Goal: Task Accomplishment & Management: Manage account settings

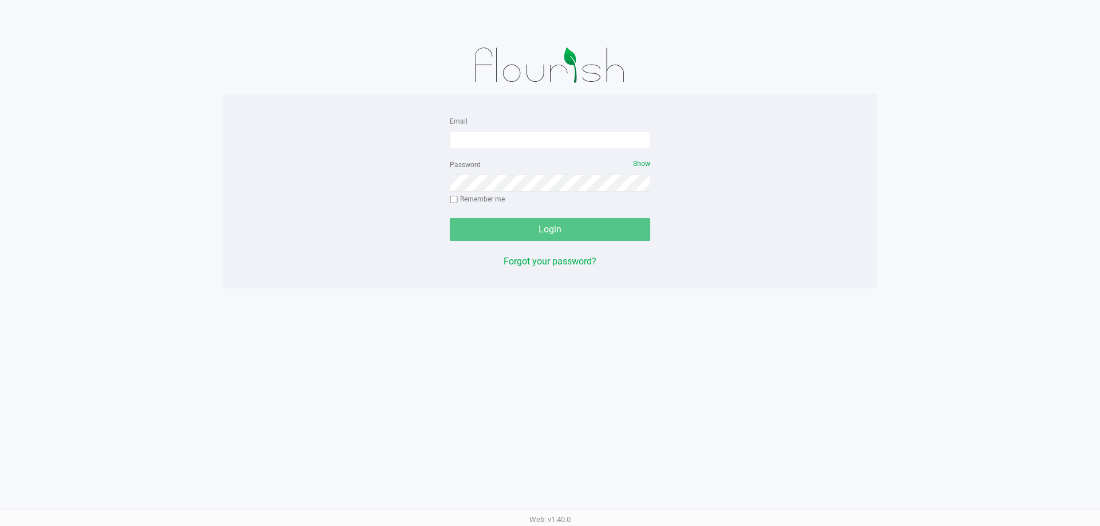
click at [541, 83] on img at bounding box center [550, 65] width 178 height 57
click at [804, 128] on div "Email Password Show Remember me Login Forgot your password?" at bounding box center [549, 191] width 653 height 155
click at [473, 139] on input "Email" at bounding box center [550, 139] width 200 height 17
type input "[EMAIL_ADDRESS][DOMAIN_NAME]"
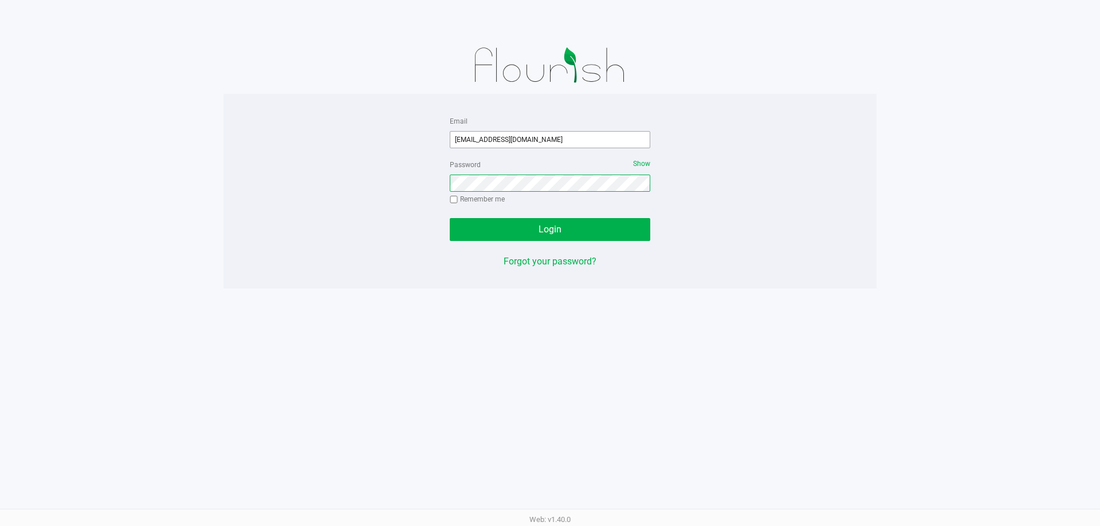
click at [450, 241] on div at bounding box center [450, 241] width 0 height 0
click at [643, 162] on span "Show" at bounding box center [641, 164] width 17 height 8
click at [450, 218] on button "Login" at bounding box center [550, 229] width 200 height 23
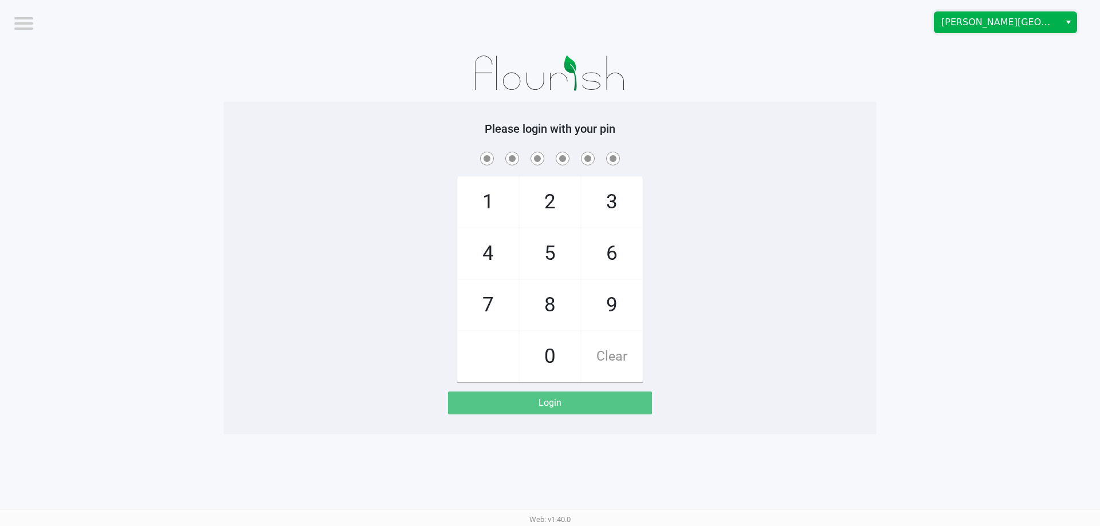
click at [1023, 24] on span "[PERSON_NAME][GEOGRAPHIC_DATA]" at bounding box center [997, 22] width 112 height 14
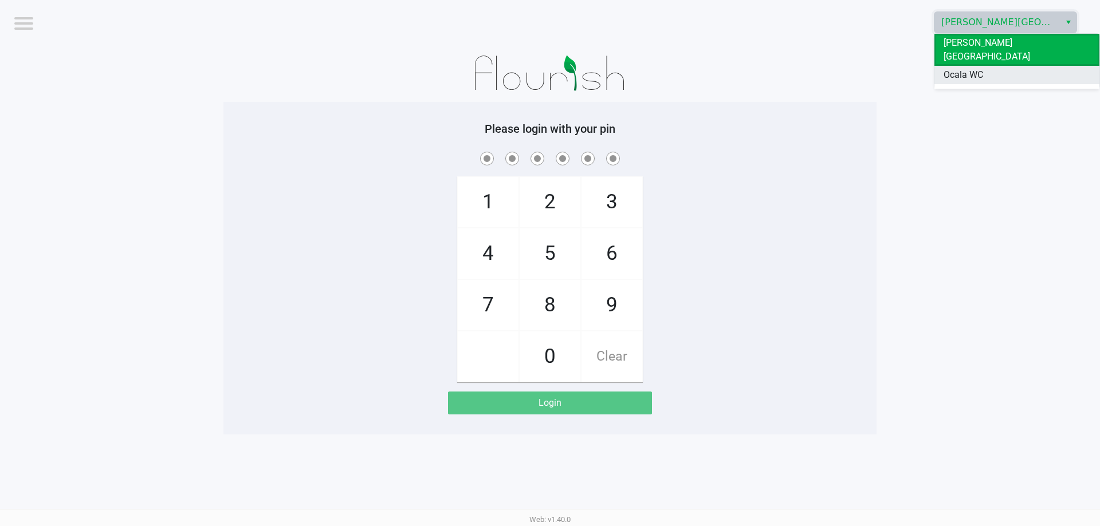
click at [983, 66] on li "Ocala WC" at bounding box center [1016, 75] width 165 height 18
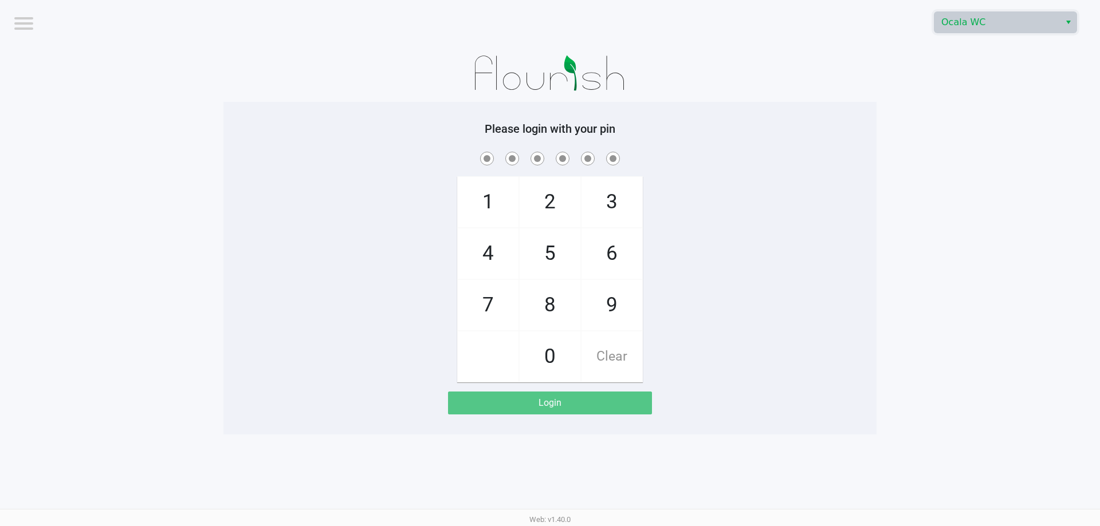
click at [320, 278] on div "1 4 7 2 5 8 0 3 6 9 Clear" at bounding box center [549, 265] width 653 height 233
checkbox input "true"
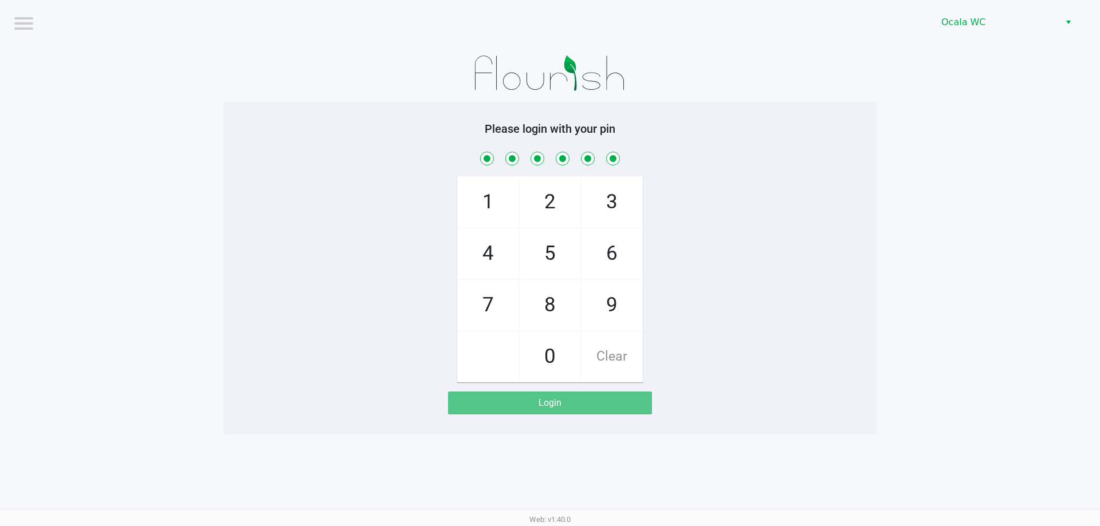
checkbox input "true"
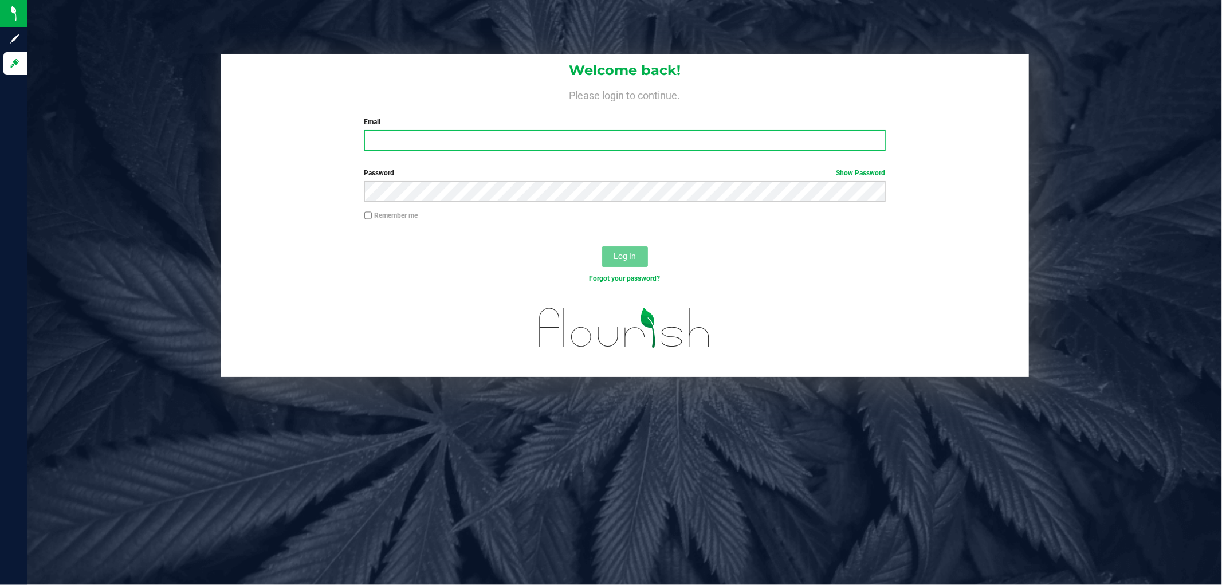
click at [472, 136] on input "Email" at bounding box center [624, 140] width 521 height 21
type input "[EMAIL_ADDRESS][DOMAIN_NAME]"
click at [602, 246] on button "Log In" at bounding box center [625, 256] width 46 height 21
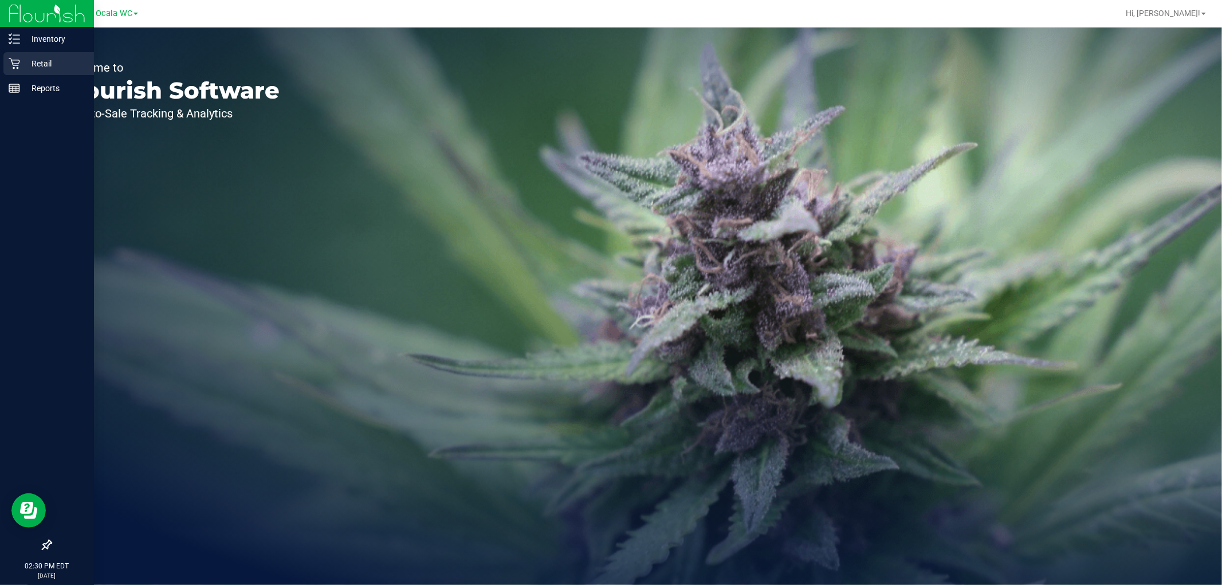
click at [37, 64] on p "Retail" at bounding box center [54, 64] width 69 height 14
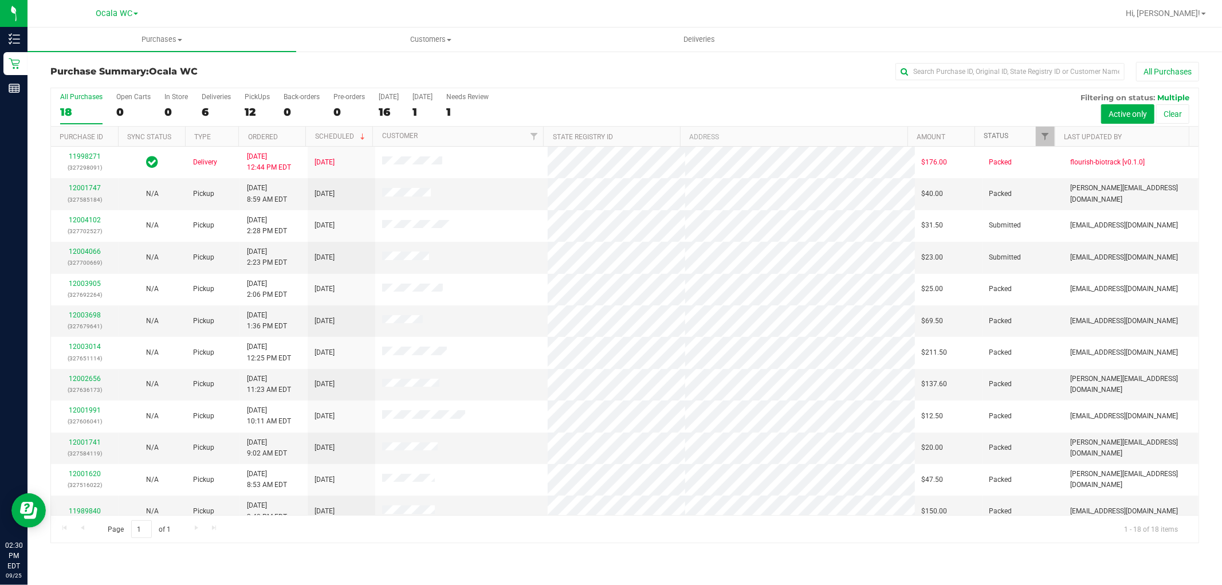
click at [992, 135] on link "Status" at bounding box center [995, 136] width 25 height 8
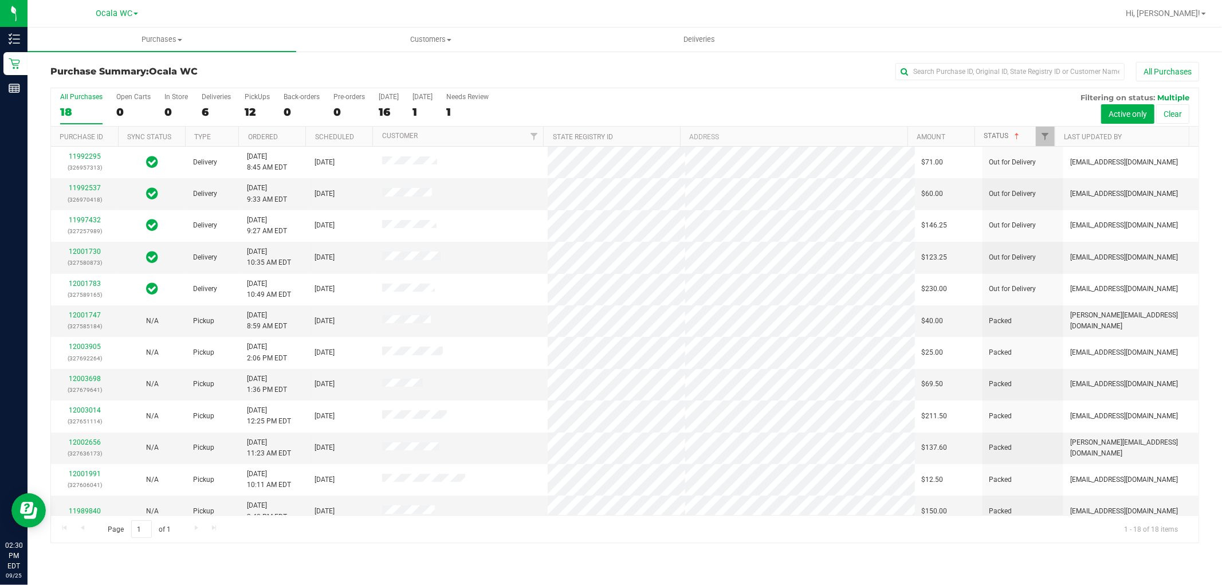
click at [999, 133] on link "Status" at bounding box center [1002, 136] width 38 height 8
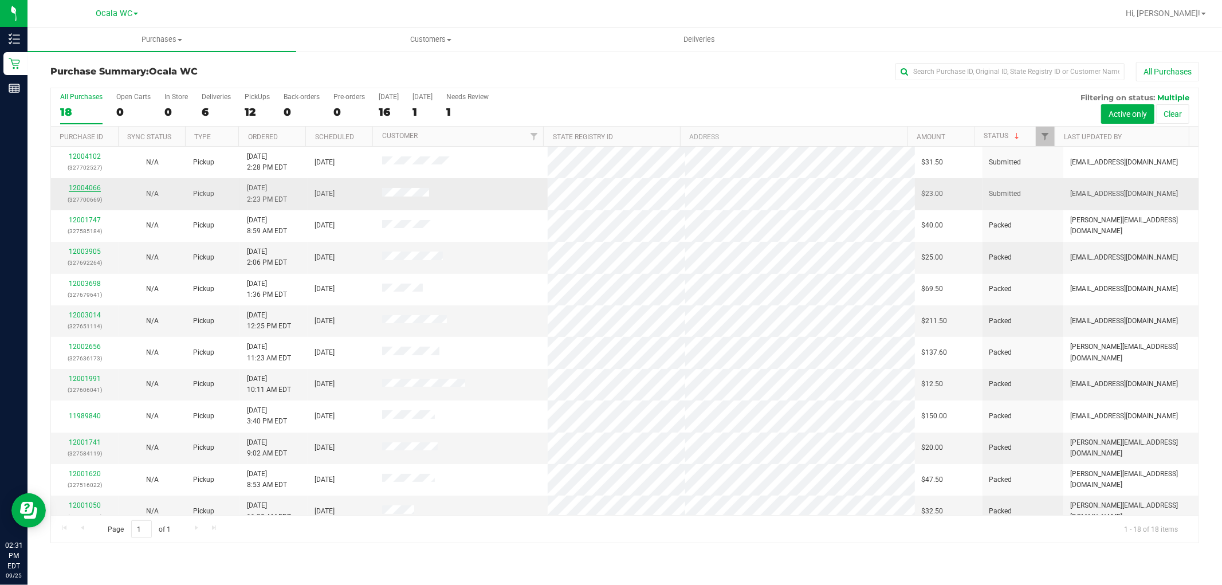
click at [80, 186] on link "12004066" at bounding box center [85, 188] width 32 height 8
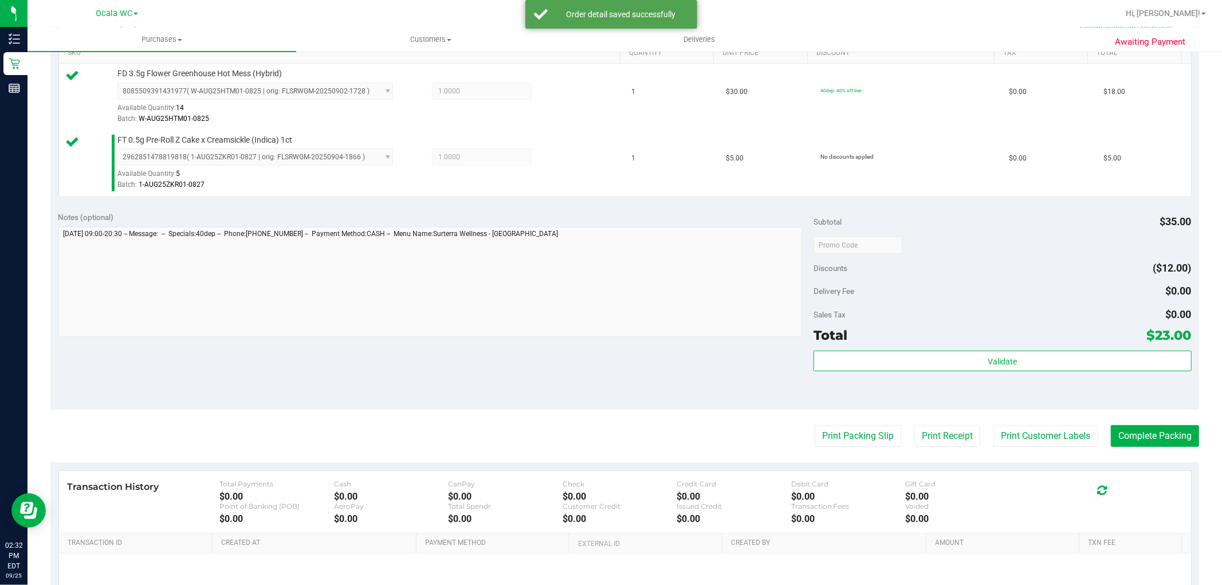
scroll to position [318, 0]
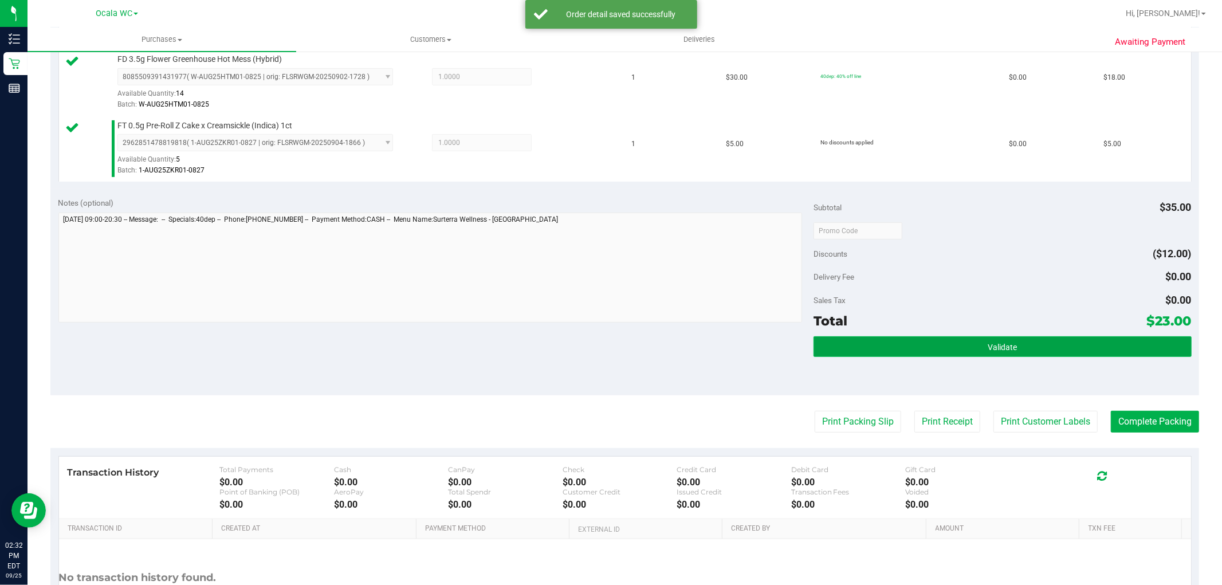
click at [858, 346] on button "Validate" at bounding box center [1001, 346] width 377 height 21
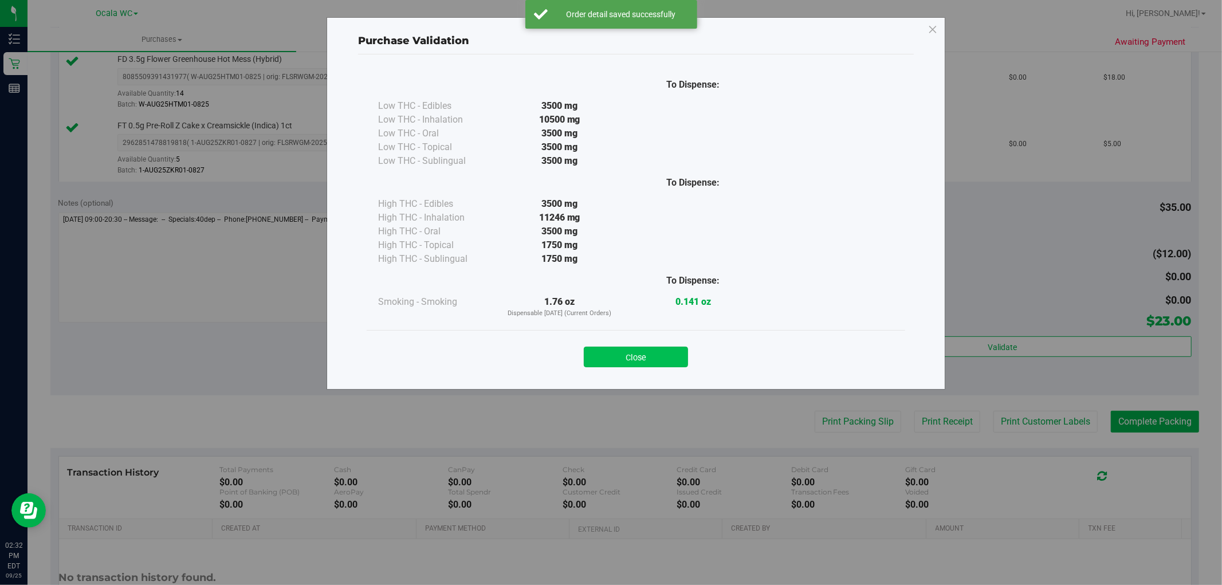
click at [660, 358] on button "Close" at bounding box center [636, 356] width 104 height 21
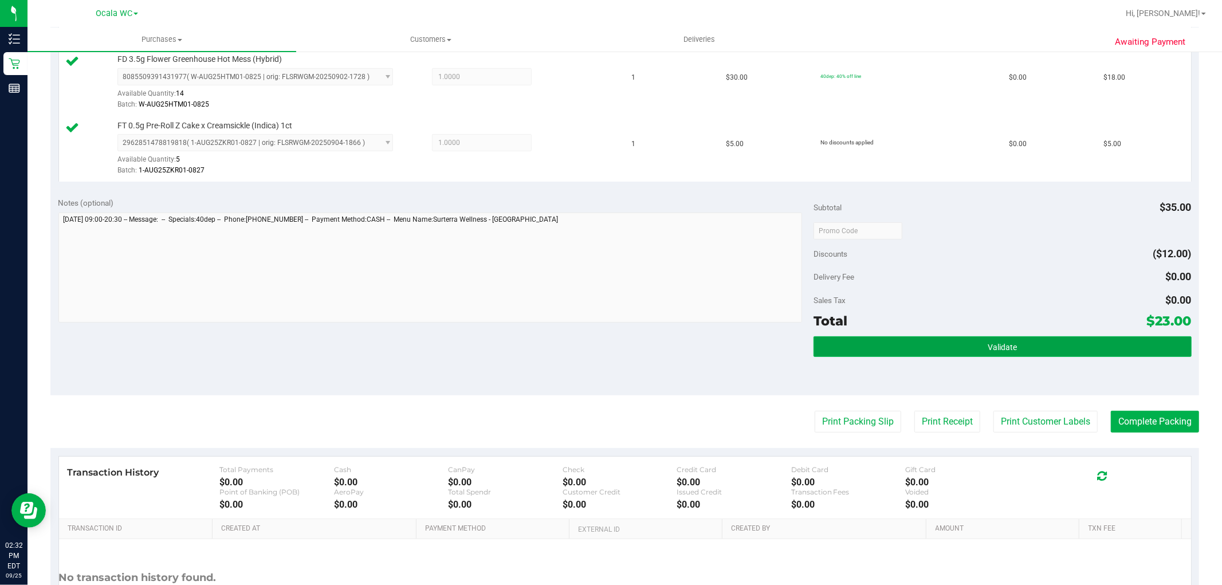
click at [862, 348] on button "Validate" at bounding box center [1001, 346] width 377 height 21
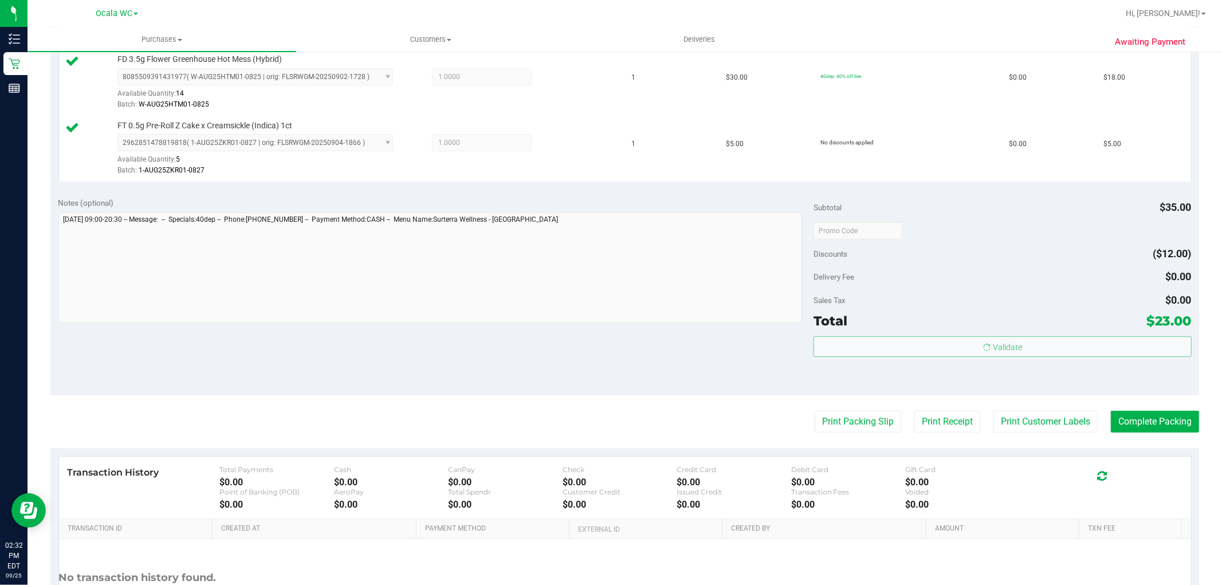
click at [846, 409] on body "Inventory Retail Reports 02:32 PM EDT 09/25/2025 09/25 Ocala WC Hi, Samantha! P…" at bounding box center [611, 292] width 1222 height 585
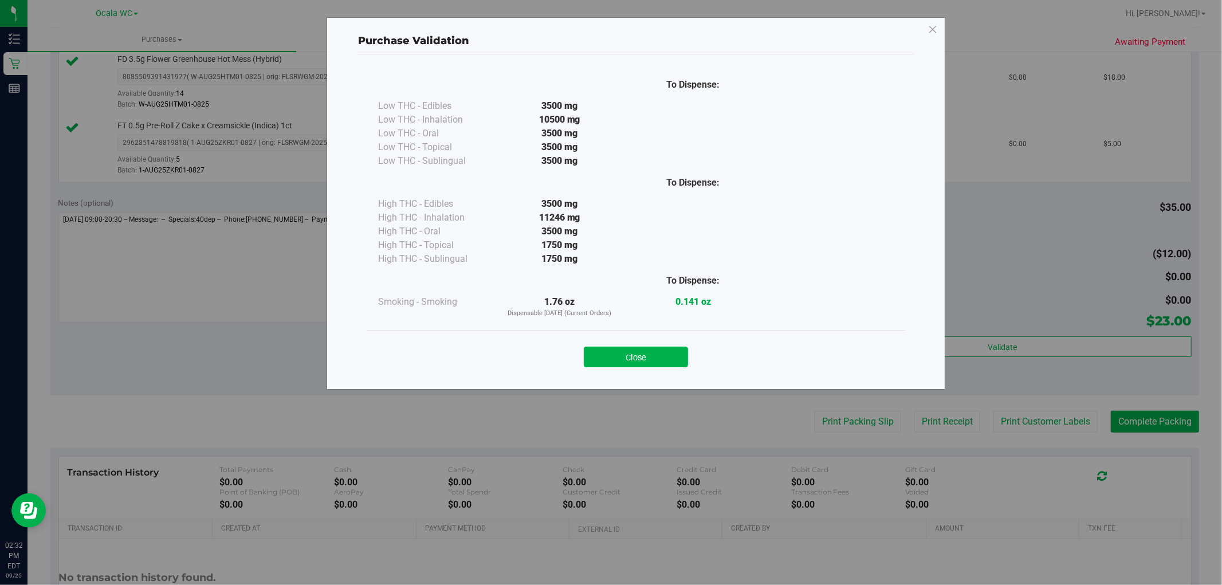
drag, startPoint x: 846, startPoint y: 409, endPoint x: 629, endPoint y: 341, distance: 228.0
click at [844, 418] on div "Purchase Validation To Dispense: Low THC - Edibles 3500 mg" at bounding box center [615, 292] width 1230 height 585
click at [621, 350] on button "Close" at bounding box center [636, 356] width 104 height 21
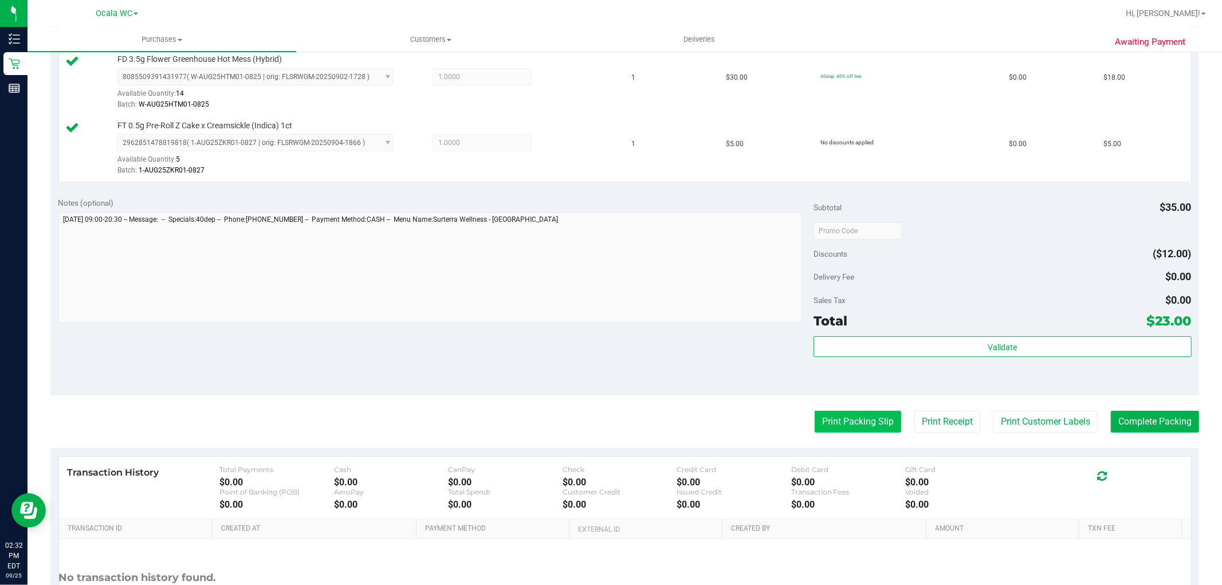
click at [831, 418] on button "Print Packing Slip" at bounding box center [857, 422] width 86 height 22
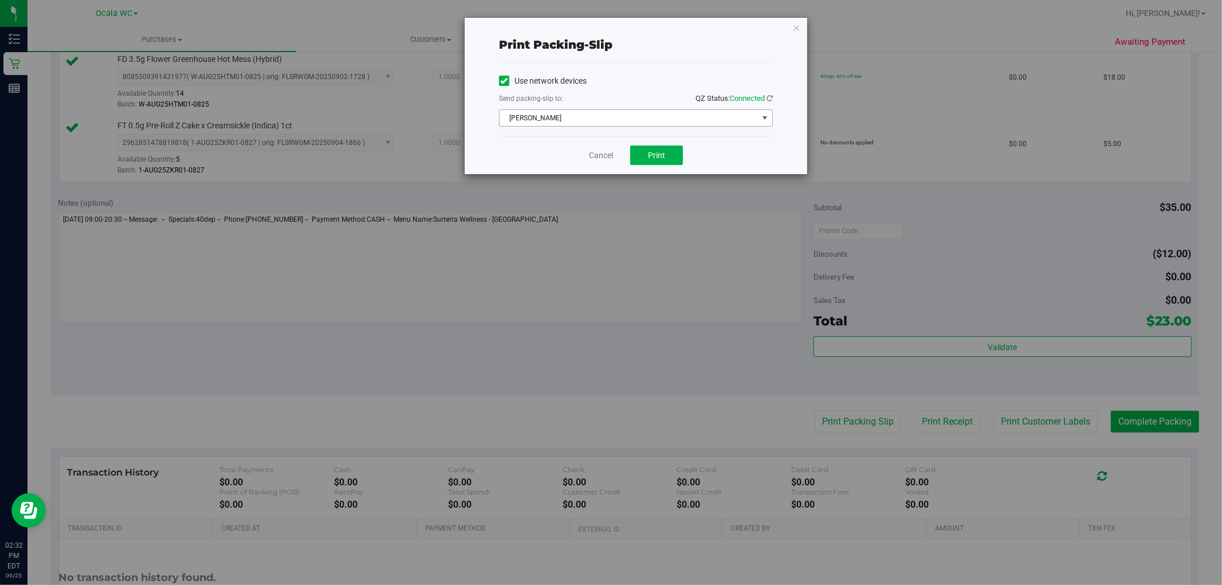
drag, startPoint x: 620, startPoint y: 122, endPoint x: 605, endPoint y: 124, distance: 15.0
click at [620, 122] on span "BRAD-PITT" at bounding box center [628, 118] width 258 height 16
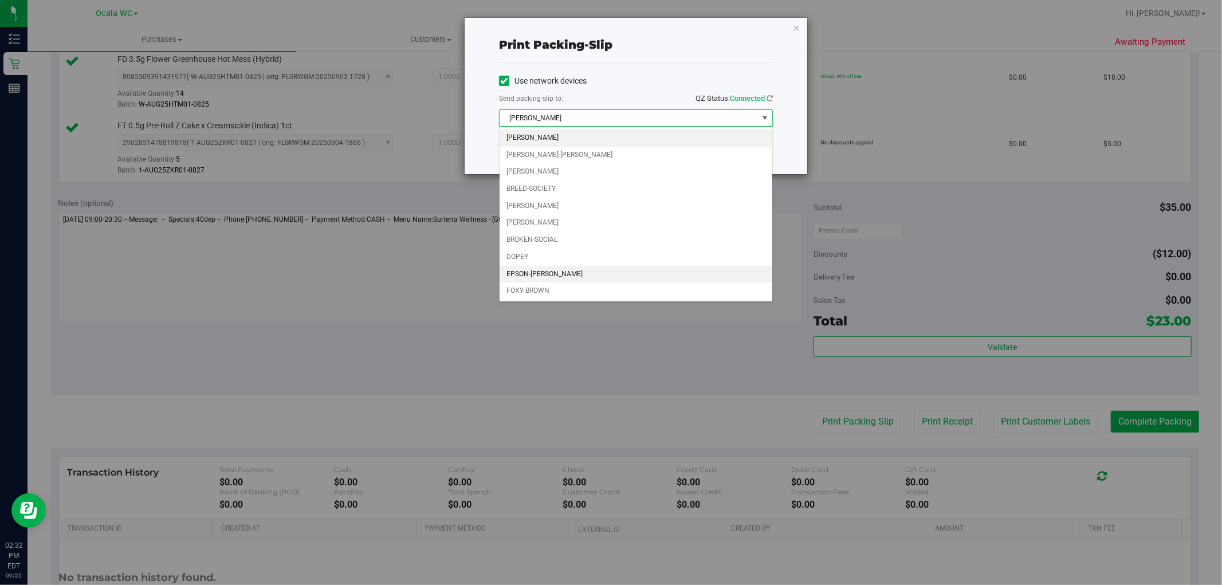
click at [569, 278] on li "EPSON-GROVER" at bounding box center [635, 274] width 273 height 17
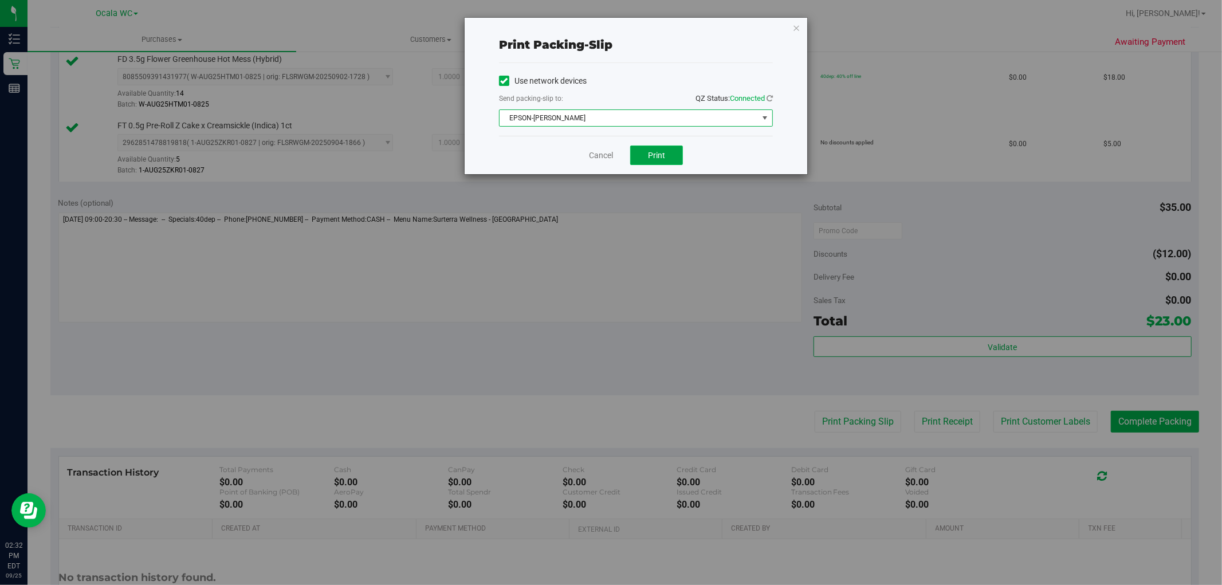
click at [641, 155] on button "Print" at bounding box center [656, 154] width 53 height 19
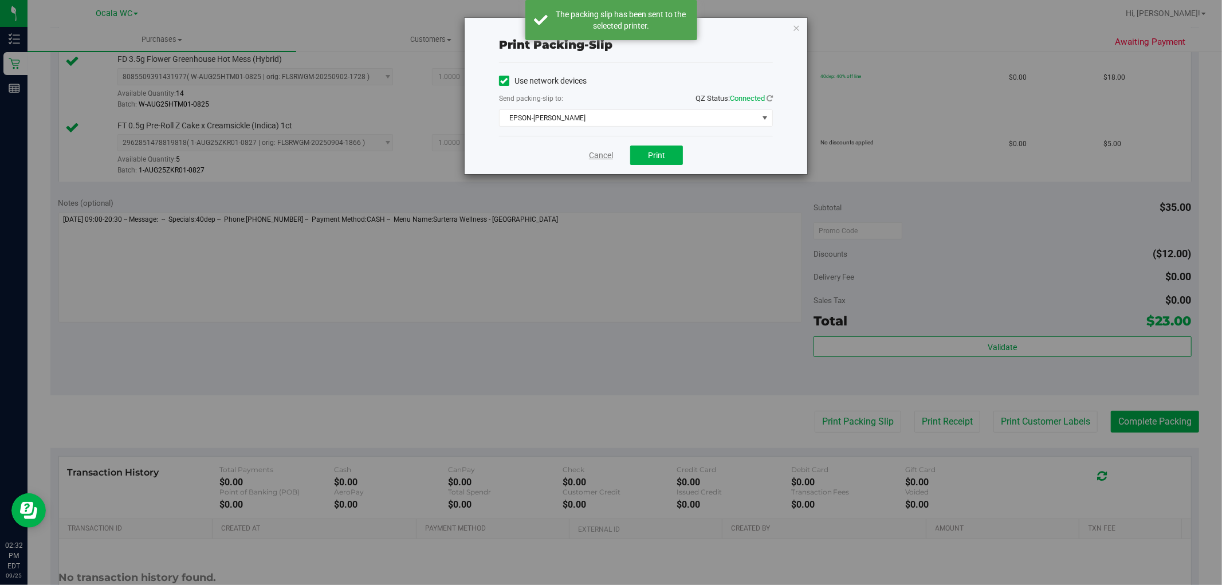
click at [600, 157] on link "Cancel" at bounding box center [601, 155] width 24 height 12
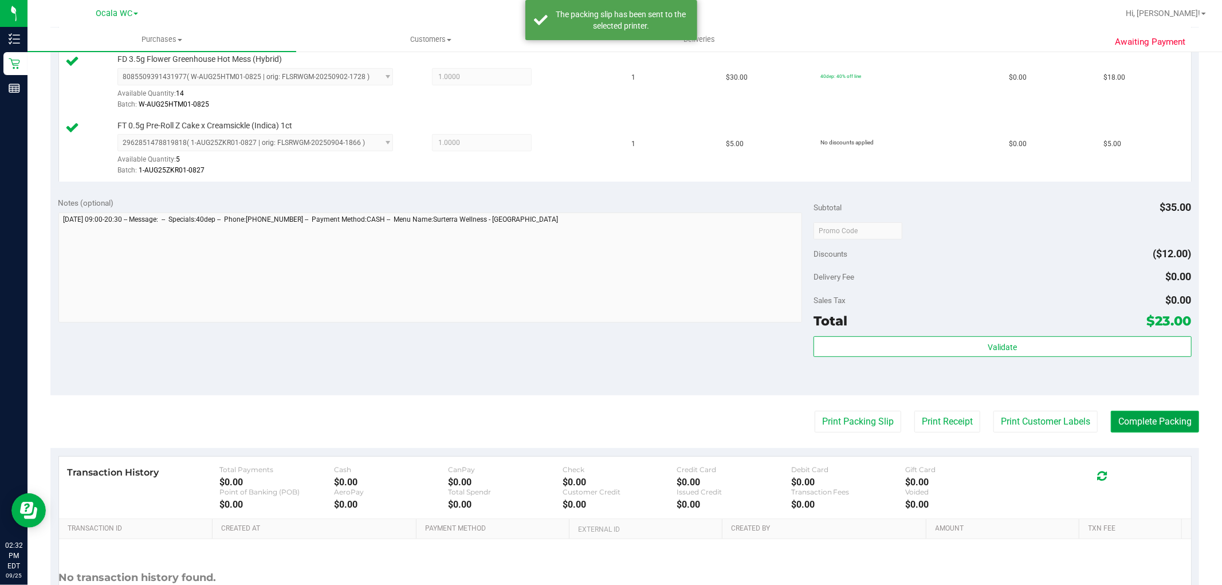
drag, startPoint x: 1154, startPoint y: 430, endPoint x: 1166, endPoint y: 425, distance: 12.9
click at [1166, 425] on button "Complete Packing" at bounding box center [1154, 422] width 88 height 22
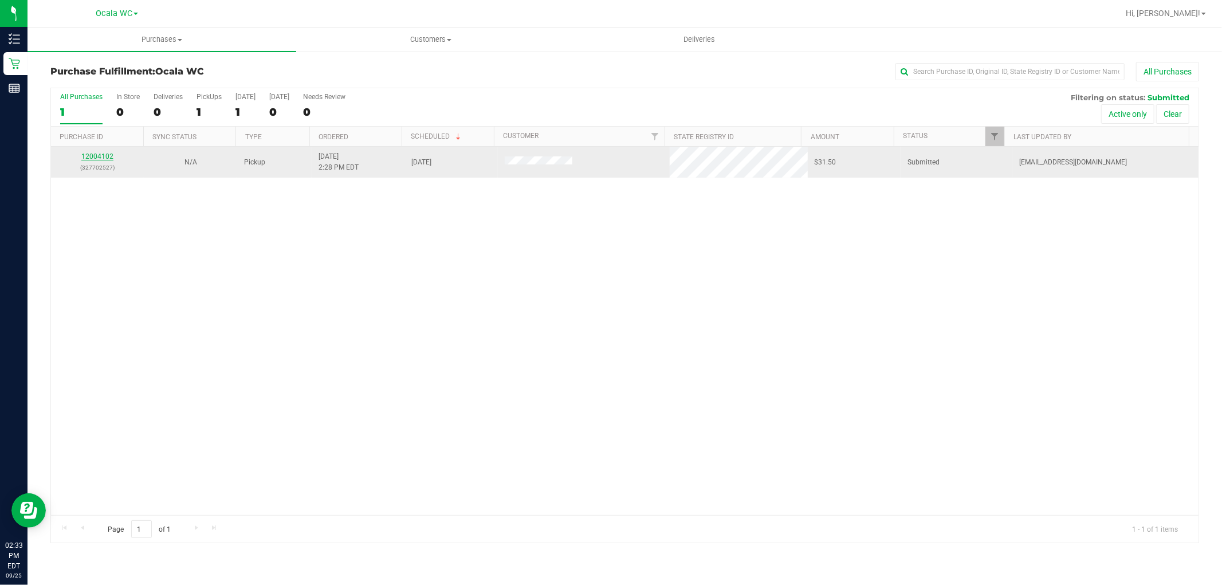
click at [94, 157] on link "12004102" at bounding box center [97, 156] width 32 height 8
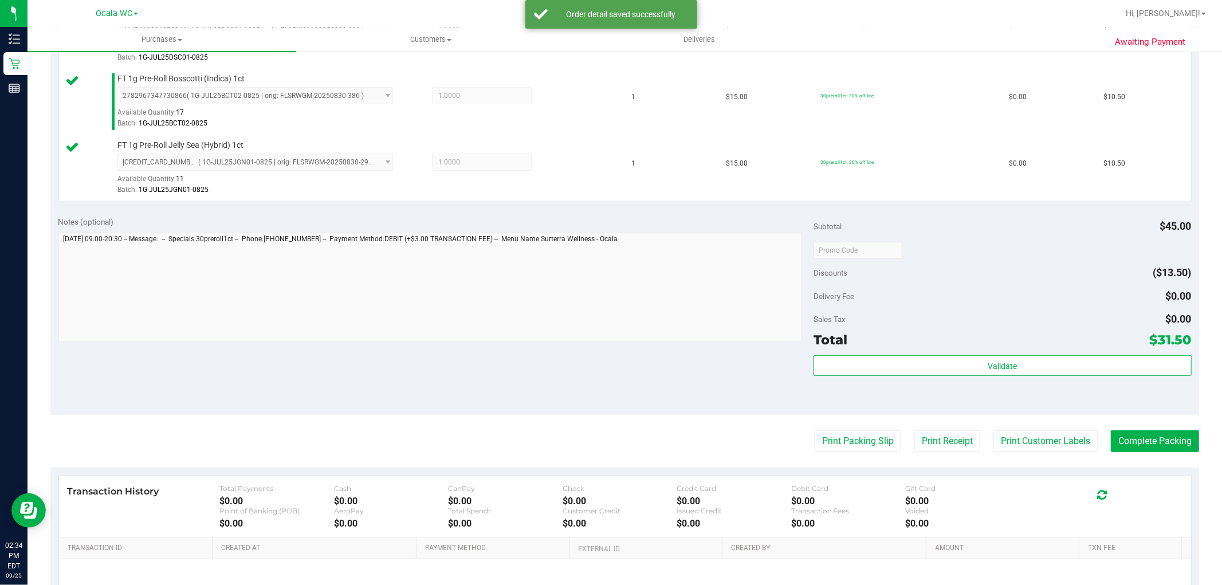
scroll to position [381, 0]
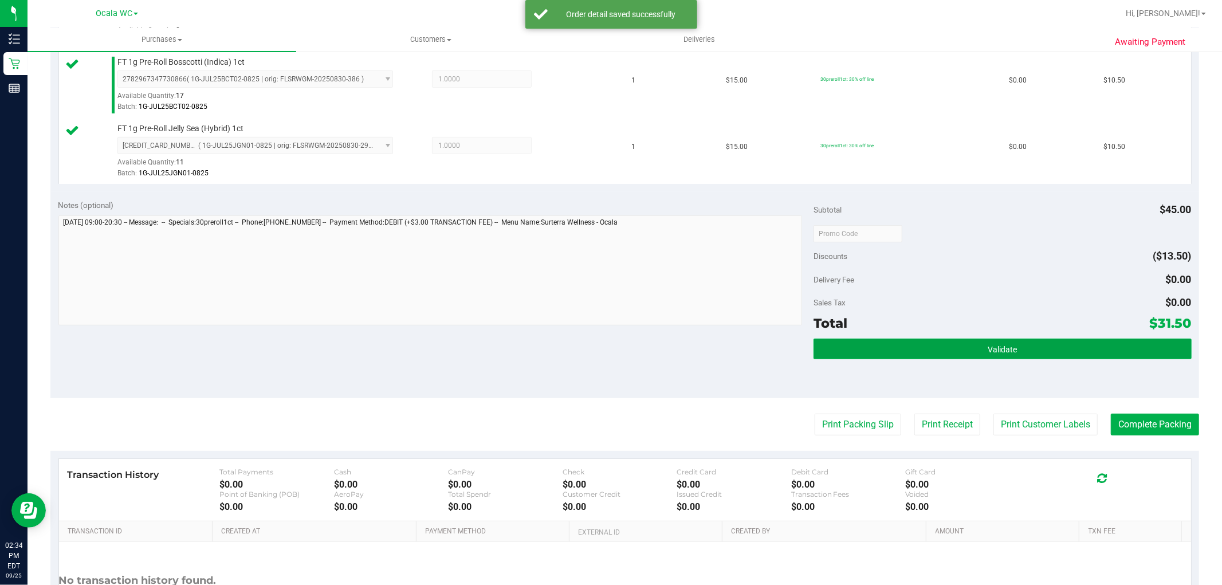
click at [1011, 348] on button "Validate" at bounding box center [1001, 348] width 377 height 21
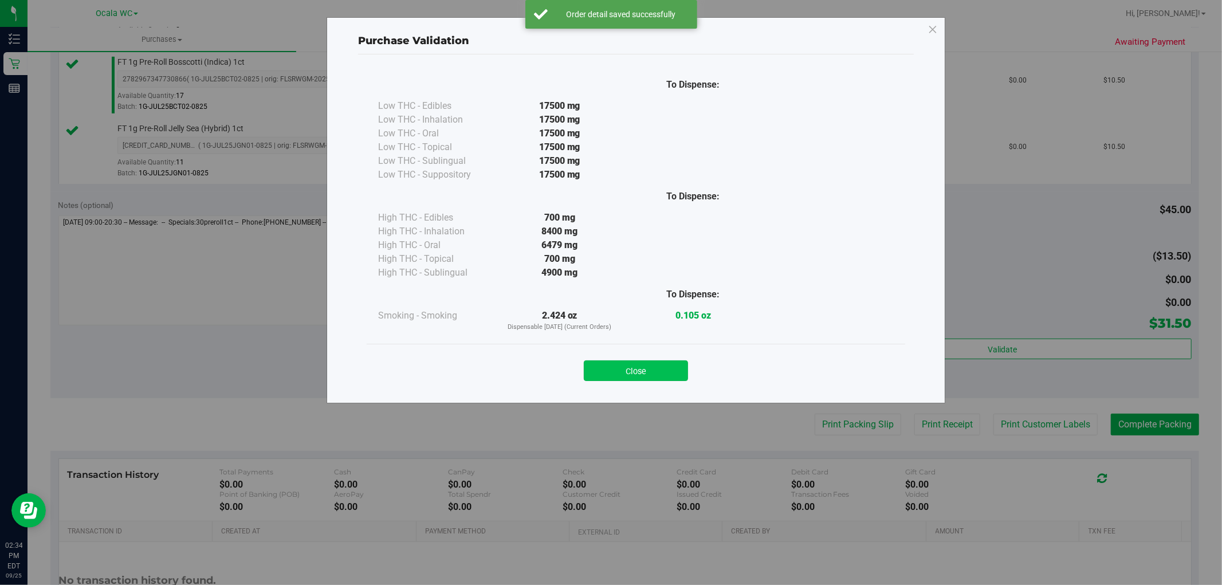
click at [584, 369] on button "Close" at bounding box center [636, 370] width 104 height 21
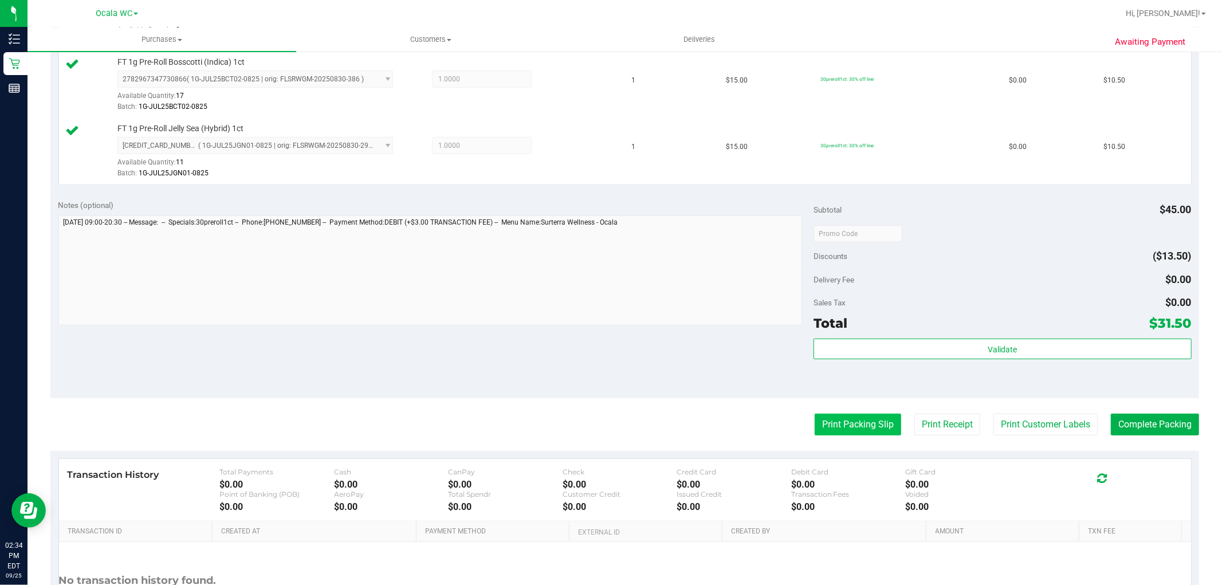
click at [832, 420] on button "Print Packing Slip" at bounding box center [857, 424] width 86 height 22
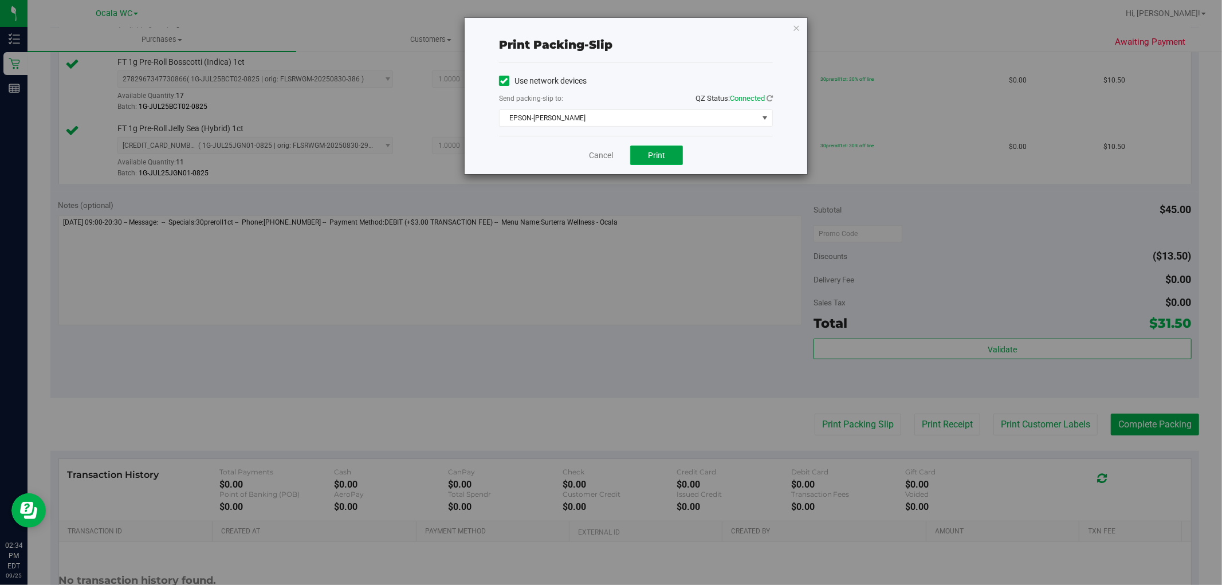
click at [665, 155] on button "Print" at bounding box center [656, 154] width 53 height 19
click at [600, 152] on link "Cancel" at bounding box center [601, 155] width 24 height 12
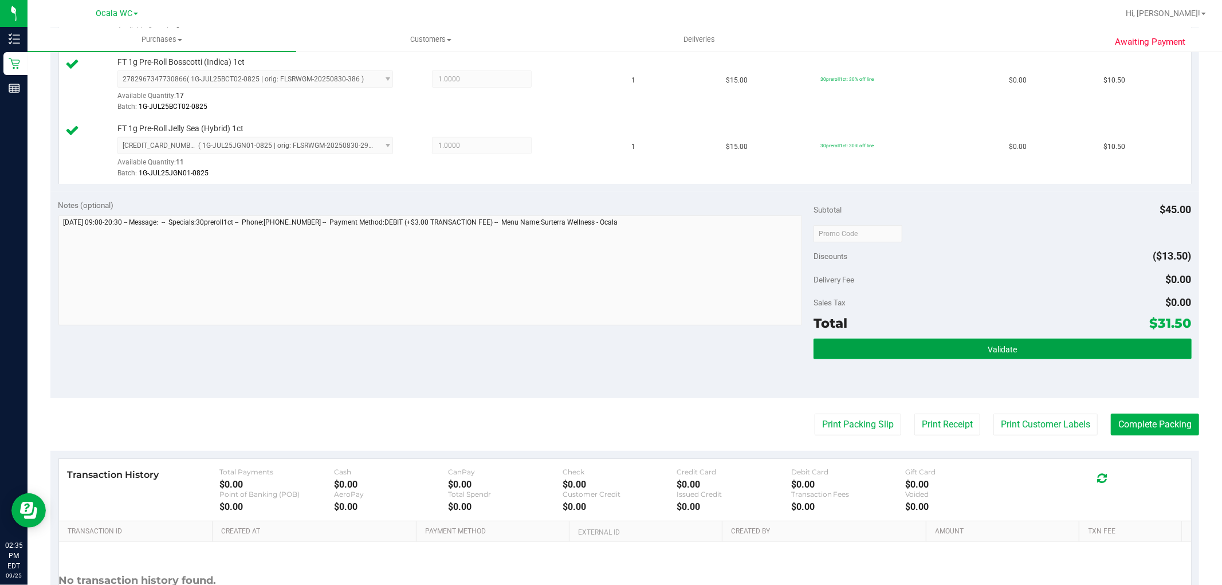
click at [1035, 342] on button "Validate" at bounding box center [1001, 348] width 377 height 21
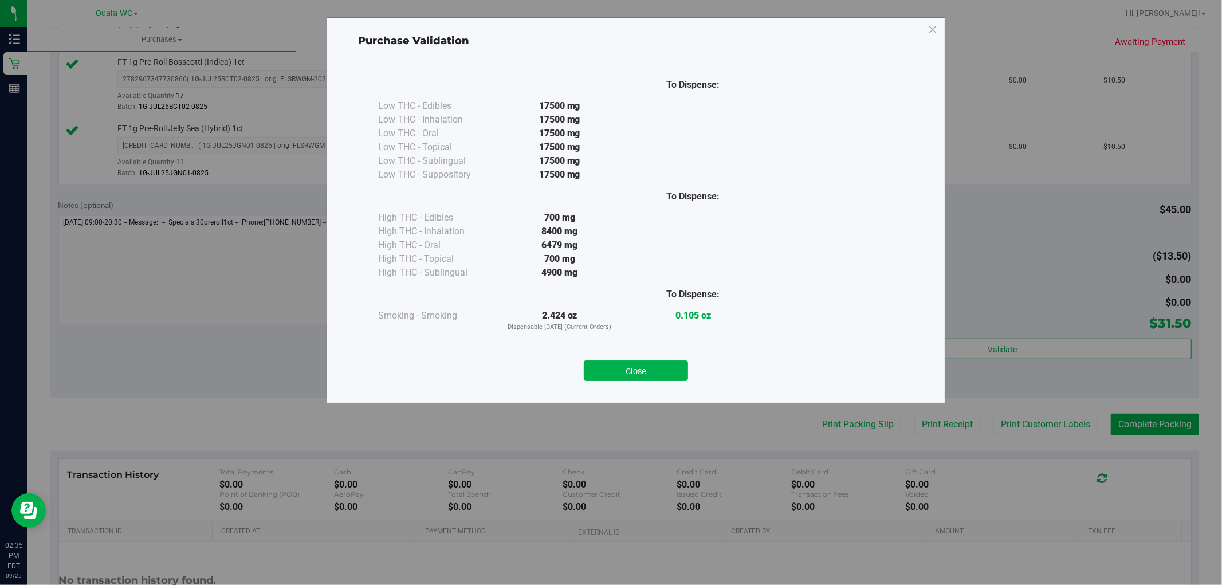
click at [1121, 424] on div "Purchase Validation To Dispense: Low THC - Edibles 17500 mg" at bounding box center [615, 292] width 1230 height 585
click at [656, 369] on button "Close" at bounding box center [636, 370] width 104 height 21
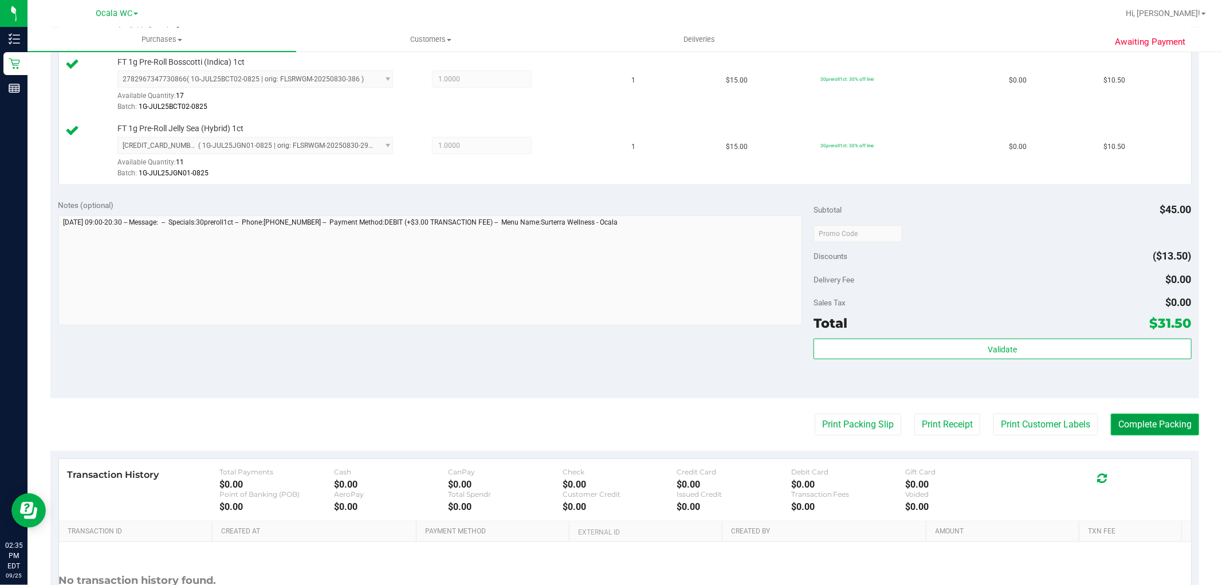
click at [1149, 419] on button "Complete Packing" at bounding box center [1154, 424] width 88 height 22
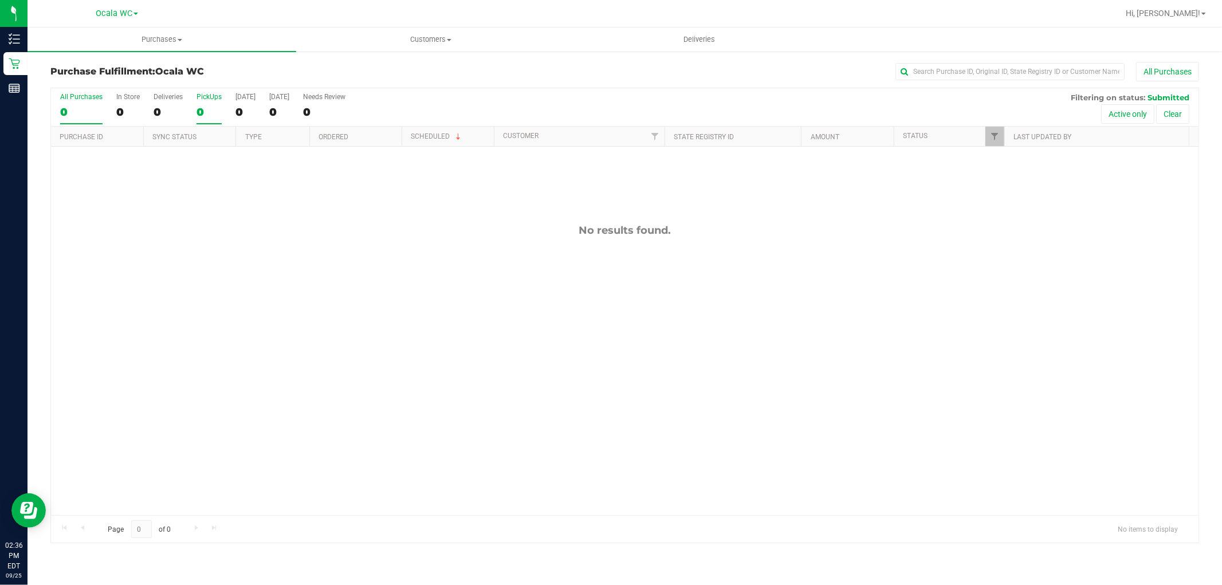
click at [201, 111] on div "0" at bounding box center [208, 111] width 25 height 13
click at [0, 0] on input "PickUps 0" at bounding box center [0, 0] width 0 height 0
click at [204, 112] on div "0" at bounding box center [208, 111] width 25 height 13
click at [0, 0] on input "PickUps 0" at bounding box center [0, 0] width 0 height 0
click at [204, 109] on div "0" at bounding box center [208, 111] width 25 height 13
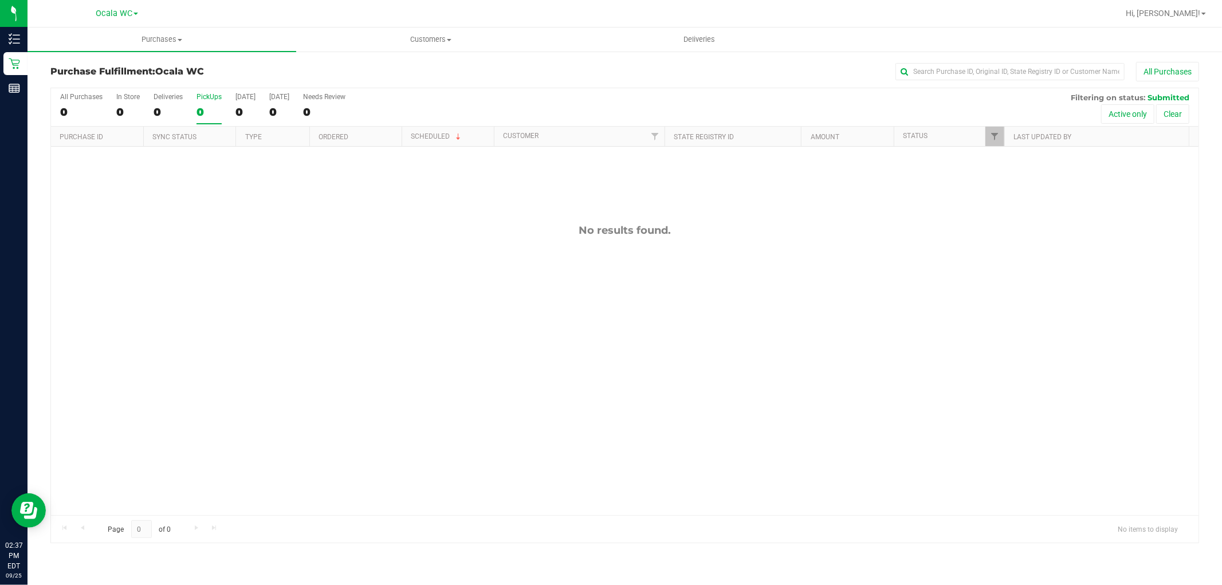
click at [0, 0] on input "PickUps 0" at bounding box center [0, 0] width 0 height 0
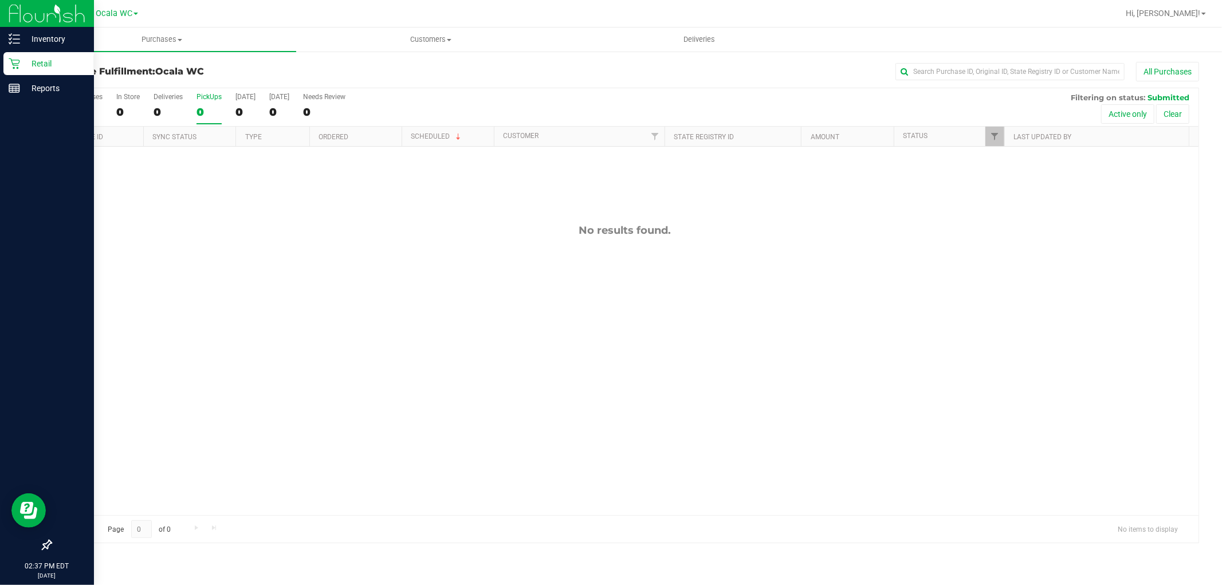
click at [24, 72] on div "Retail" at bounding box center [48, 63] width 90 height 23
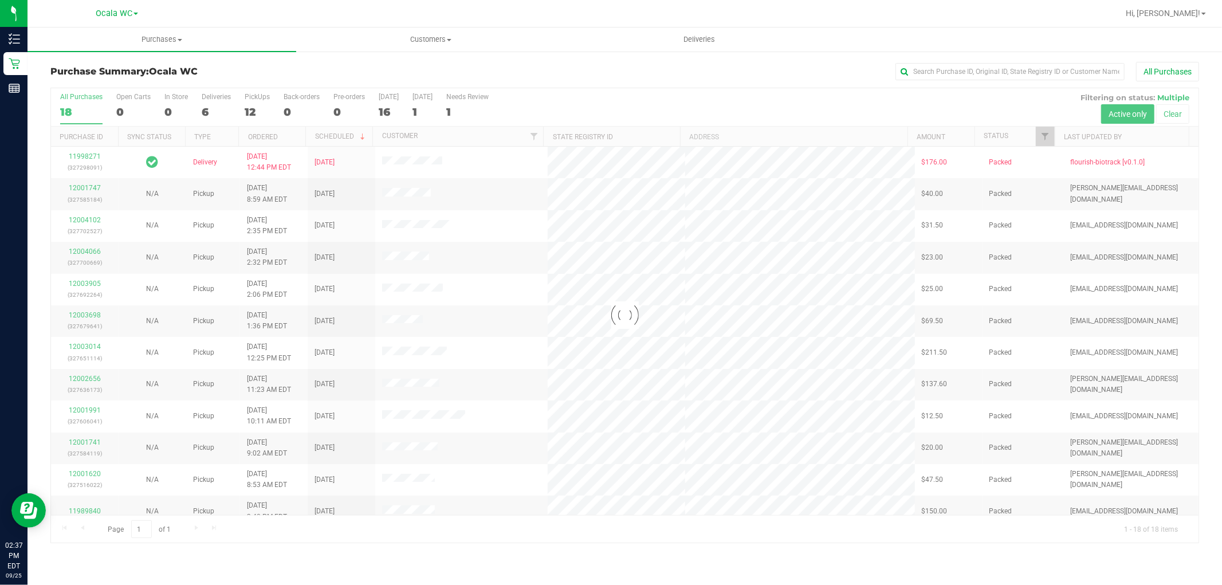
click at [247, 112] on div at bounding box center [624, 315] width 1147 height 454
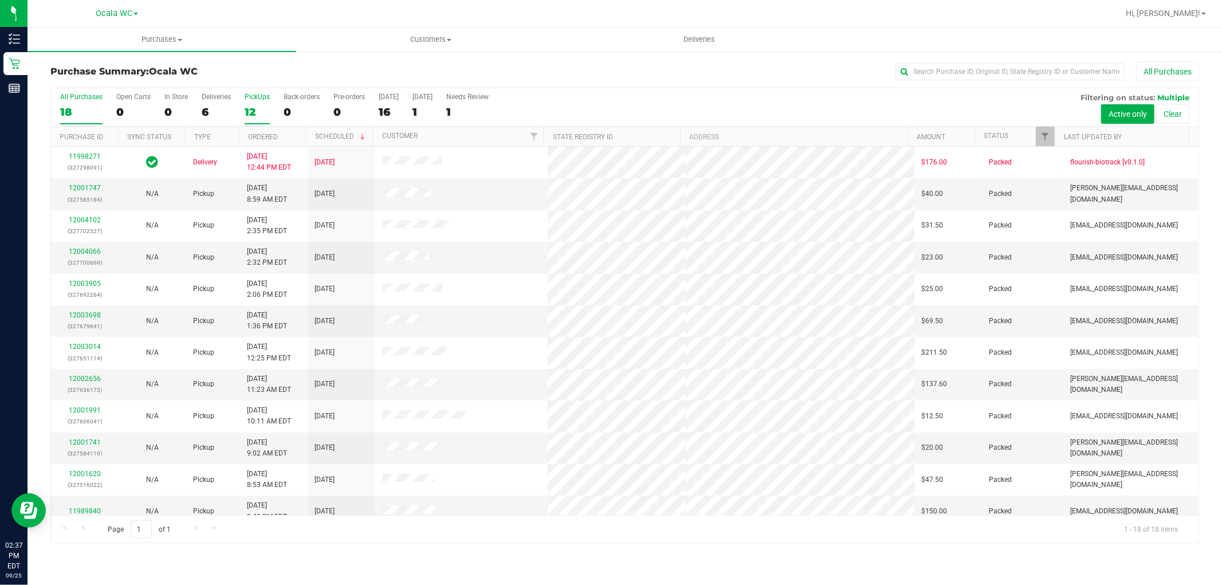
click at [248, 112] on div "12" at bounding box center [257, 111] width 25 height 13
click at [0, 0] on input "PickUps 12" at bounding box center [0, 0] width 0 height 0
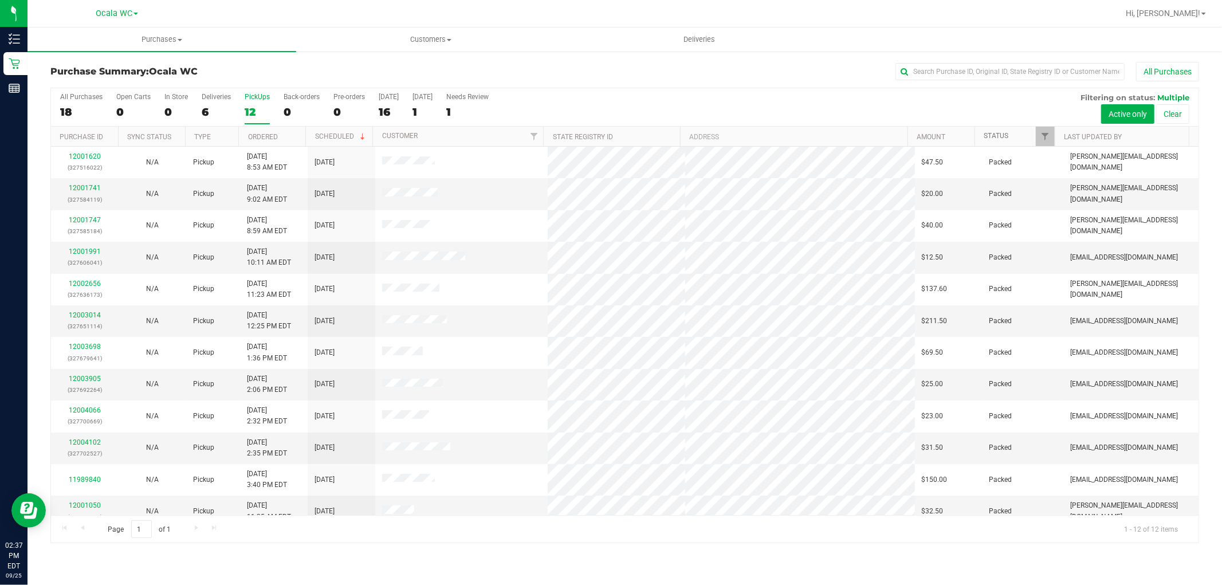
click at [1003, 137] on link "Status" at bounding box center [995, 136] width 25 height 8
click at [997, 134] on link "Status" at bounding box center [1002, 136] width 38 height 8
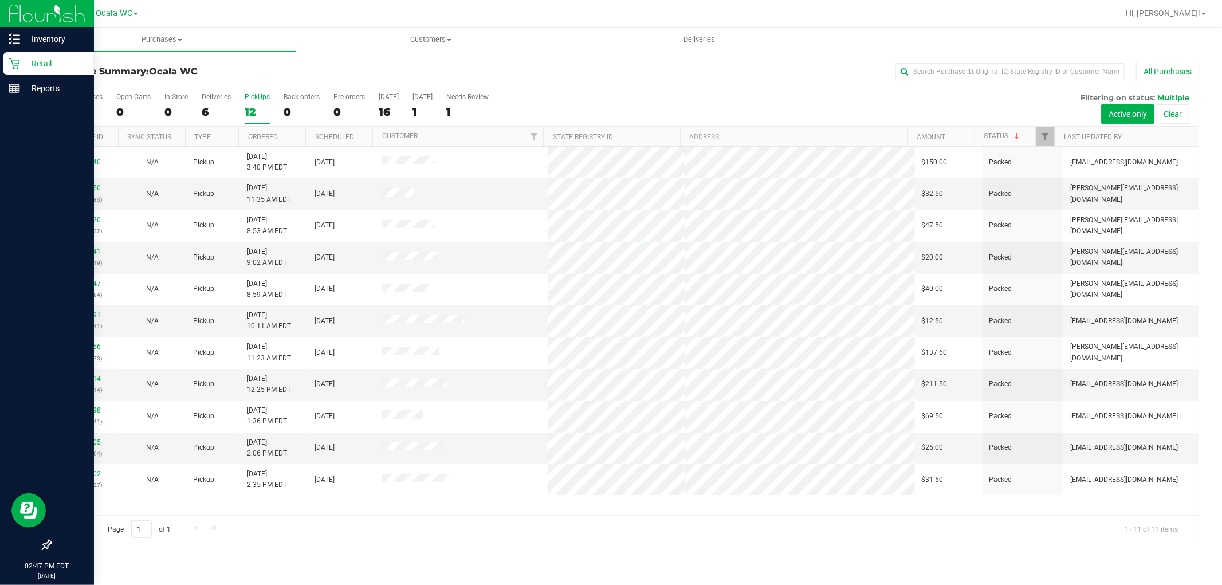
click at [27, 68] on p "Retail" at bounding box center [54, 64] width 69 height 14
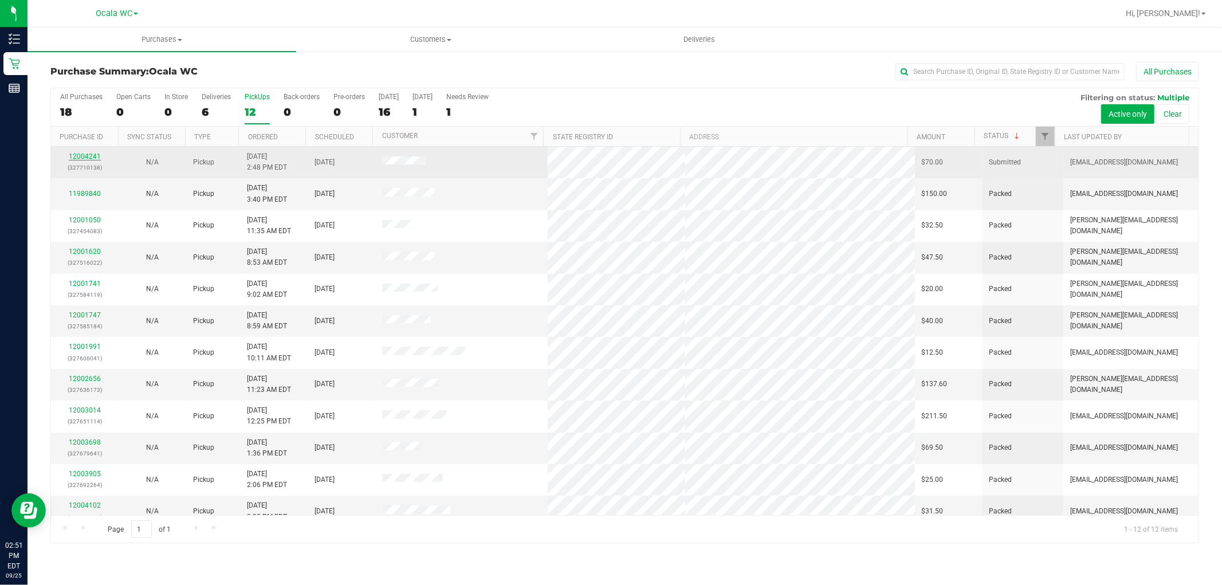
click at [89, 158] on link "12004241" at bounding box center [85, 156] width 32 height 8
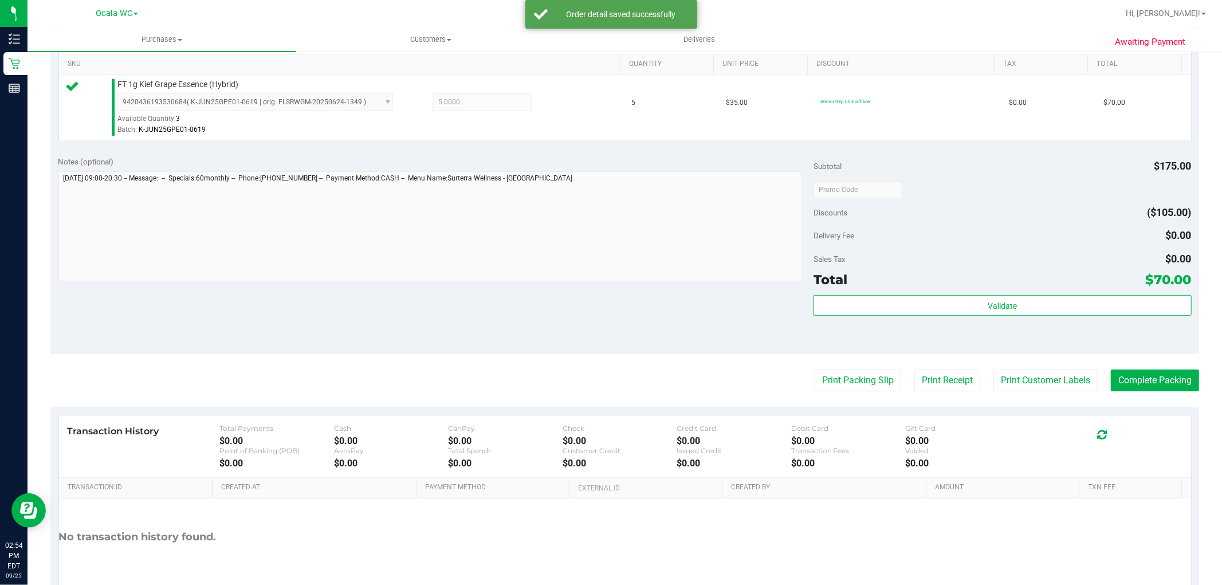
scroll to position [352, 0]
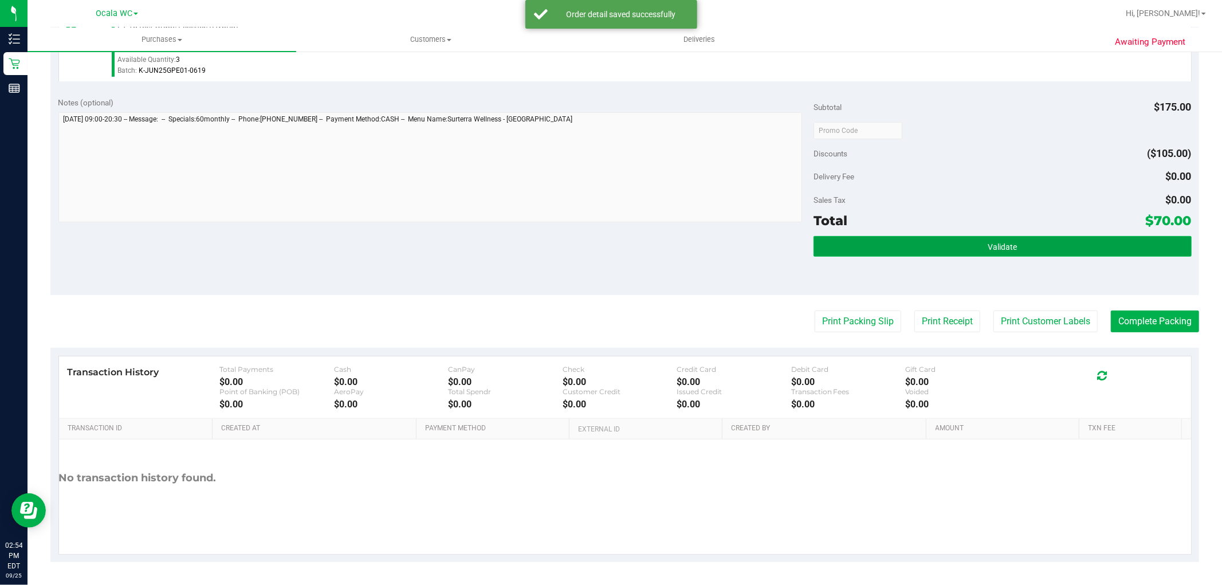
click at [983, 236] on button "Validate" at bounding box center [1001, 246] width 377 height 21
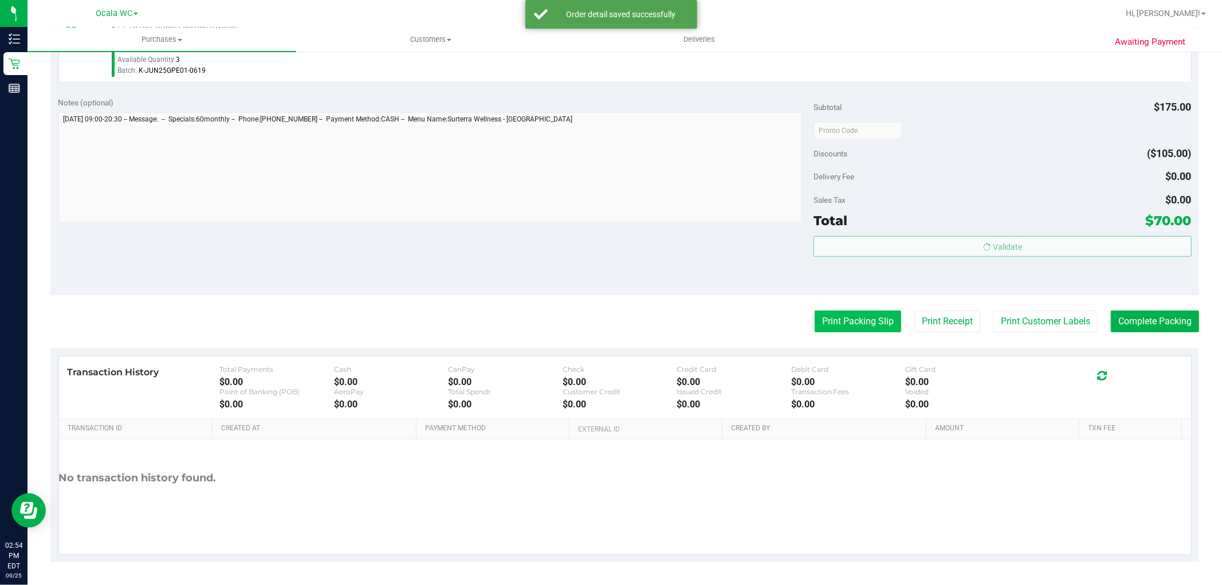
click at [848, 324] on button "Print Packing Slip" at bounding box center [857, 321] width 86 height 22
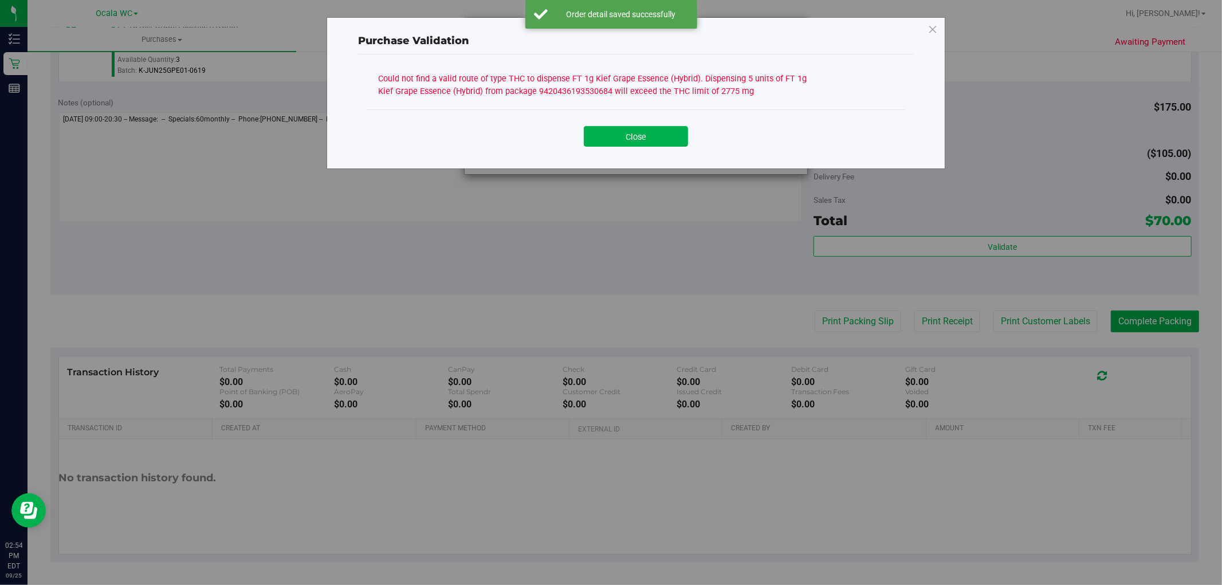
click at [662, 149] on div "Close" at bounding box center [636, 132] width 538 height 46
click at [632, 140] on button "Close" at bounding box center [636, 136] width 104 height 21
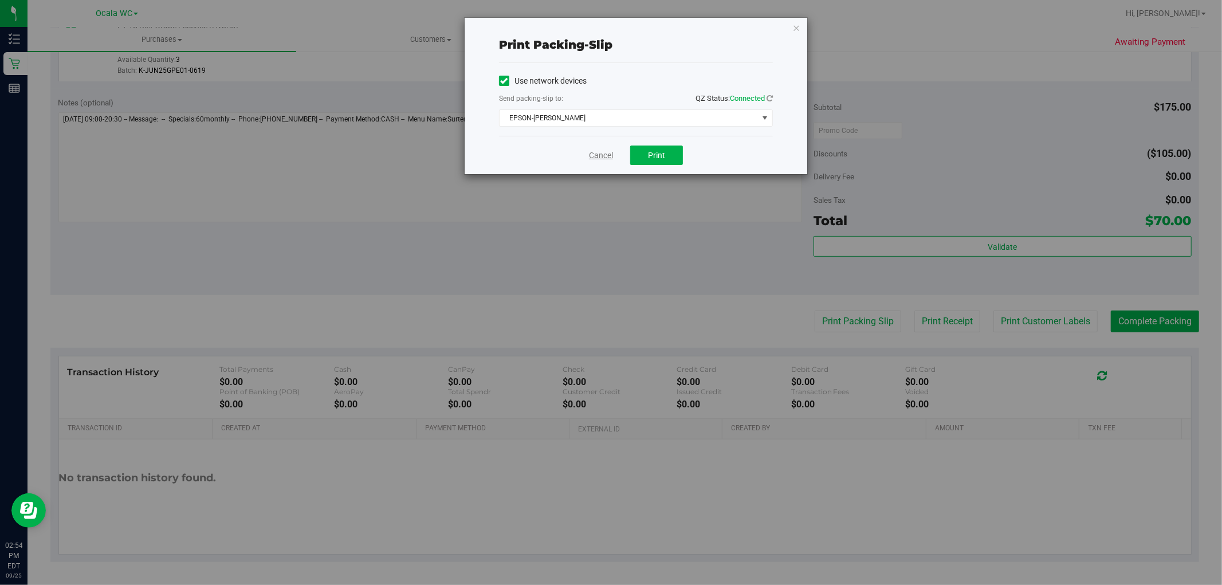
click at [609, 161] on link "Cancel" at bounding box center [601, 155] width 24 height 12
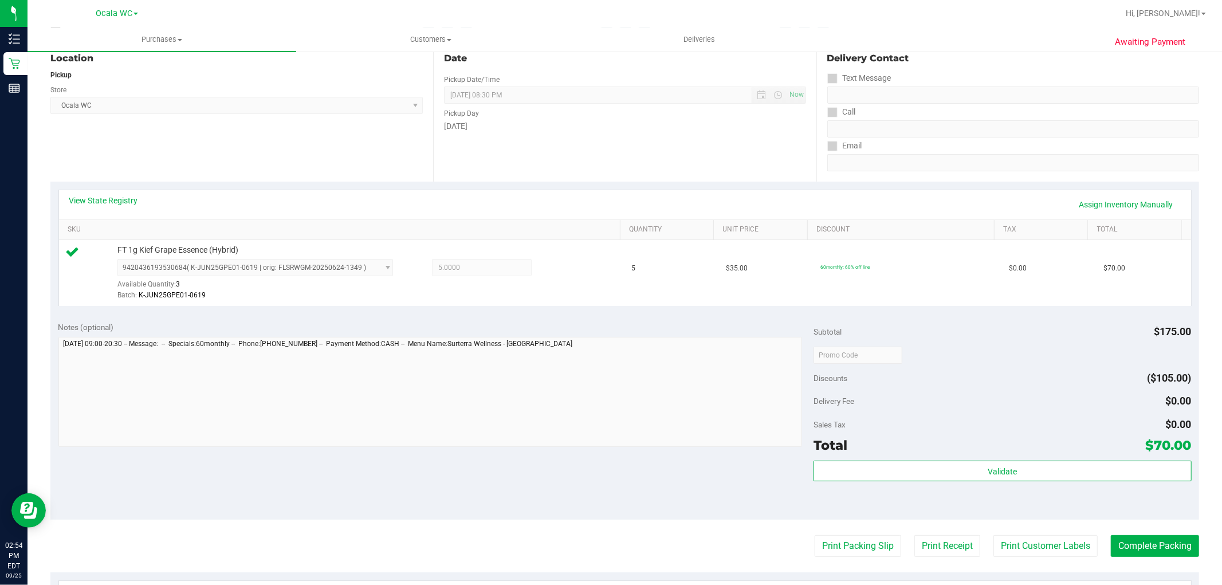
scroll to position [98, 0]
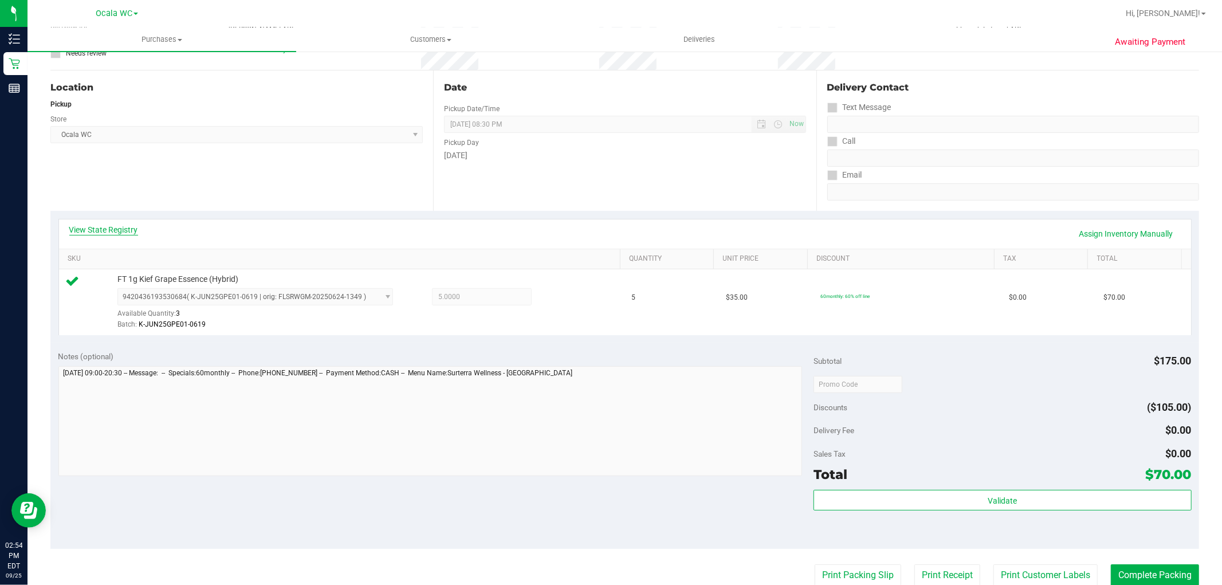
click at [103, 232] on link "View State Registry" at bounding box center [103, 229] width 69 height 11
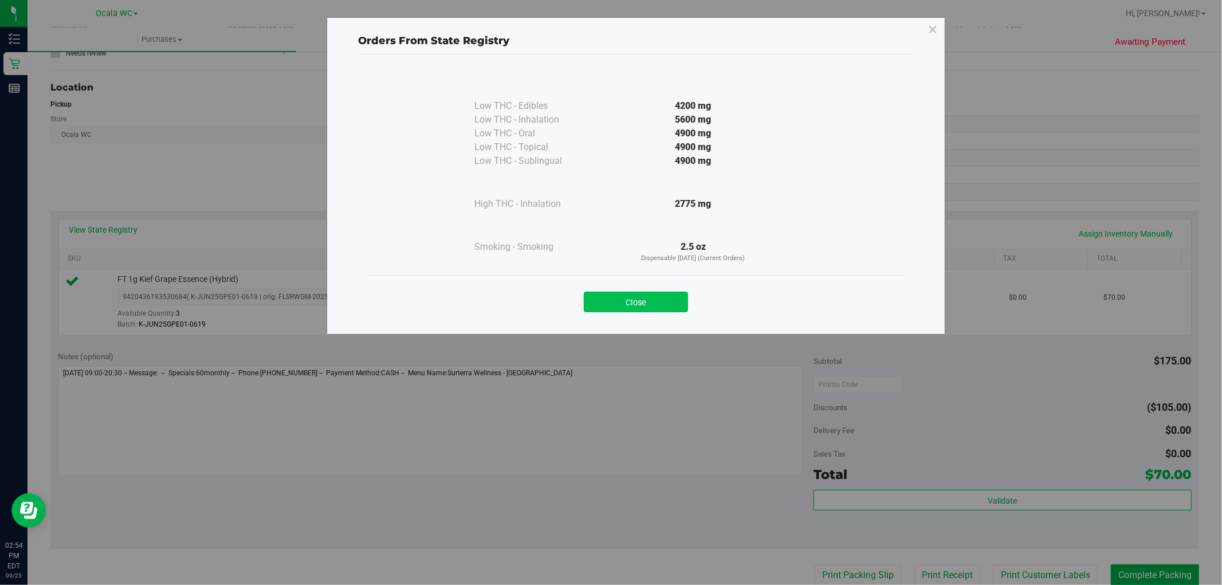
click at [619, 294] on button "Close" at bounding box center [636, 302] width 104 height 21
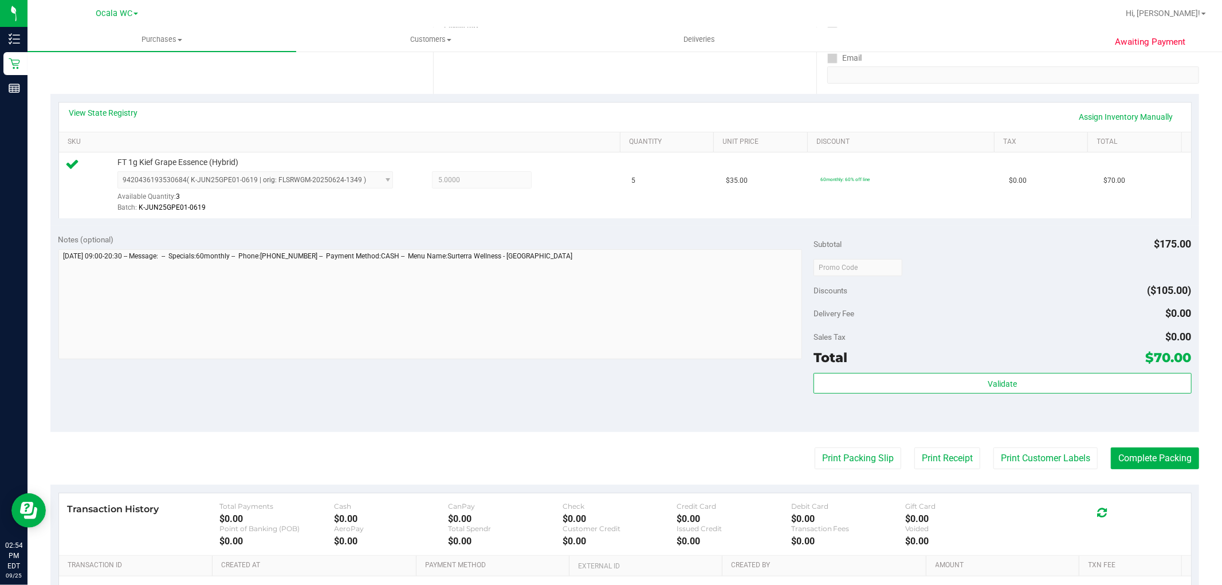
scroll to position [225, 0]
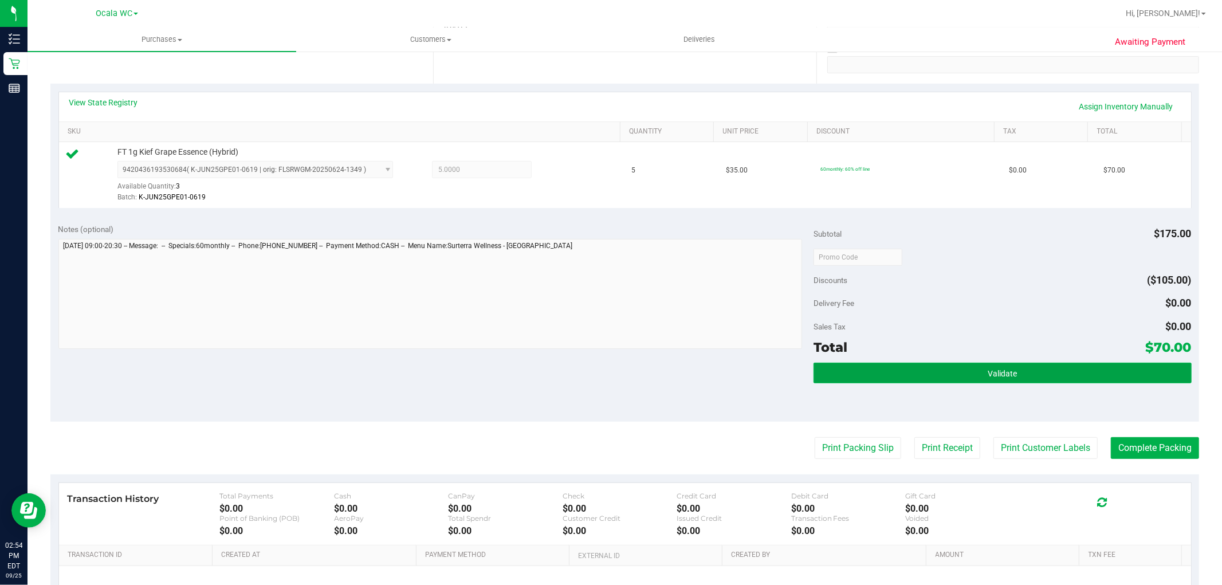
click at [892, 365] on button "Validate" at bounding box center [1001, 373] width 377 height 21
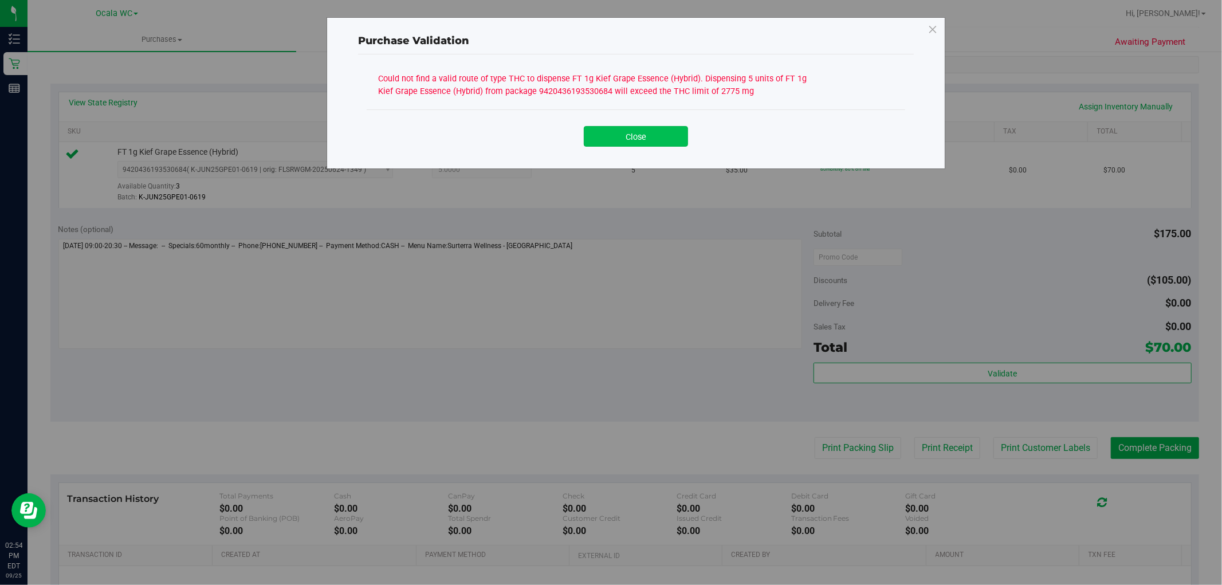
click at [651, 128] on button "Close" at bounding box center [636, 136] width 104 height 21
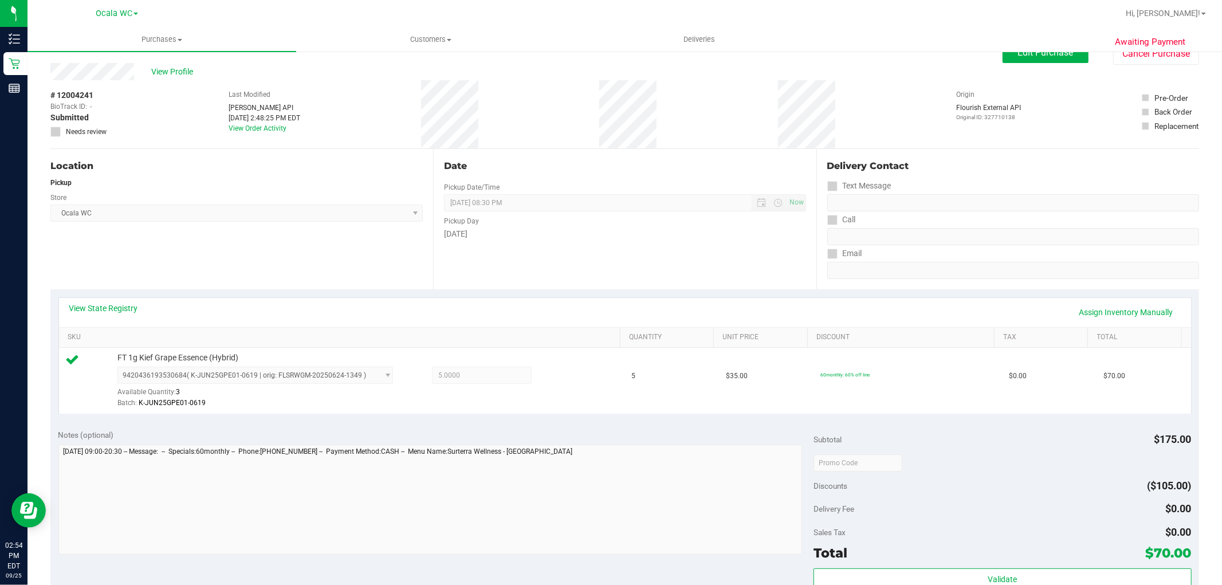
scroll to position [0, 0]
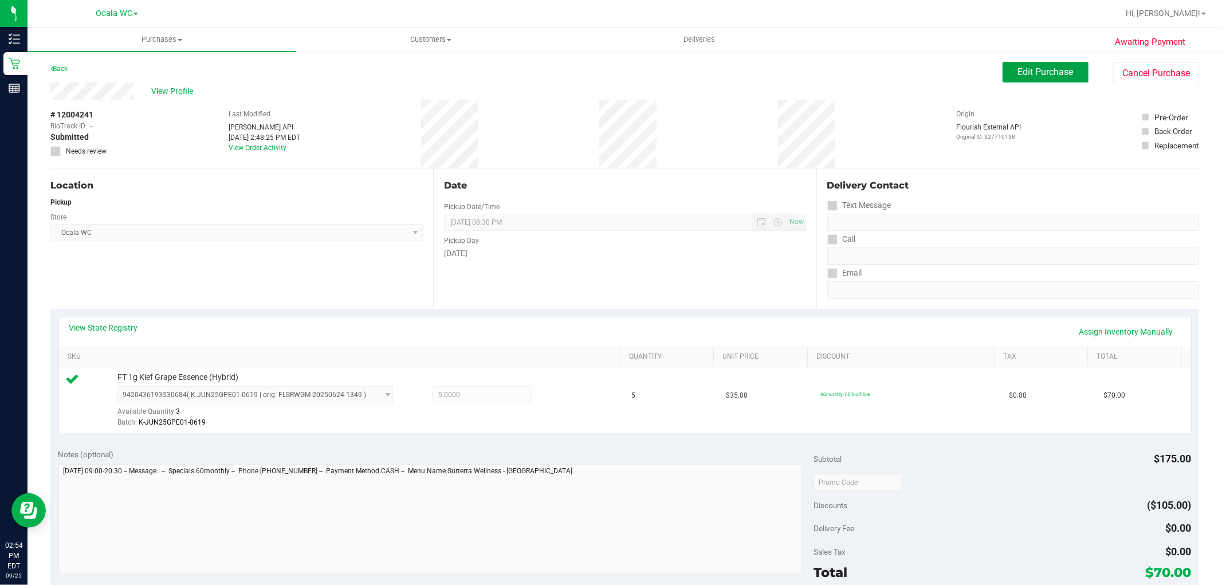
click at [1018, 70] on span "Edit Purchase" at bounding box center [1046, 71] width 56 height 11
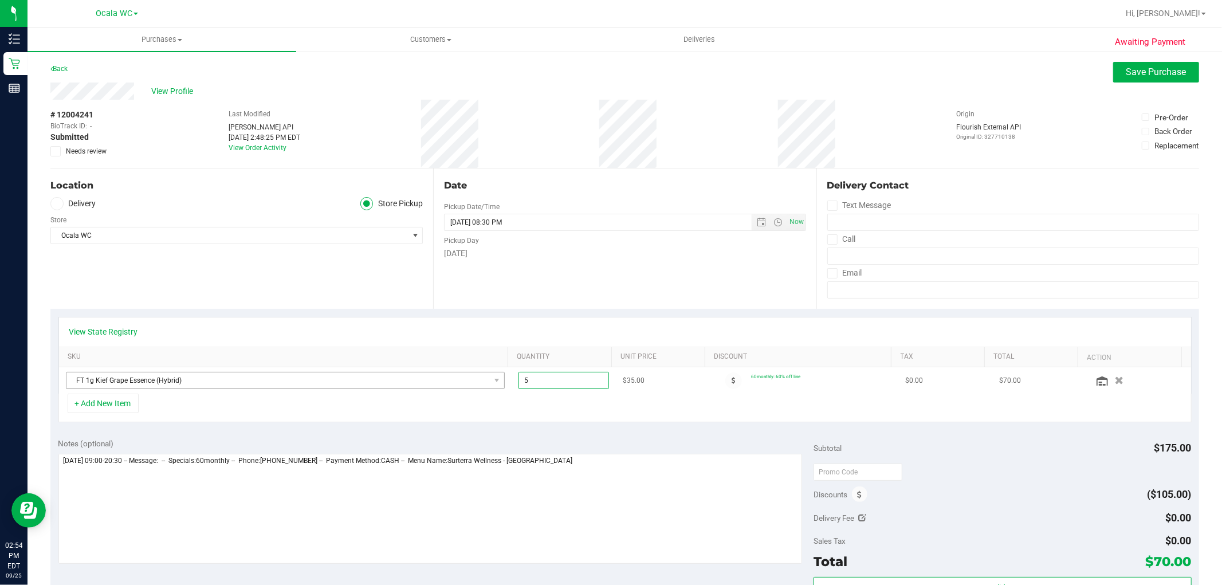
drag, startPoint x: 540, startPoint y: 379, endPoint x: 482, endPoint y: 382, distance: 58.5
click at [482, 382] on tr "FT 1g Kief Grape Essence (Hybrid) 5.00 5 $35.00 60monthly: 60% off line $0.00 $…" at bounding box center [625, 380] width 1132 height 26
type input "4"
type input "5.00"
click at [494, 419] on div "+ Add New Item" at bounding box center [624, 407] width 1133 height 29
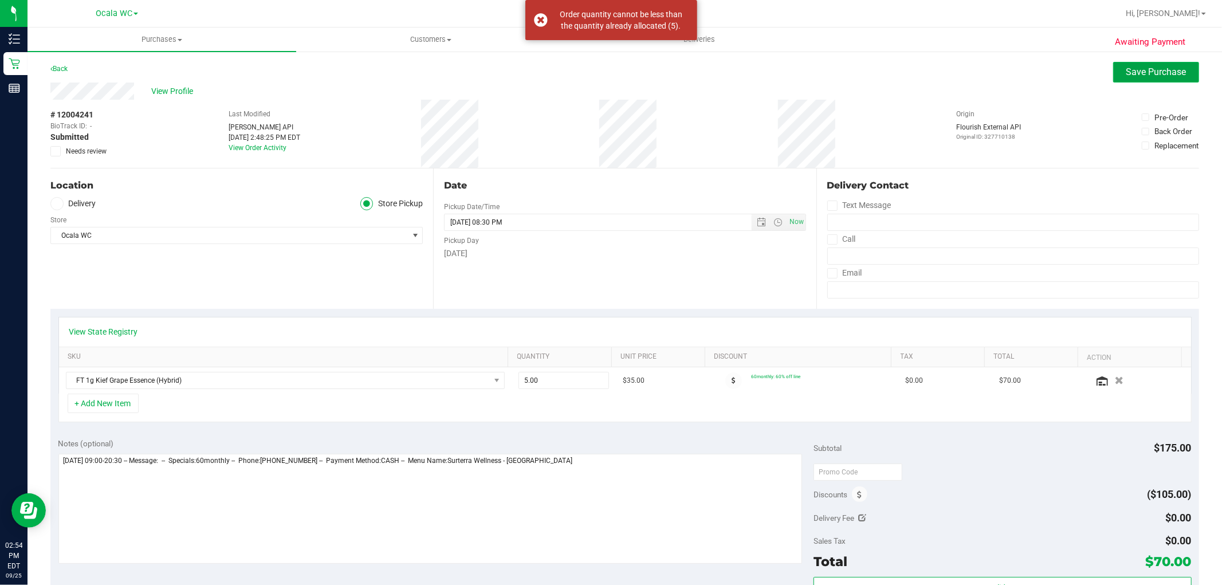
click at [1133, 64] on button "Save Purchase" at bounding box center [1156, 72] width 86 height 21
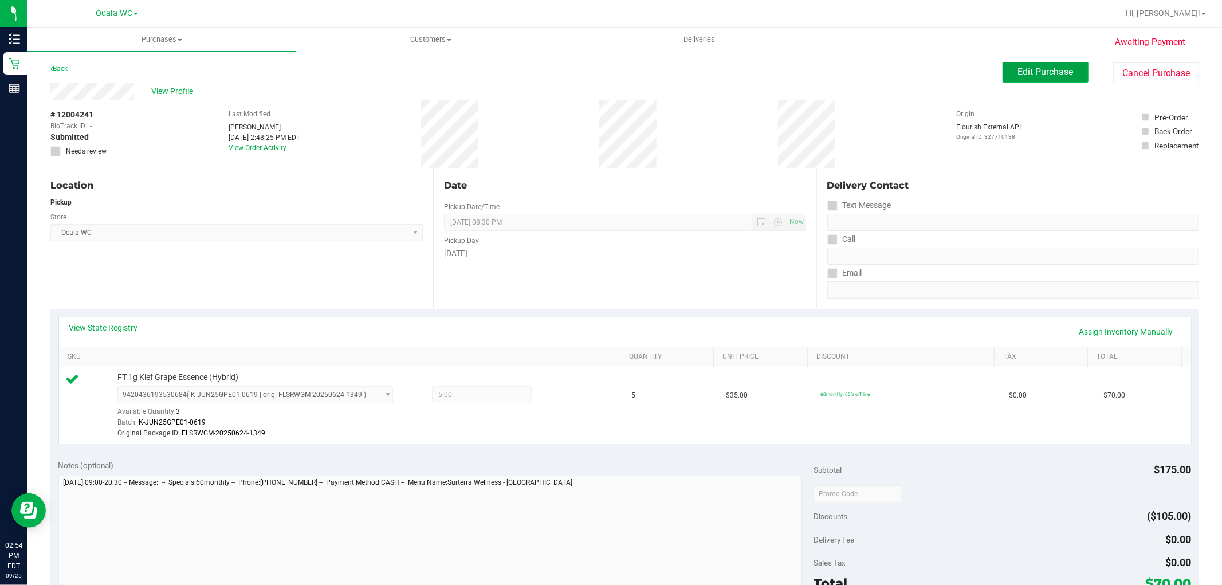
click at [1018, 73] on span "Edit Purchase" at bounding box center [1046, 71] width 56 height 11
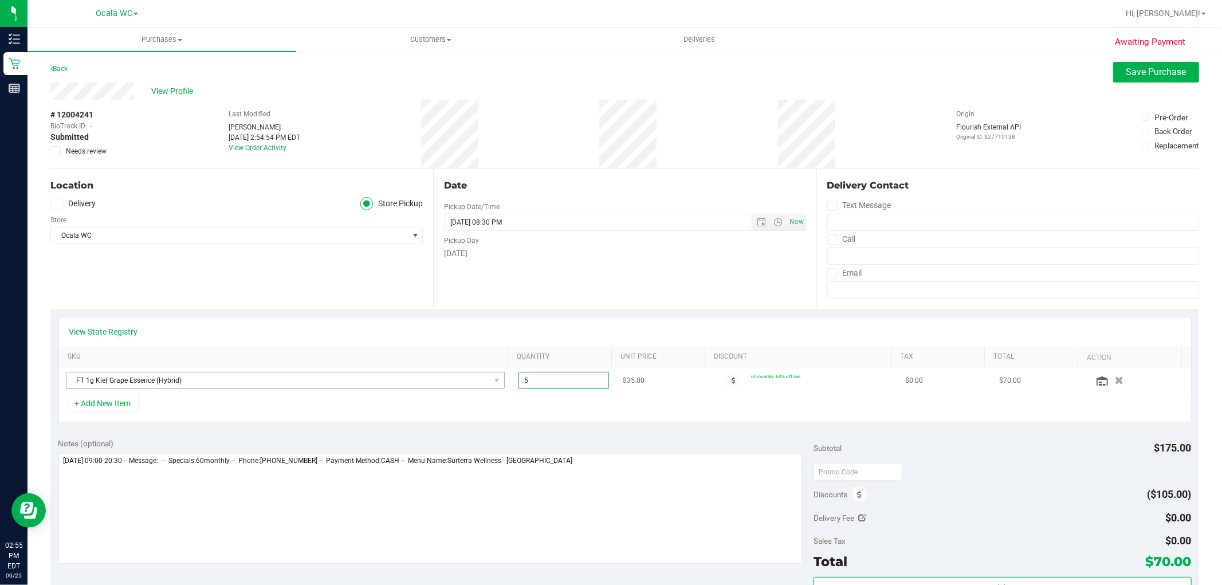
drag, startPoint x: 539, startPoint y: 381, endPoint x: 440, endPoint y: 388, distance: 99.8
click at [440, 388] on tr "FT 1g Kief Grape Essence (Hybrid) 5.00 5 $35.00 60monthly: 60% off line $0.00 $…" at bounding box center [625, 380] width 1132 height 26
type input "4"
type input "5.00"
click at [1144, 70] on span "Save Purchase" at bounding box center [1156, 71] width 60 height 11
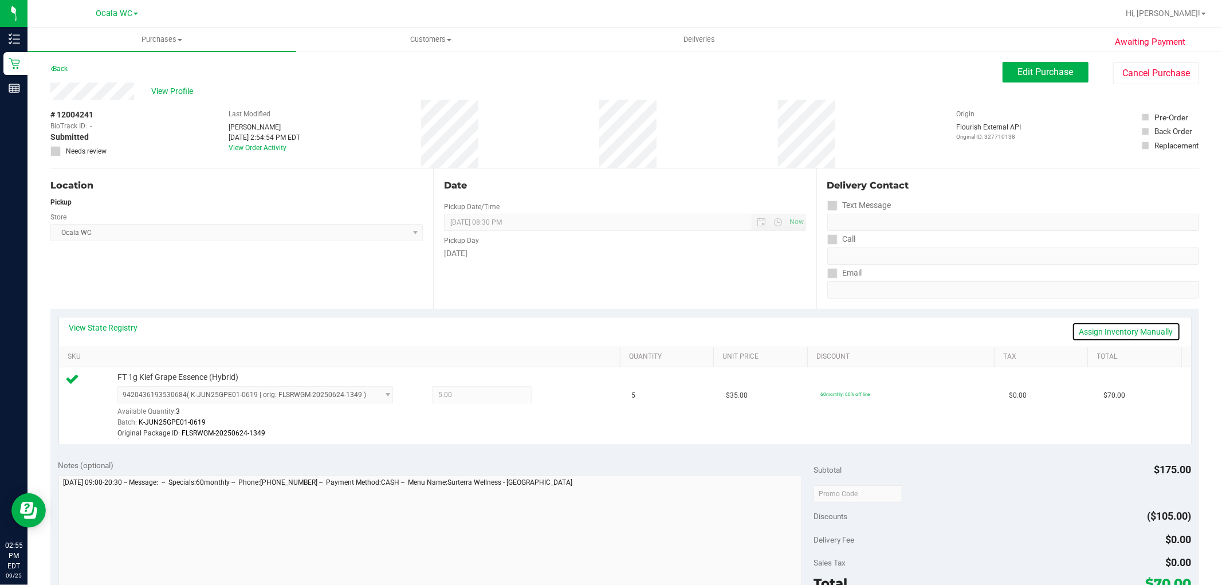
click at [1129, 324] on link "Assign Inventory Manually" at bounding box center [1126, 331] width 109 height 19
click at [514, 393] on span "5.00 5" at bounding box center [482, 394] width 100 height 17
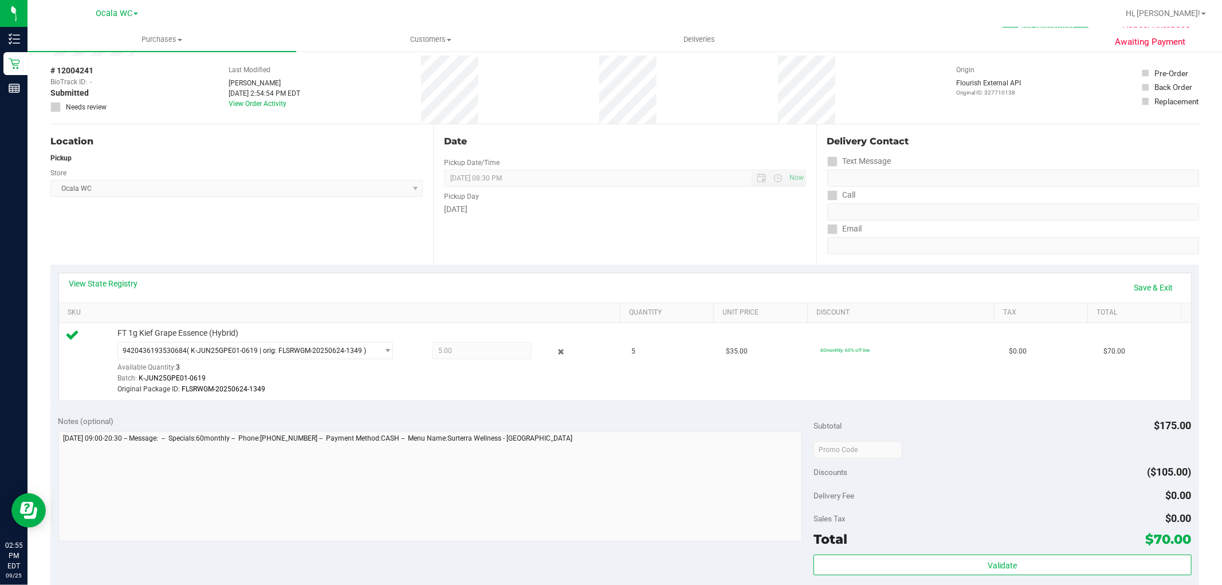
scroll to position [64, 0]
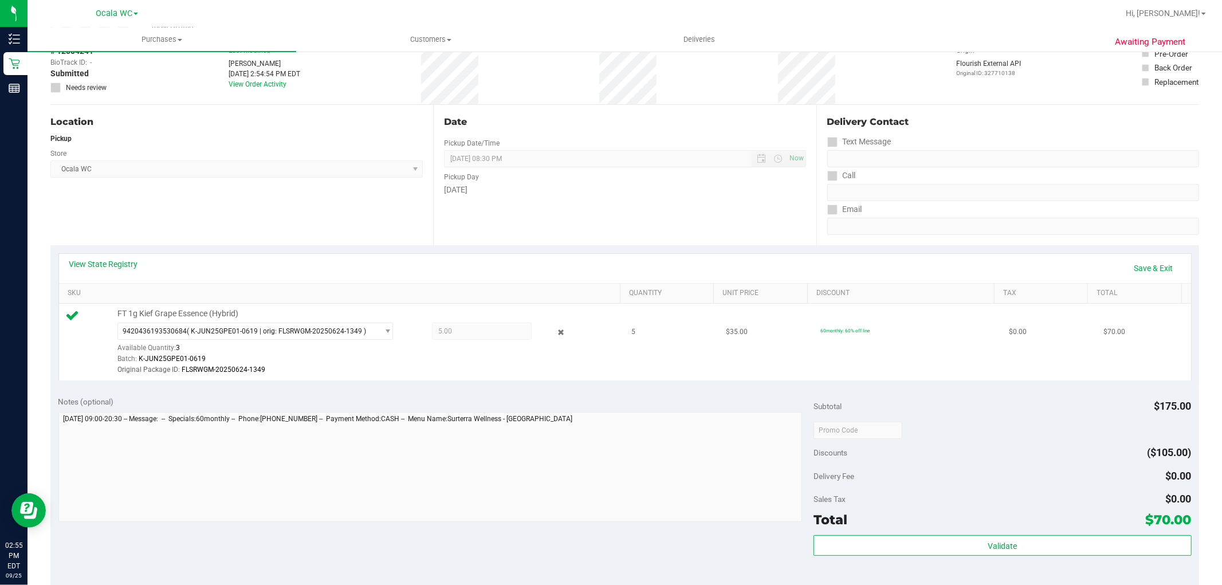
click at [462, 332] on span "5.00 5" at bounding box center [482, 330] width 100 height 17
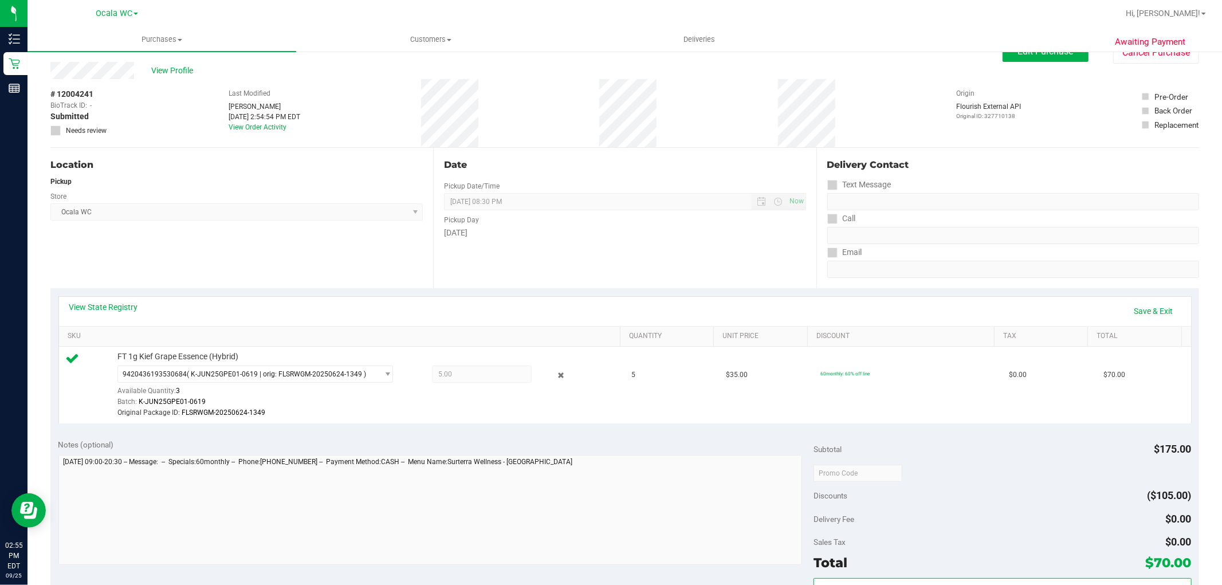
scroll to position [0, 0]
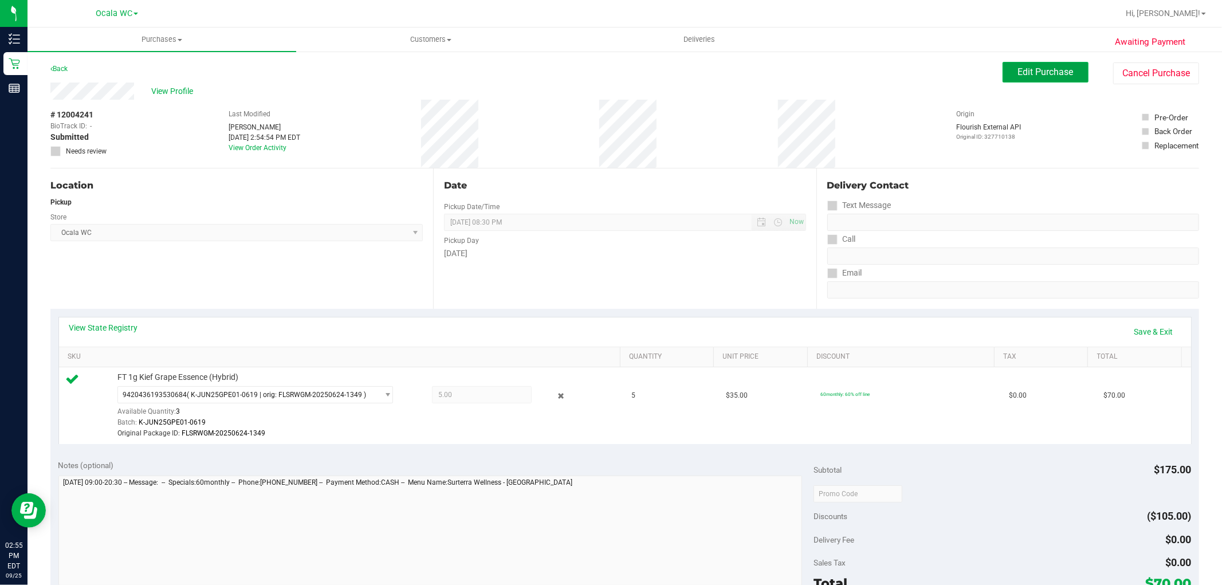
click at [1002, 77] on button "Edit Purchase" at bounding box center [1045, 72] width 86 height 21
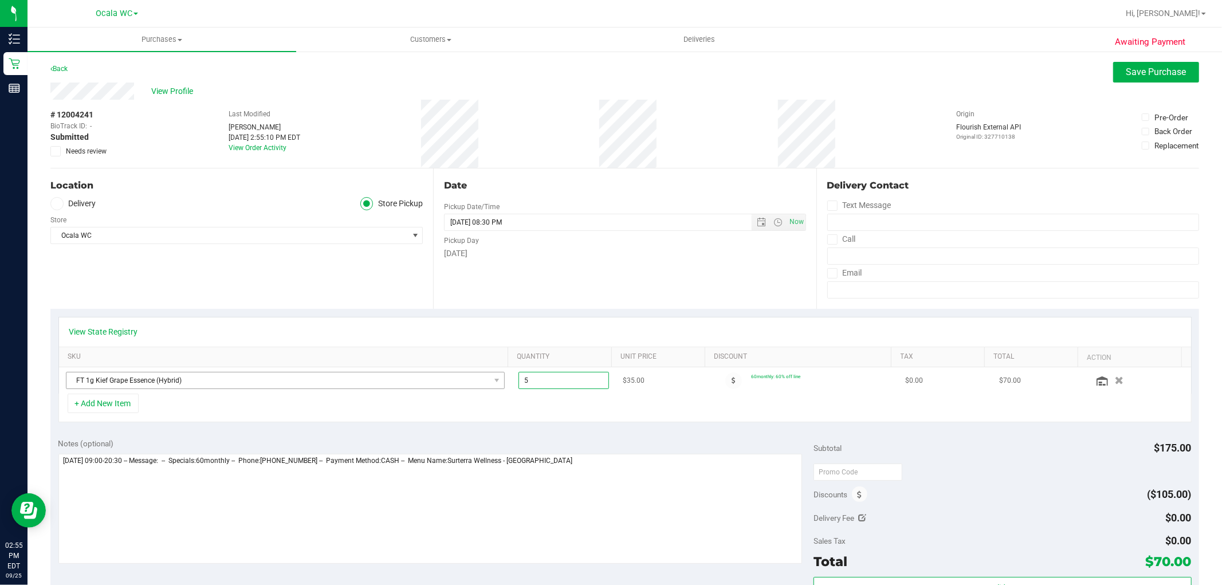
drag, startPoint x: 557, startPoint y: 384, endPoint x: 409, endPoint y: 388, distance: 148.4
click at [409, 388] on tr "FT 1g Kief Grape Essence (Hybrid) 5.00 5 $35.00 60monthly: 60% off line $0.00 $…" at bounding box center [625, 380] width 1132 height 26
type input "4"
type input "5.00"
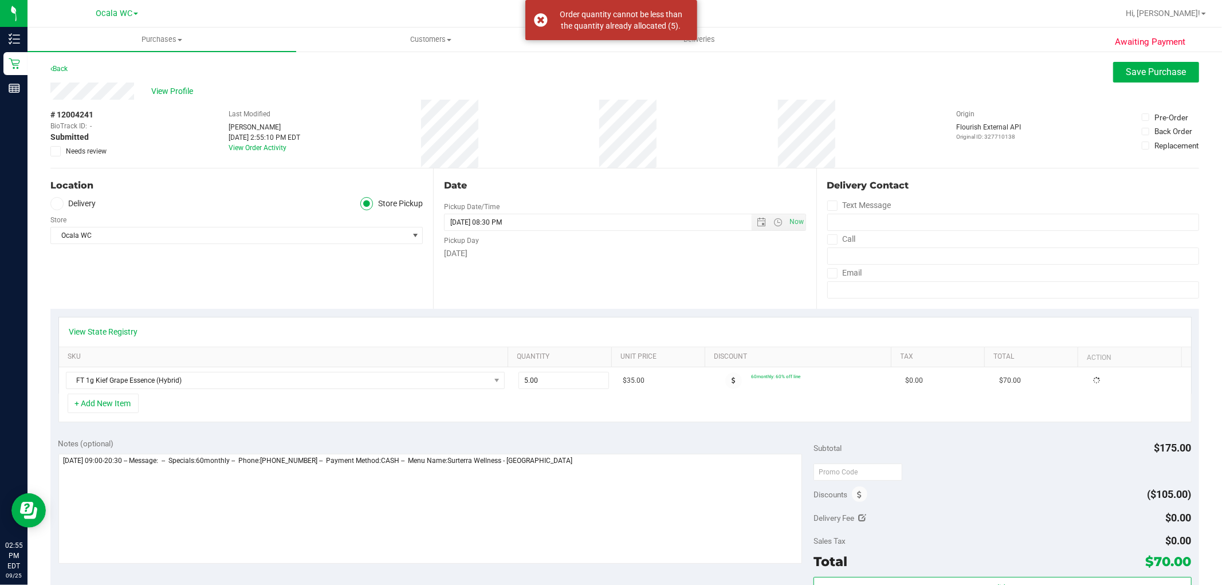
click at [774, 413] on div "+ Add New Item" at bounding box center [624, 407] width 1133 height 29
click at [1125, 82] on div "View Profile" at bounding box center [624, 90] width 1148 height 17
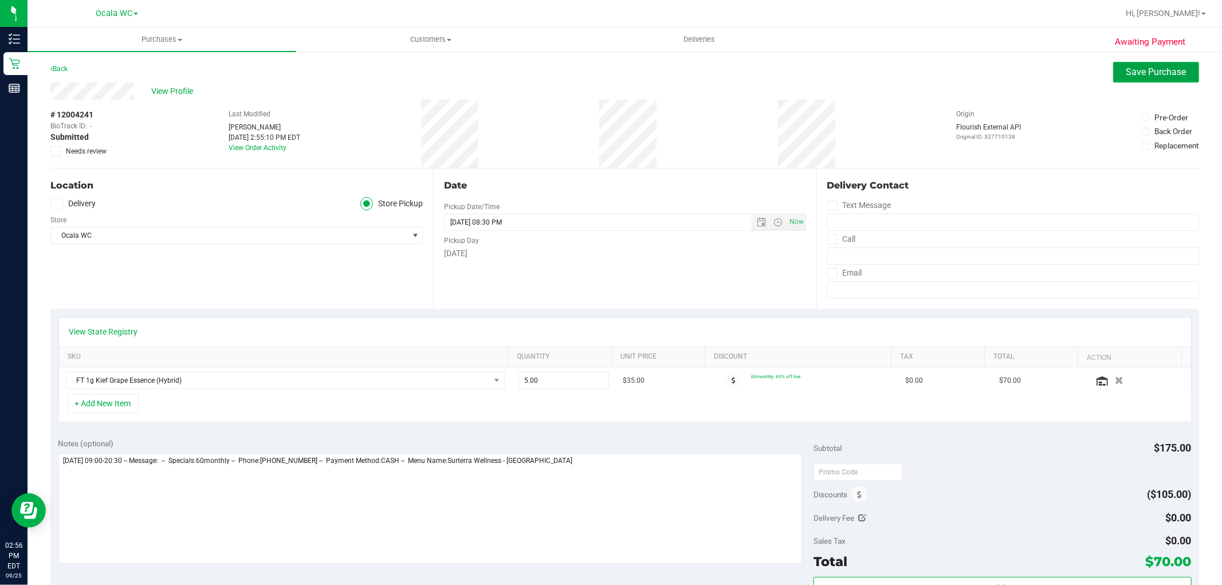
click at [1176, 67] on button "Save Purchase" at bounding box center [1156, 72] width 86 height 21
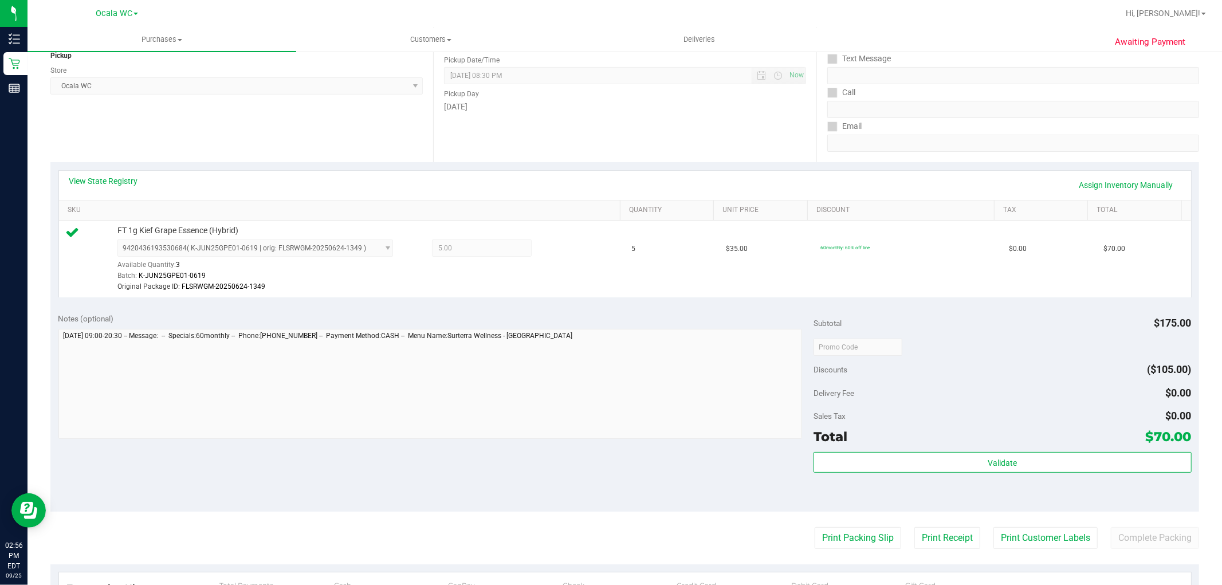
scroll to position [235, 0]
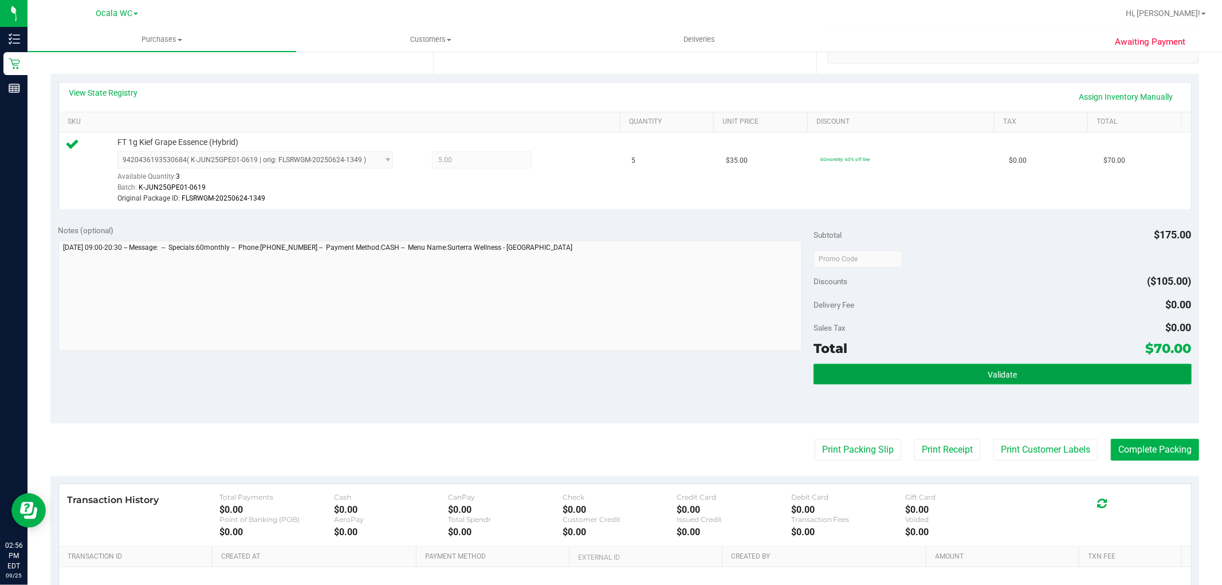
click at [971, 372] on button "Validate" at bounding box center [1001, 374] width 377 height 21
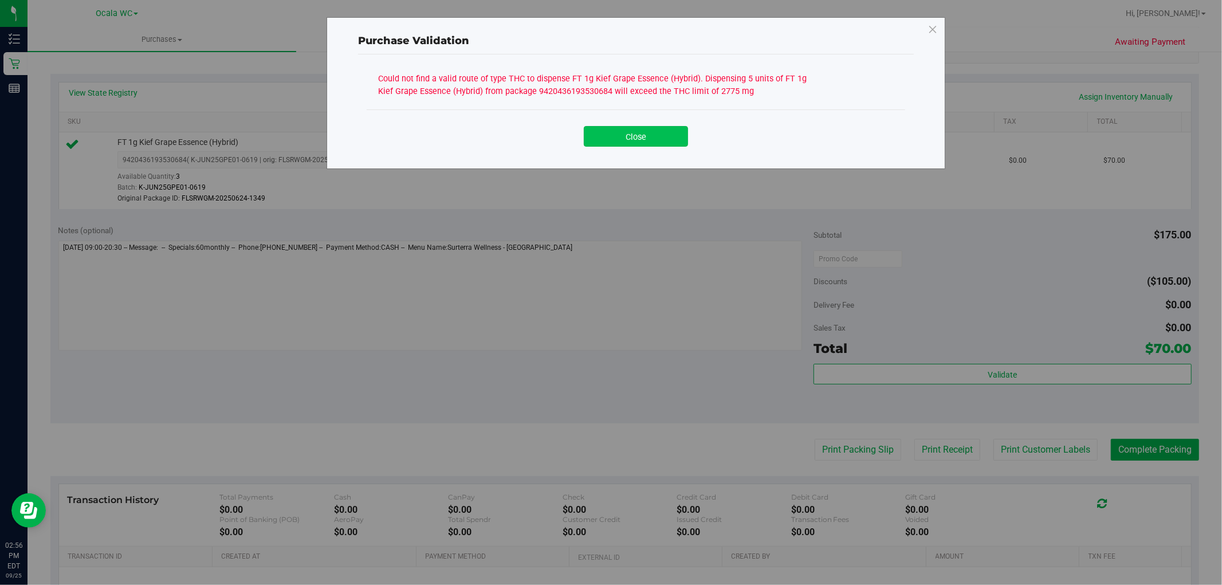
click at [633, 127] on button "Close" at bounding box center [636, 136] width 104 height 21
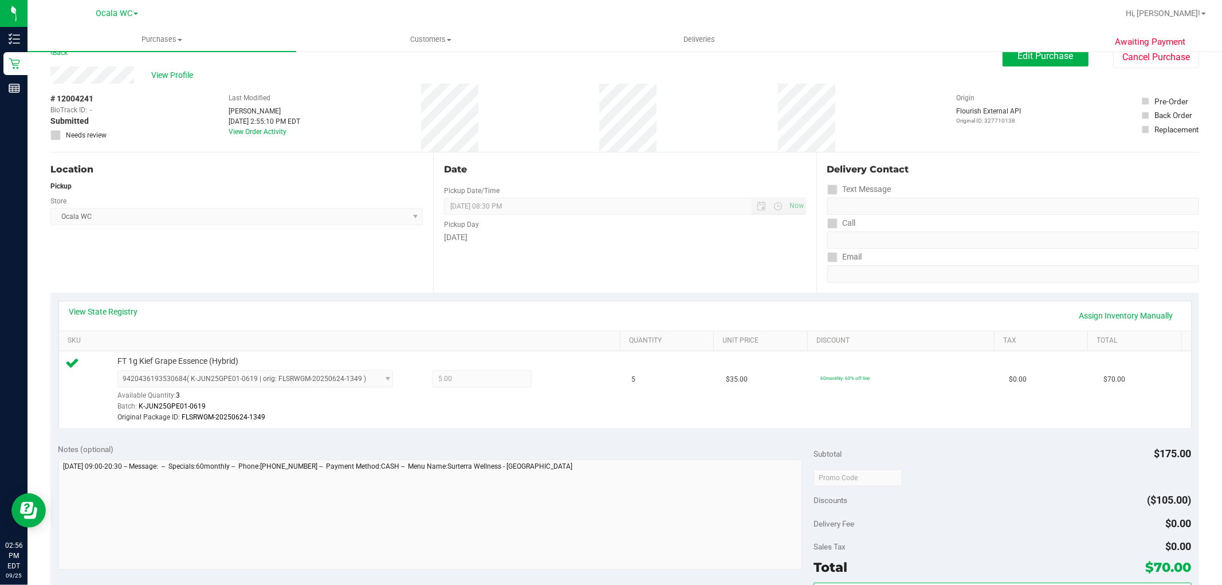
scroll to position [9, 0]
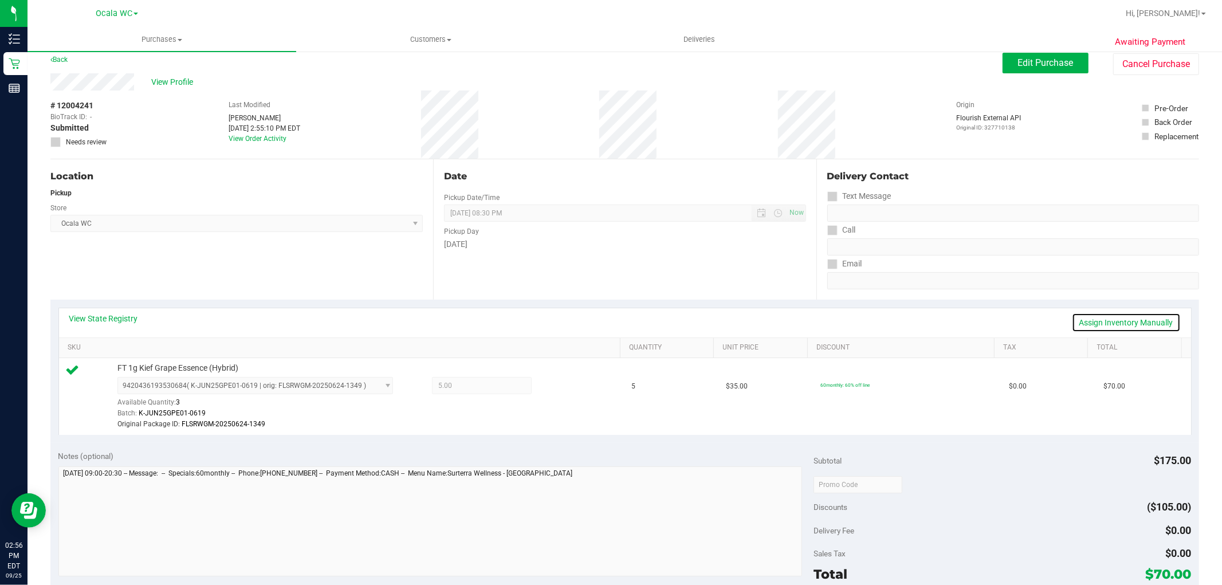
click at [1116, 316] on link "Assign Inventory Manually" at bounding box center [1126, 322] width 109 height 19
click at [554, 385] on icon at bounding box center [560, 386] width 12 height 13
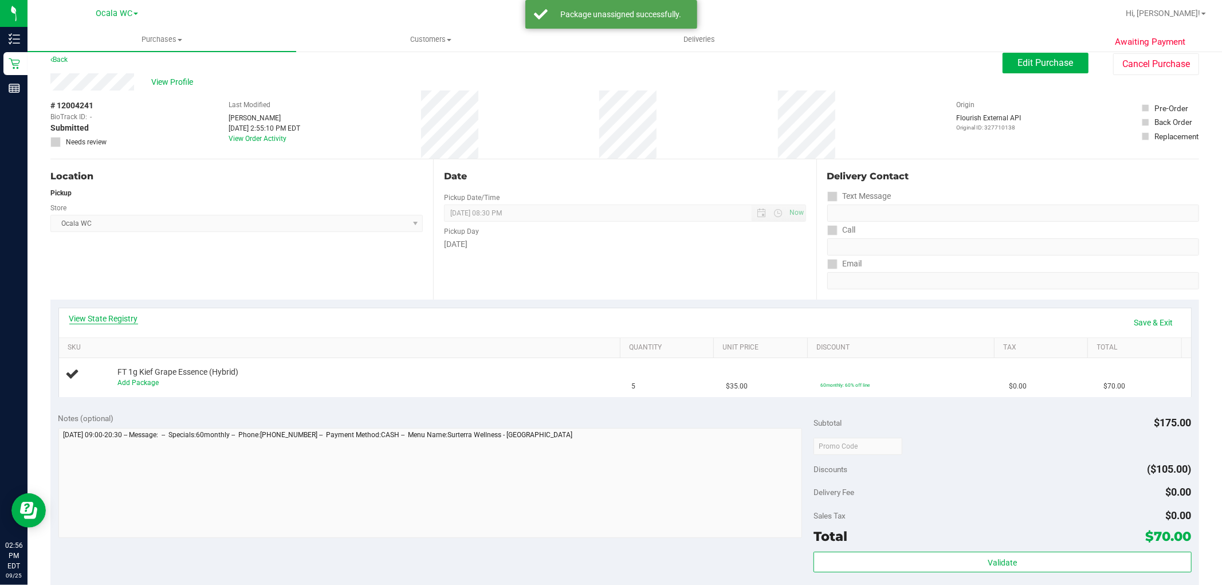
click at [99, 321] on link "View State Registry" at bounding box center [103, 318] width 69 height 11
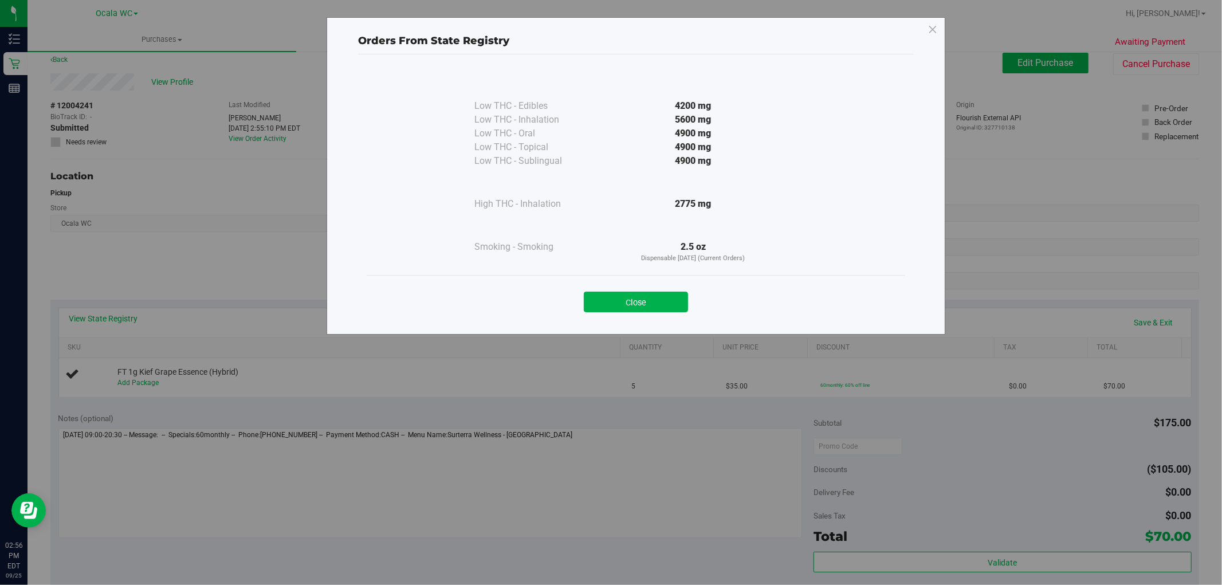
click at [411, 384] on div "Orders From State Registry Low THC - Edibles 4200 mg" at bounding box center [615, 292] width 1230 height 585
click at [932, 25] on icon at bounding box center [932, 30] width 10 height 18
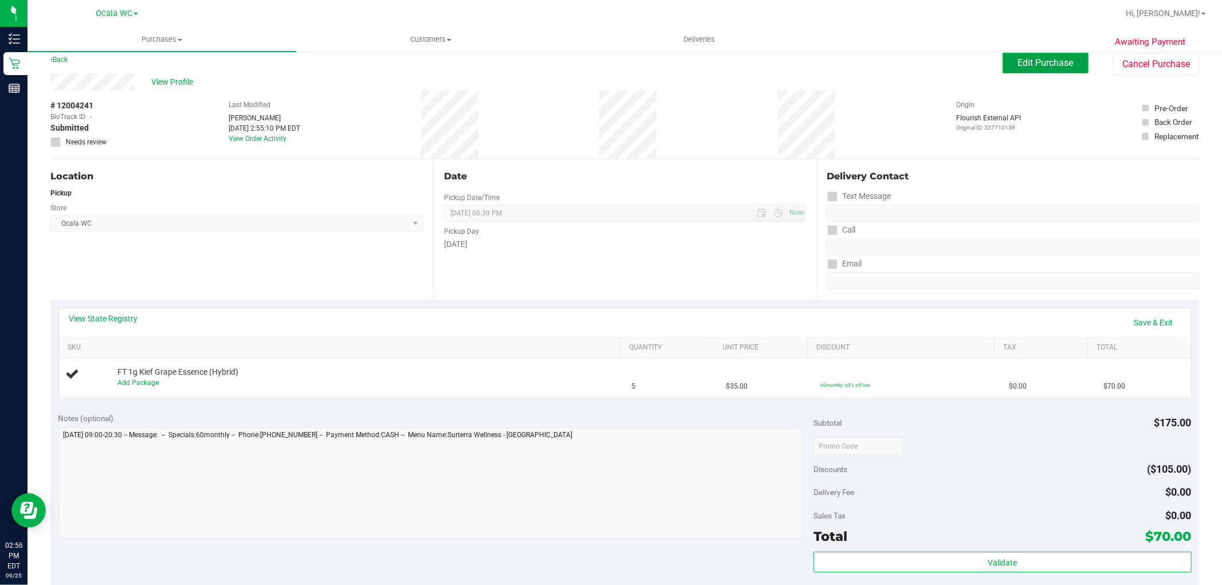
click at [1041, 70] on button "Edit Purchase" at bounding box center [1045, 63] width 86 height 21
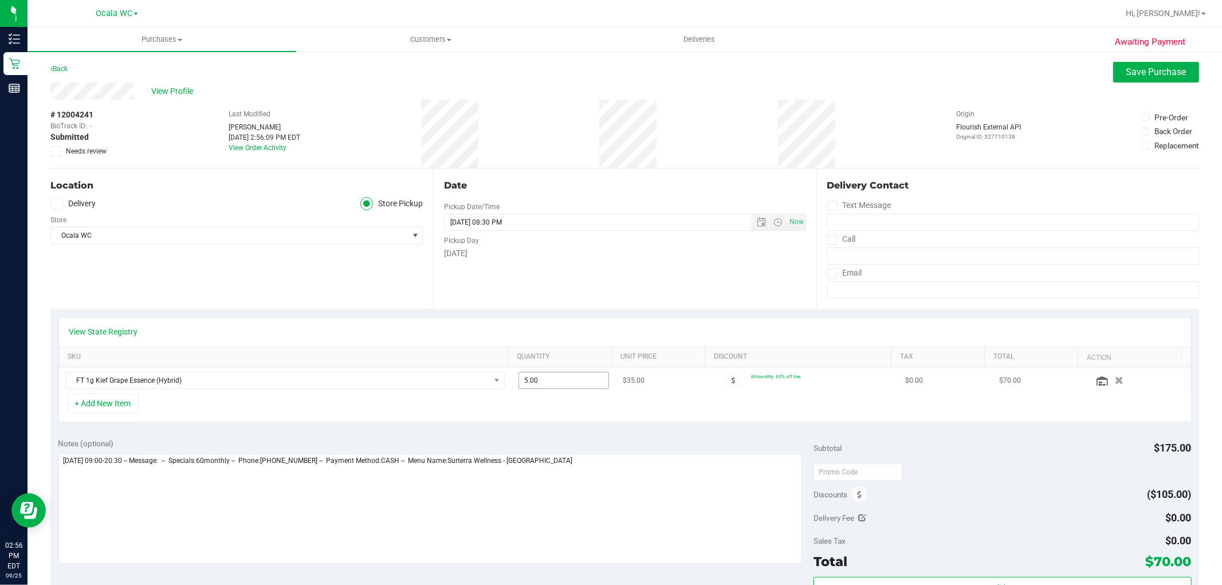
click at [534, 383] on input "5.00" at bounding box center [563, 380] width 89 height 16
type input "4"
click at [1135, 78] on button "Save Purchase" at bounding box center [1156, 72] width 86 height 21
type input "4.00"
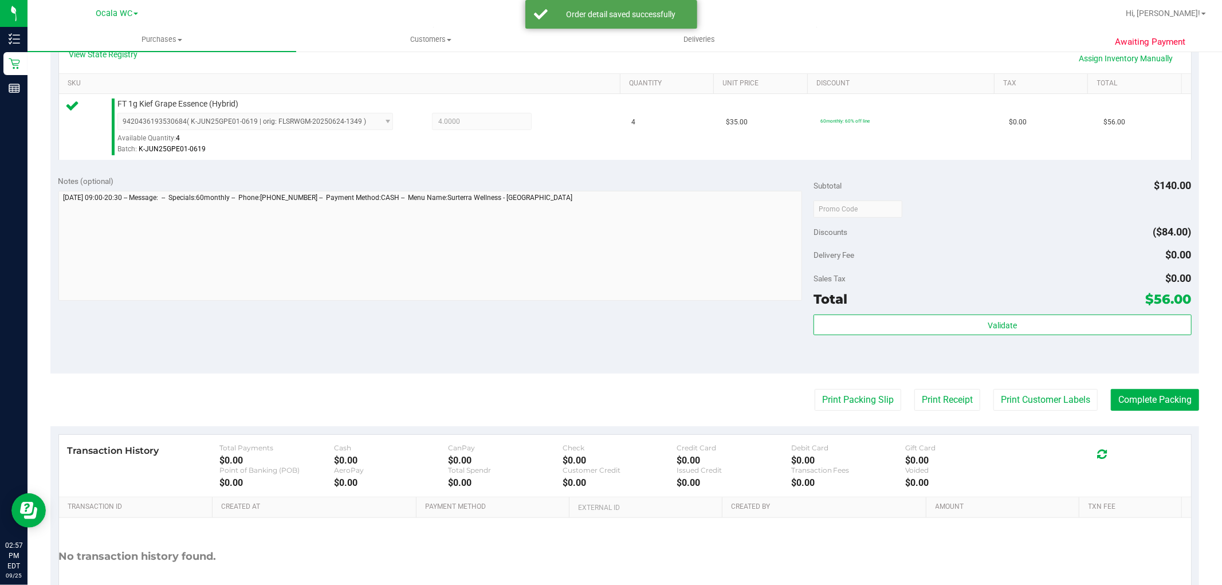
scroll to position [296, 0]
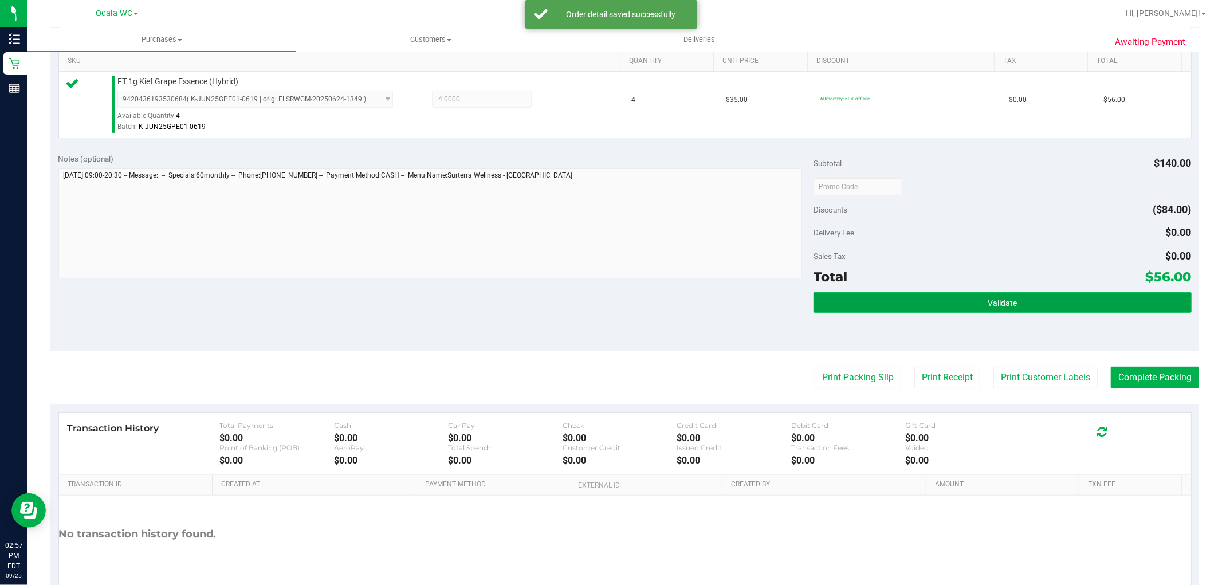
click at [1029, 294] on button "Validate" at bounding box center [1001, 302] width 377 height 21
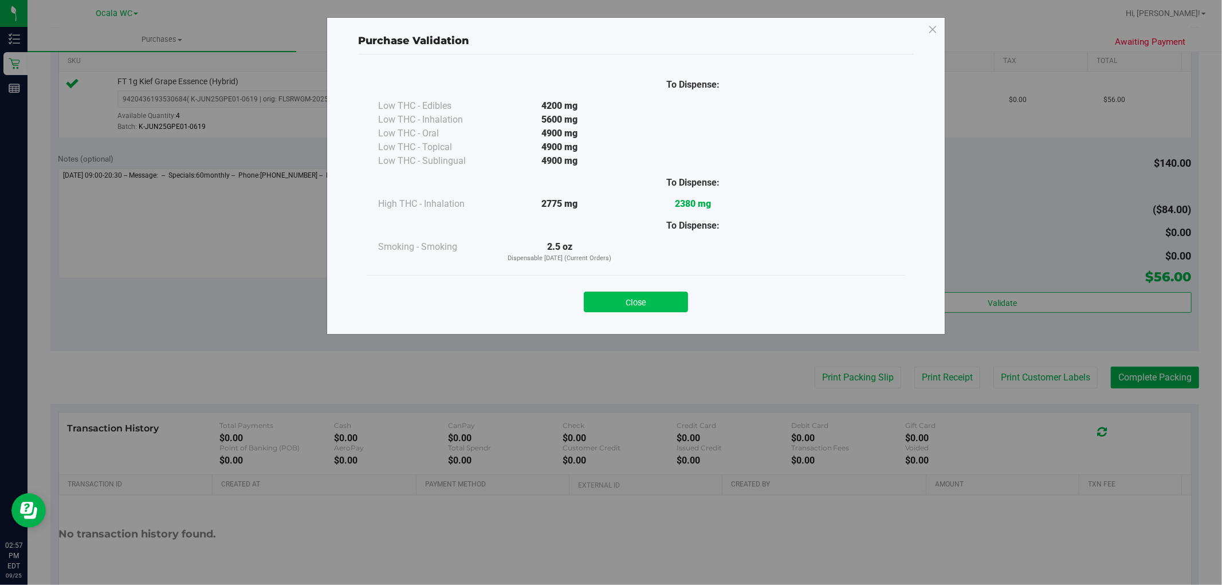
click at [619, 301] on button "Close" at bounding box center [636, 302] width 104 height 21
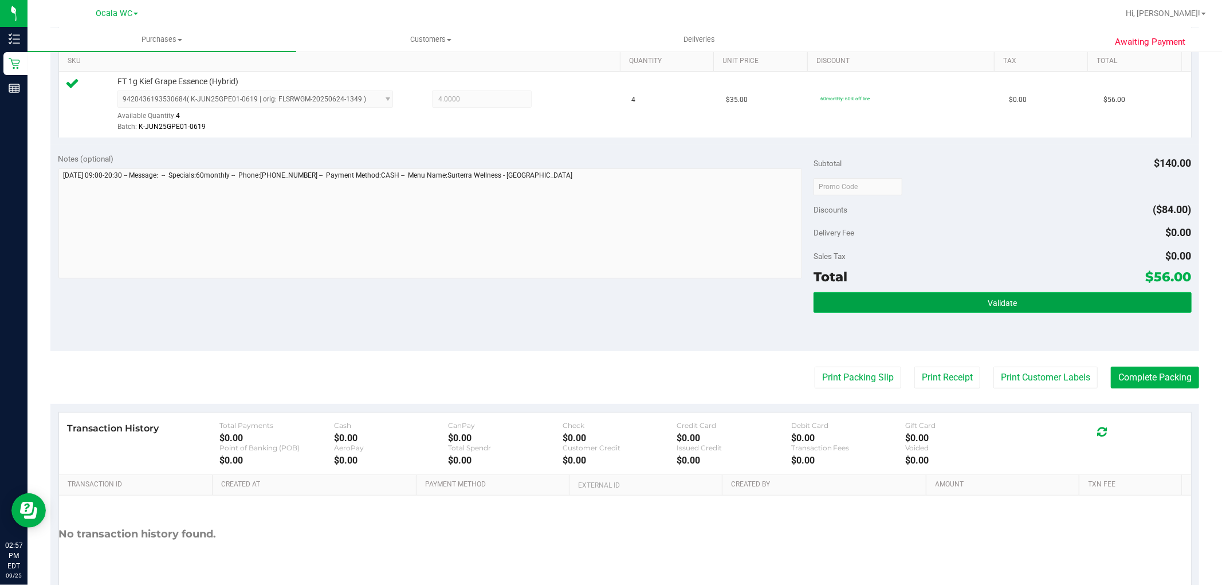
click at [1136, 296] on button "Validate" at bounding box center [1001, 302] width 377 height 21
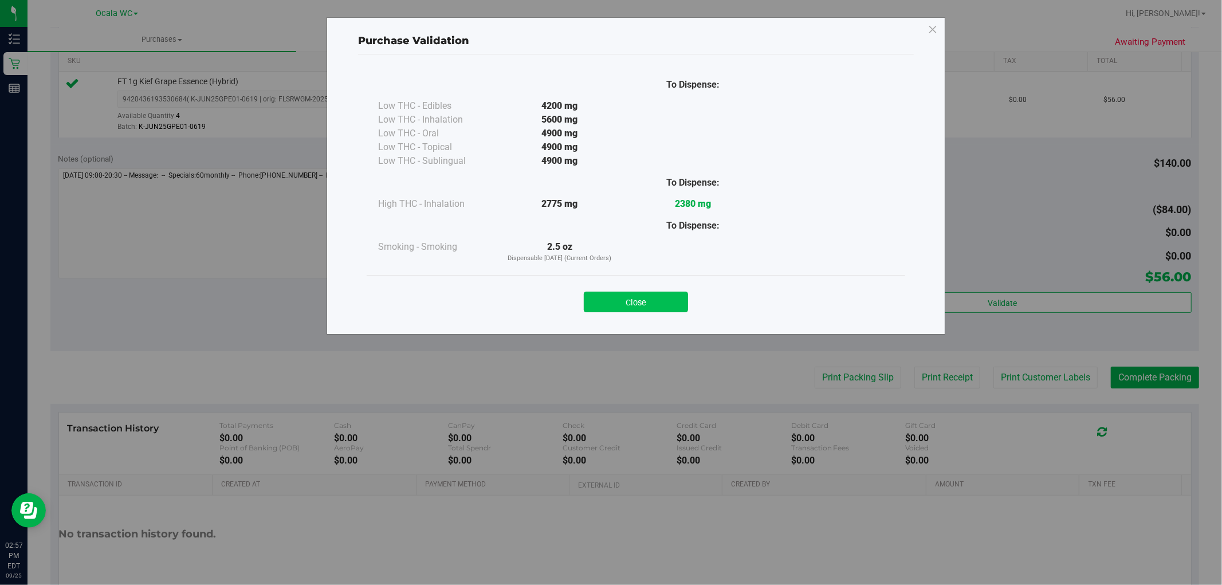
click at [604, 296] on button "Close" at bounding box center [636, 302] width 104 height 21
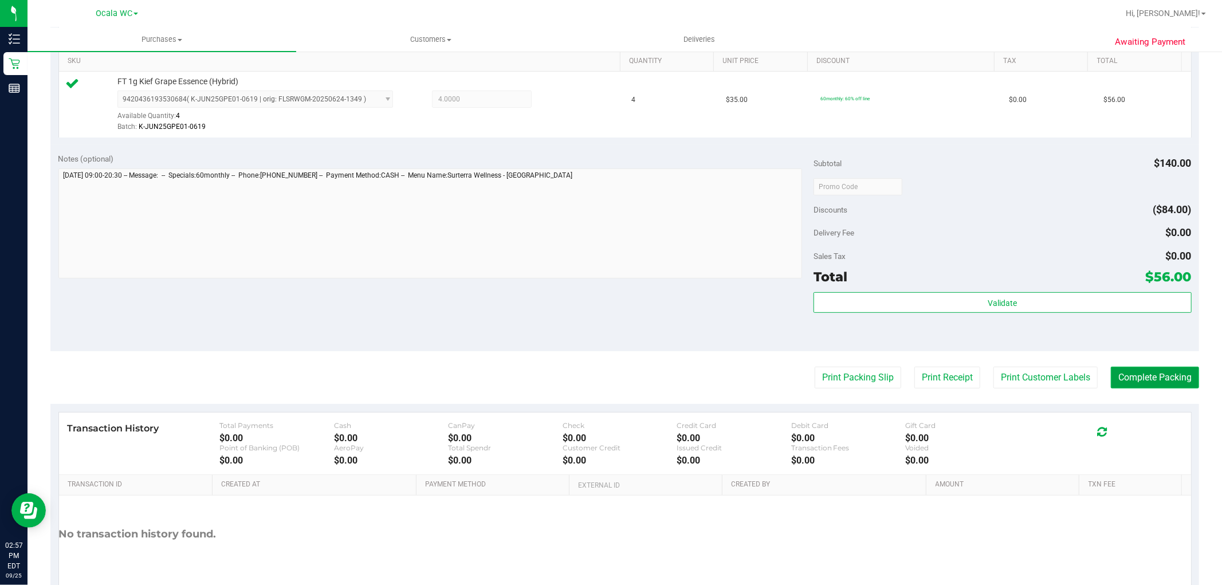
click at [1145, 367] on button "Complete Packing" at bounding box center [1154, 378] width 88 height 22
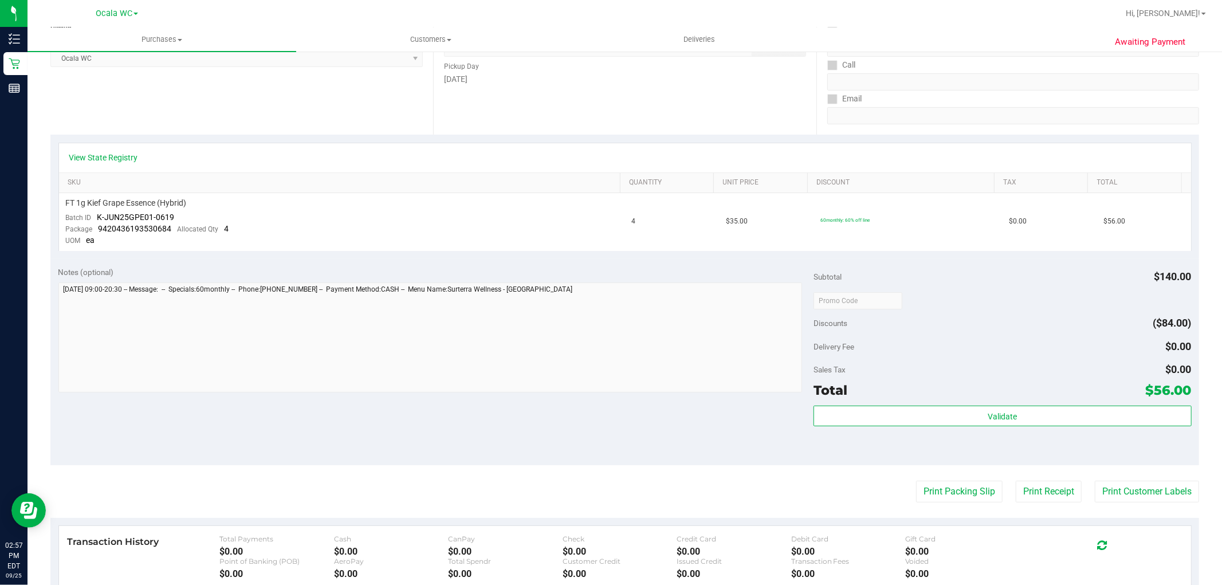
scroll to position [345, 0]
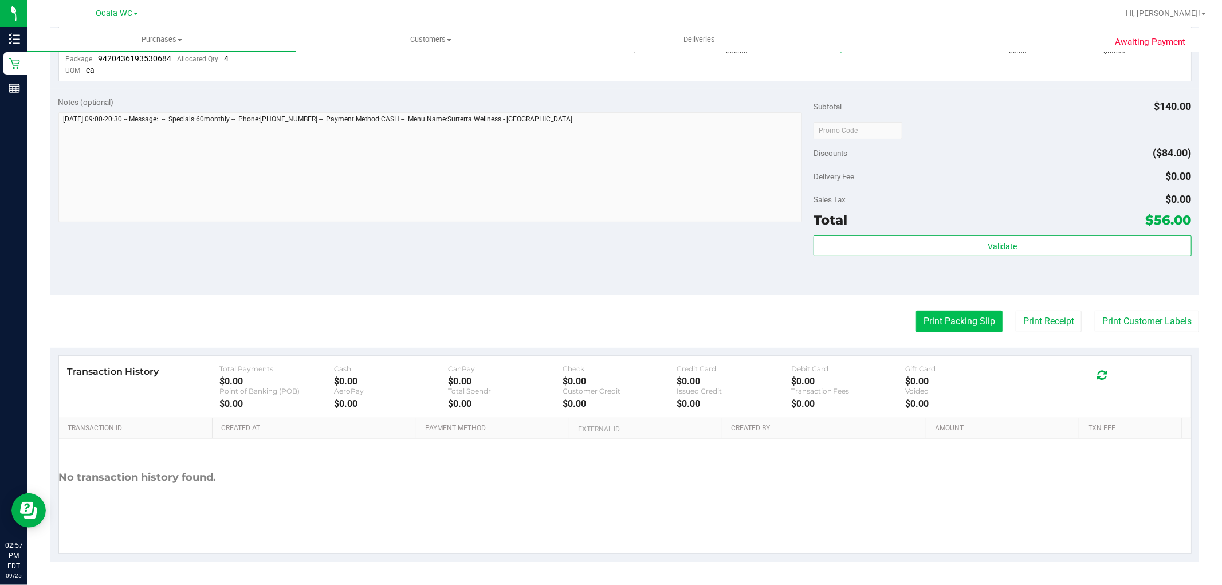
click at [969, 322] on button "Print Packing Slip" at bounding box center [959, 321] width 86 height 22
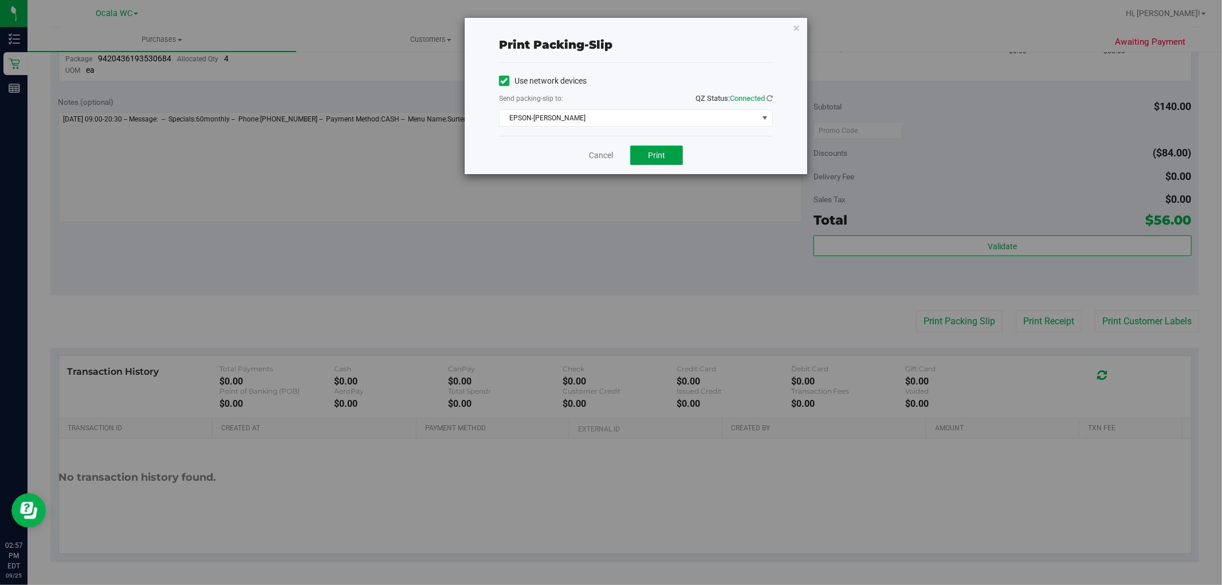
click at [654, 149] on button "Print" at bounding box center [656, 154] width 53 height 19
click at [796, 27] on icon "button" at bounding box center [796, 28] width 8 height 14
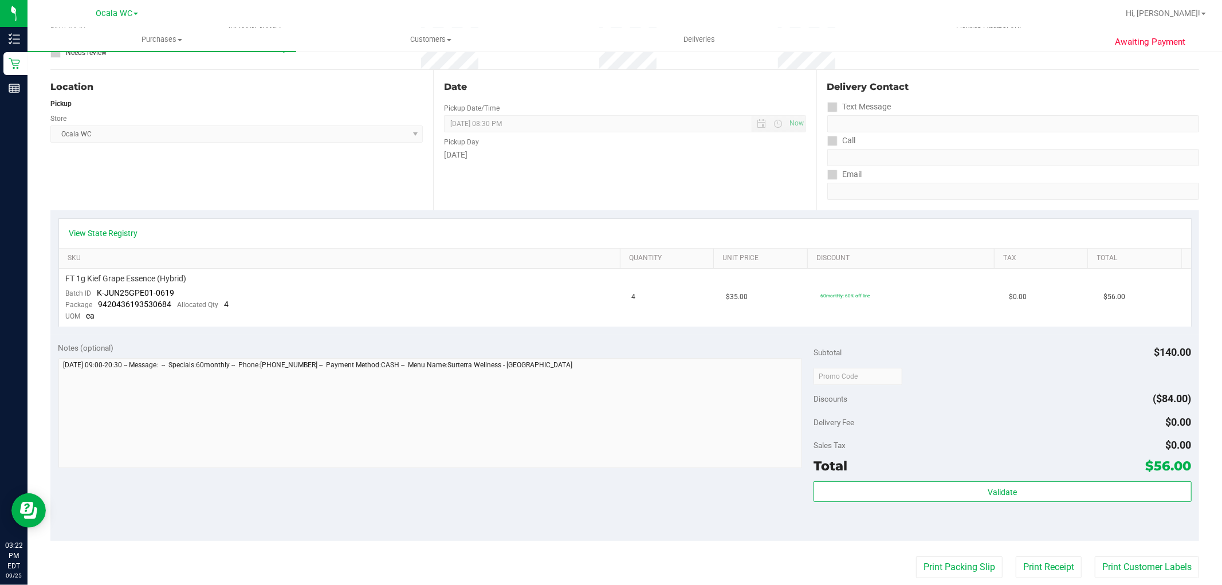
scroll to position [0, 0]
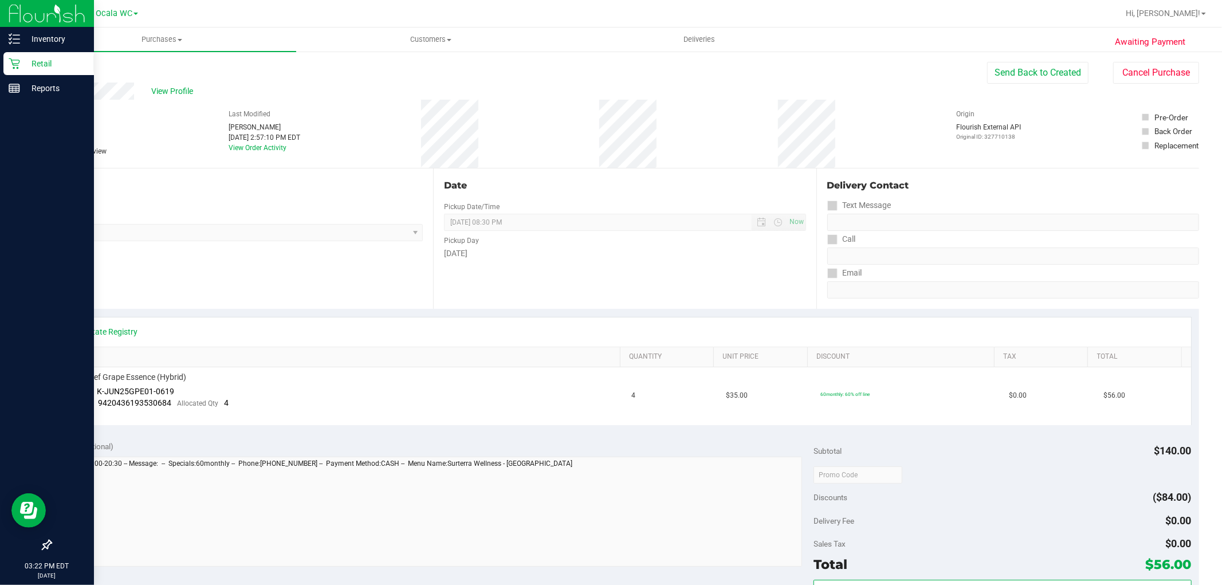
click at [46, 62] on p "Retail" at bounding box center [54, 64] width 69 height 14
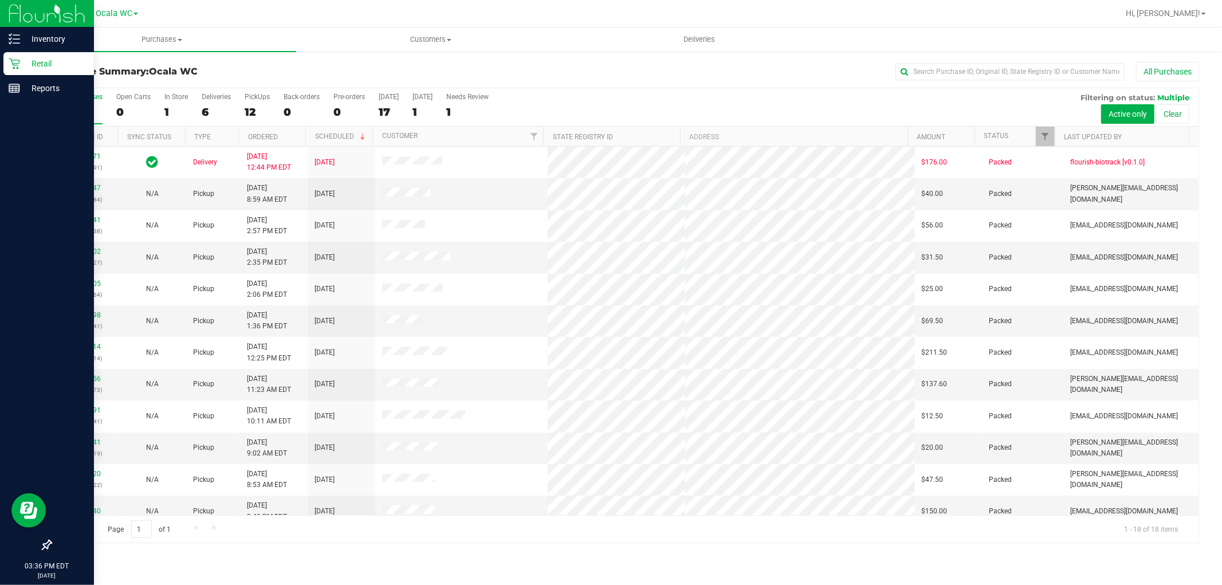
click at [11, 60] on icon at bounding box center [14, 63] width 11 height 11
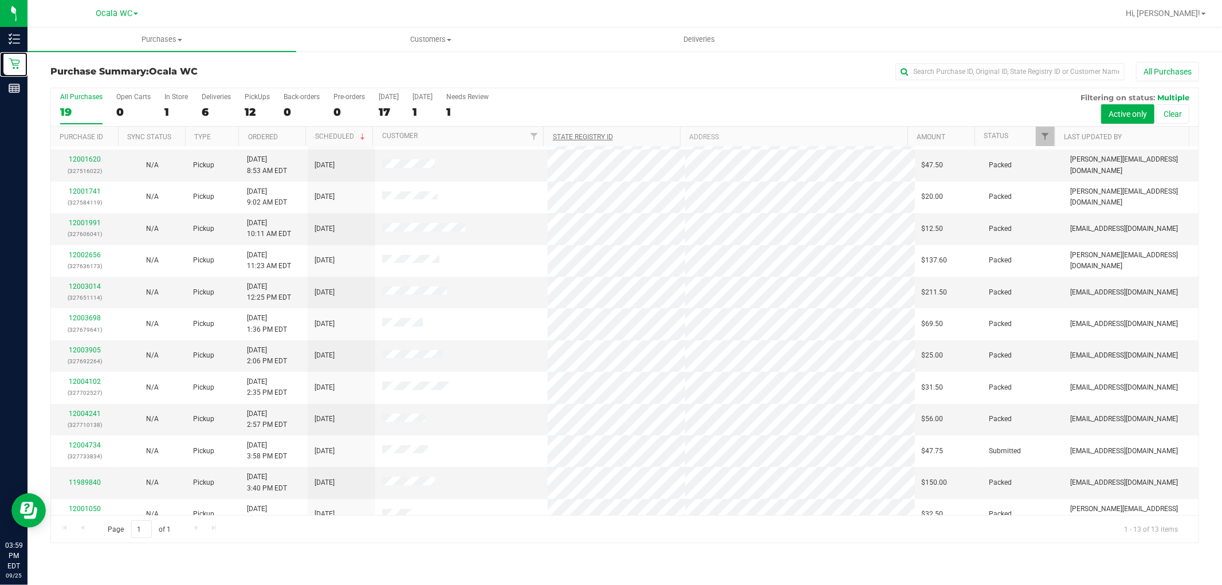
scroll to position [44, 0]
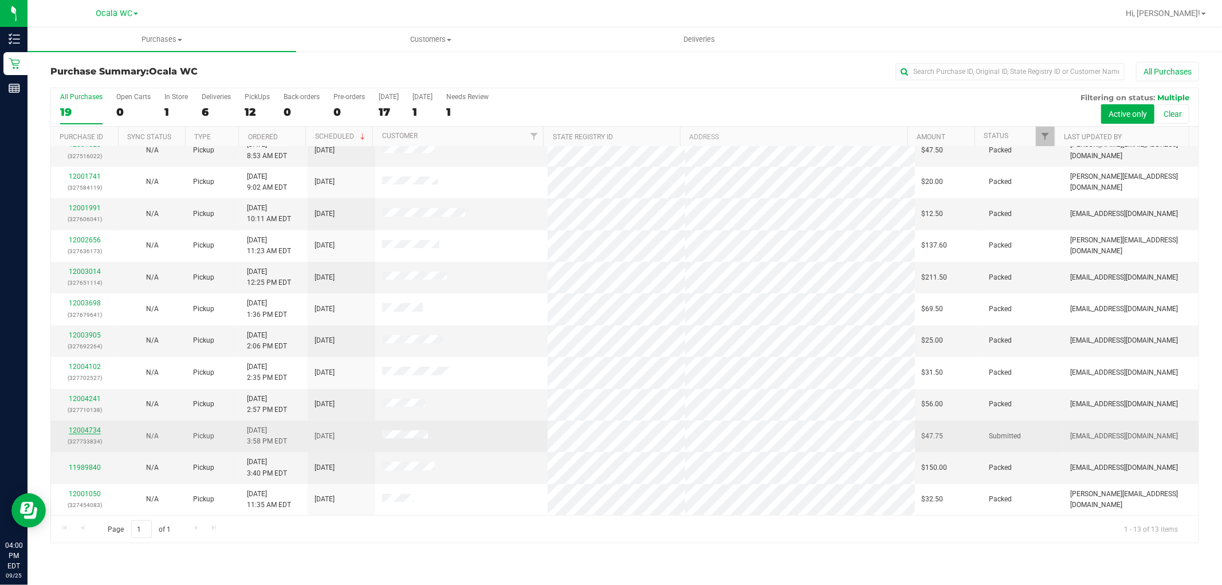
click at [81, 432] on link "12004734" at bounding box center [85, 430] width 32 height 8
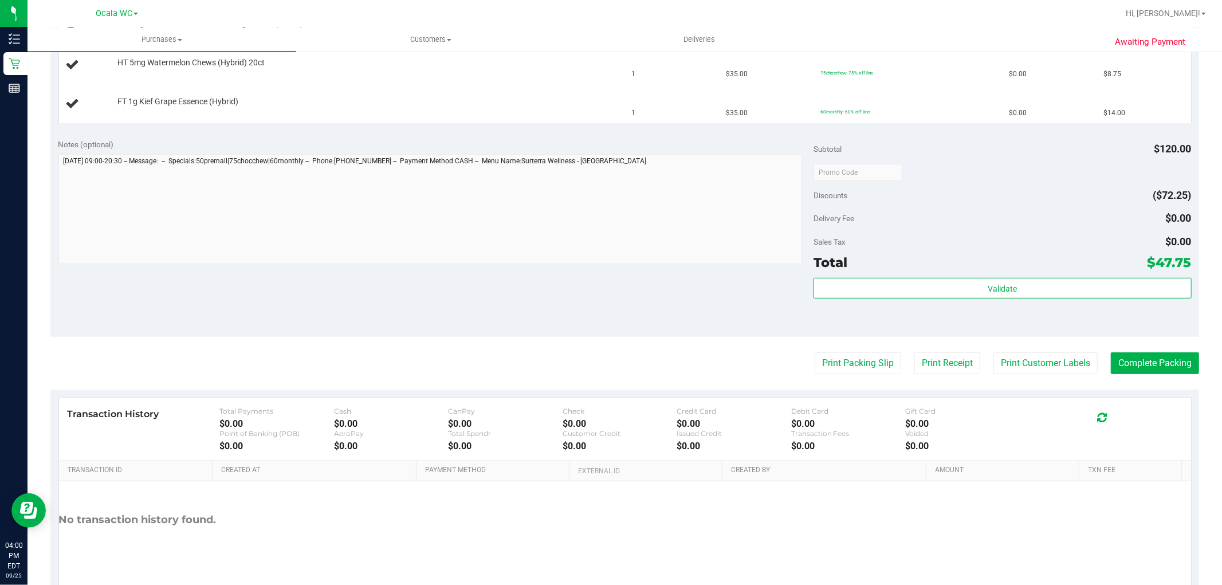
scroll to position [403, 0]
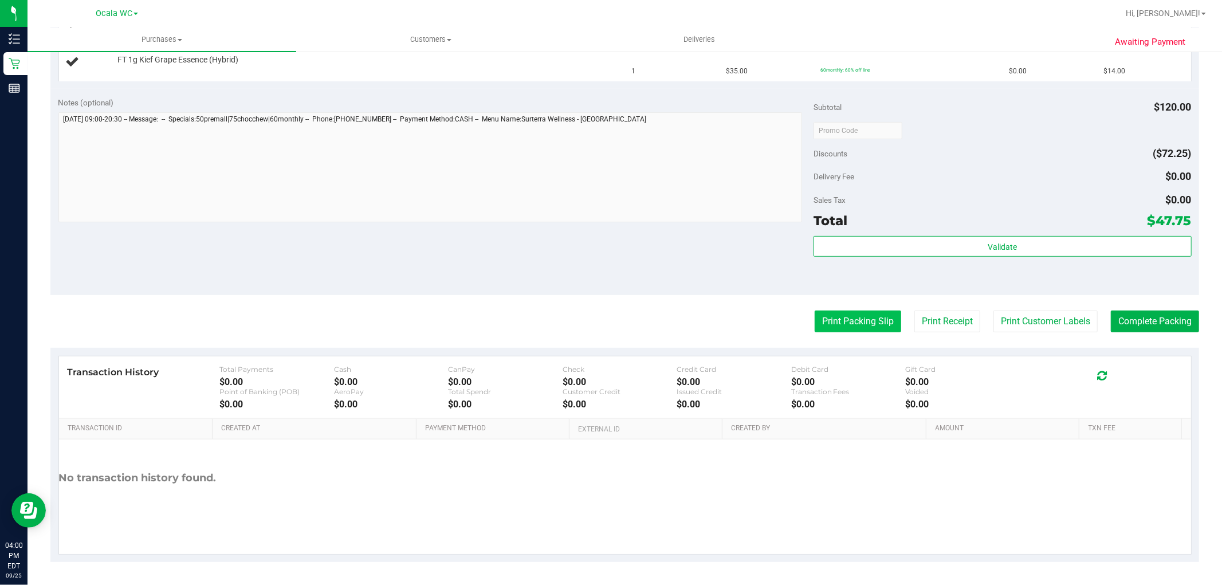
click at [825, 325] on button "Print Packing Slip" at bounding box center [857, 321] width 86 height 22
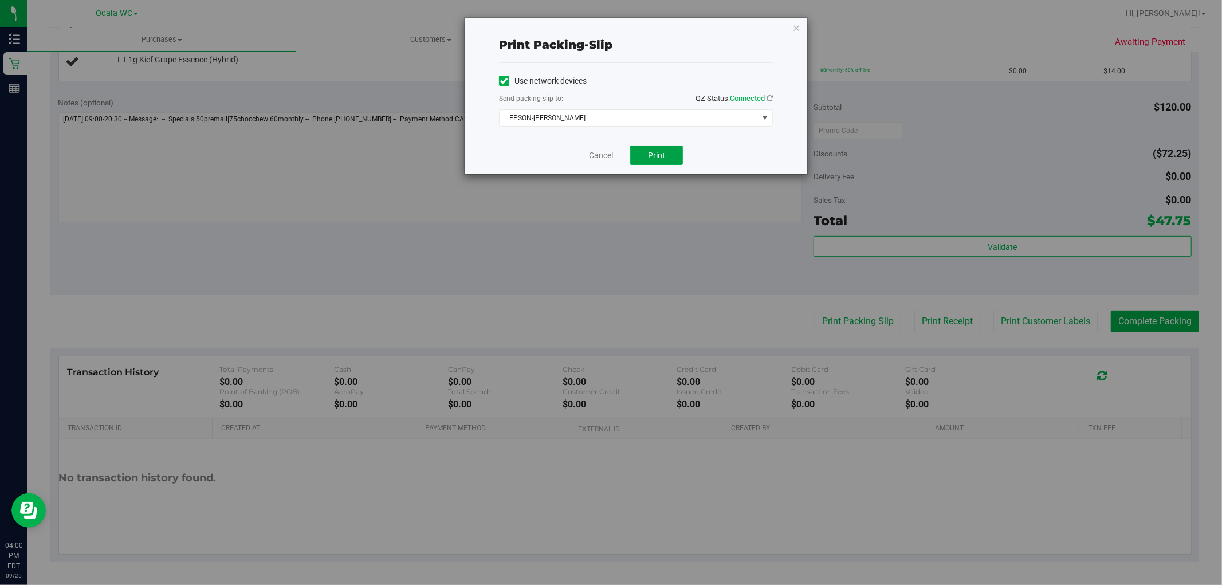
drag, startPoint x: 661, startPoint y: 160, endPoint x: 665, endPoint y: 142, distance: 18.8
click at [661, 156] on button "Print" at bounding box center [656, 154] width 53 height 19
click at [556, 152] on div "Cancel Print" at bounding box center [636, 155] width 274 height 38
click at [592, 149] on link "Cancel" at bounding box center [601, 155] width 24 height 12
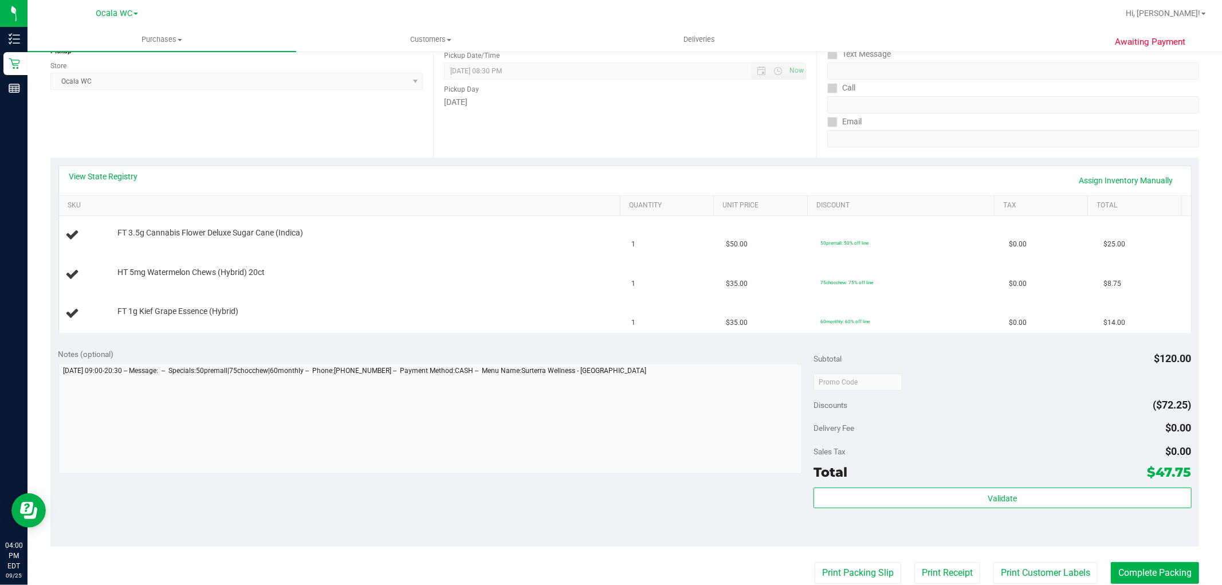
scroll to position [149, 0]
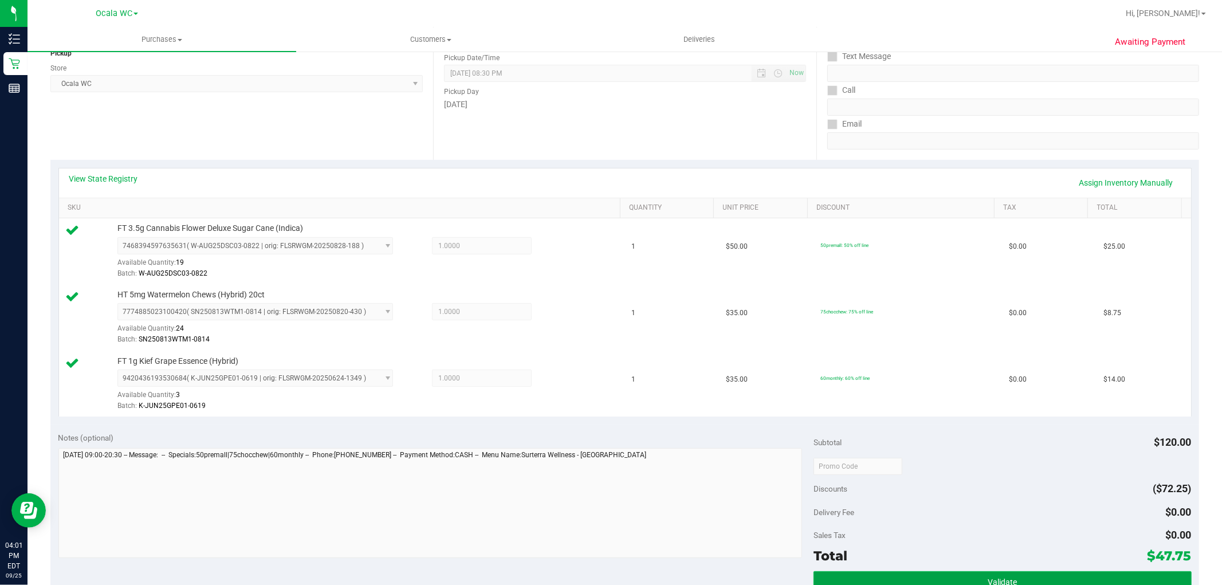
click at [919, 581] on button "Validate" at bounding box center [1001, 581] width 377 height 21
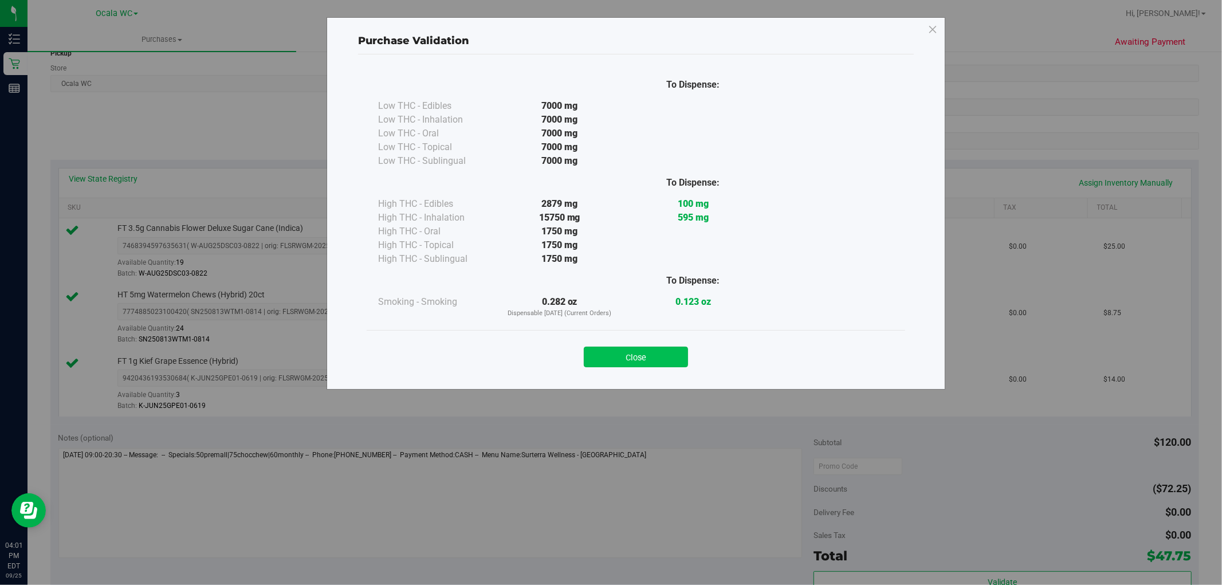
click at [625, 353] on button "Close" at bounding box center [636, 356] width 104 height 21
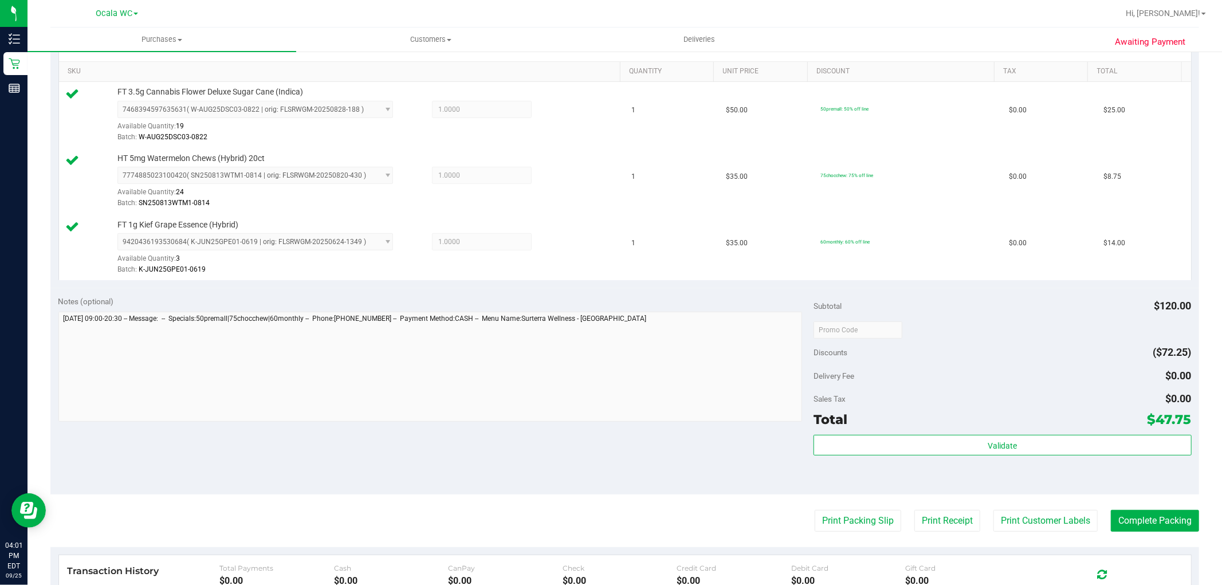
scroll to position [285, 0]
click at [1153, 519] on button "Complete Packing" at bounding box center [1154, 521] width 88 height 22
click at [854, 522] on button "Print Packing Slip" at bounding box center [848, 521] width 86 height 22
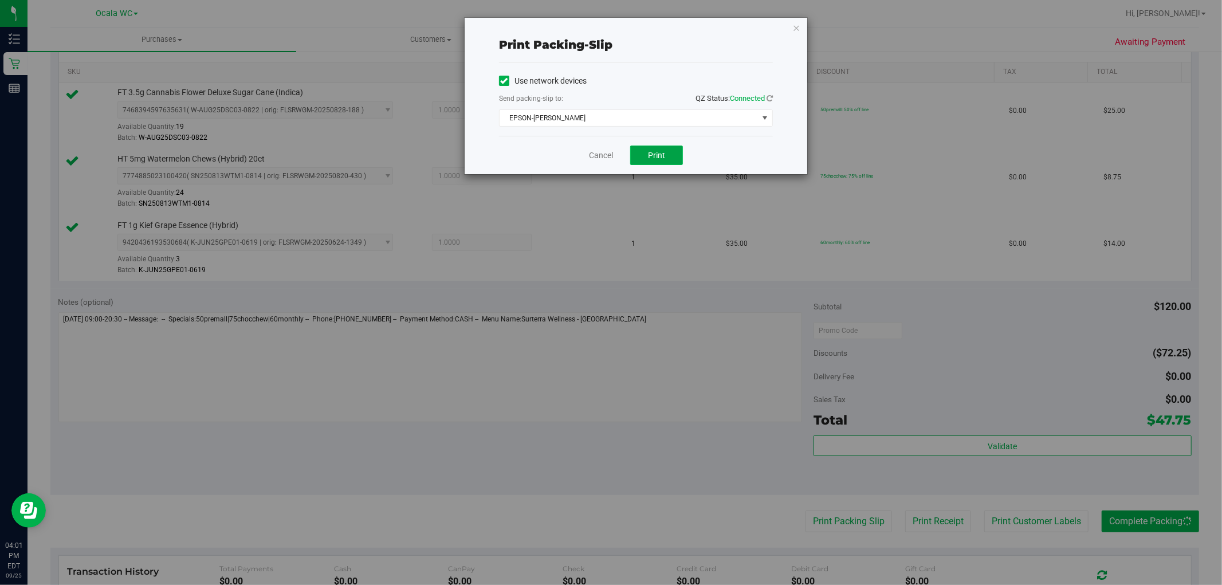
click at [668, 155] on button "Print" at bounding box center [656, 154] width 53 height 19
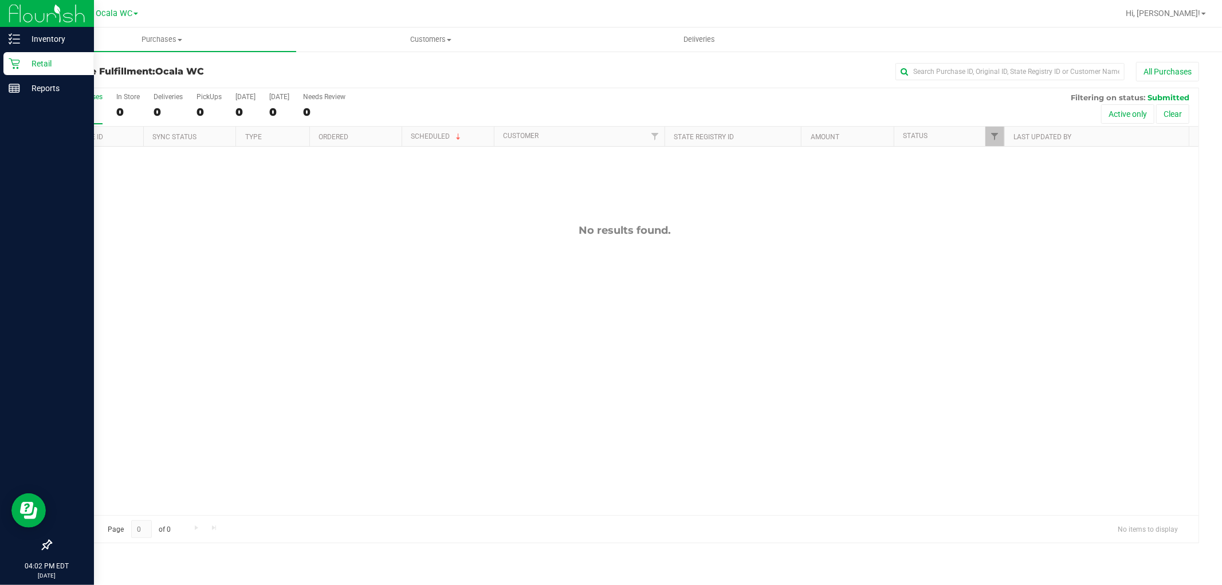
click at [29, 60] on p "Retail" at bounding box center [54, 64] width 69 height 14
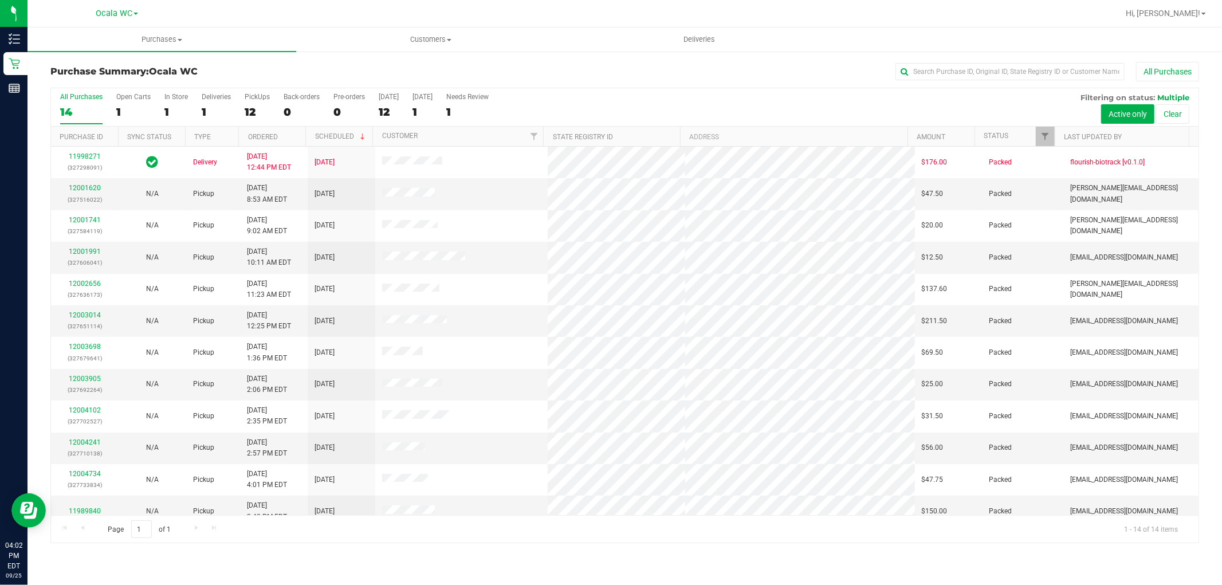
click at [1003, 131] on th "Status" at bounding box center [1014, 137] width 80 height 20
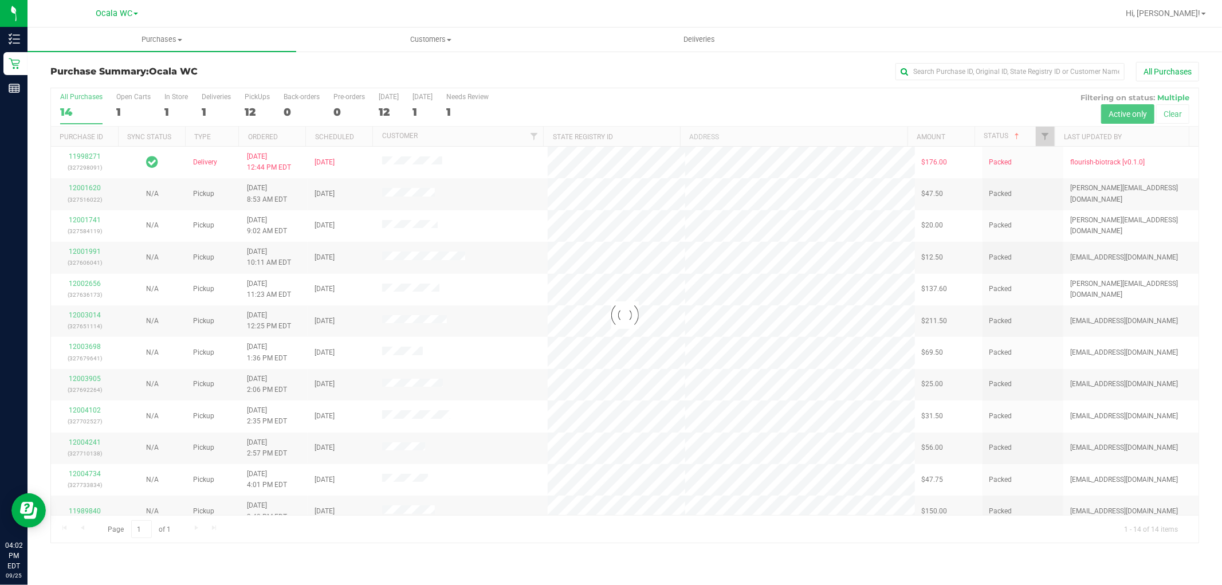
click at [991, 137] on div at bounding box center [624, 315] width 1147 height 454
click at [1000, 134] on div at bounding box center [624, 315] width 1147 height 454
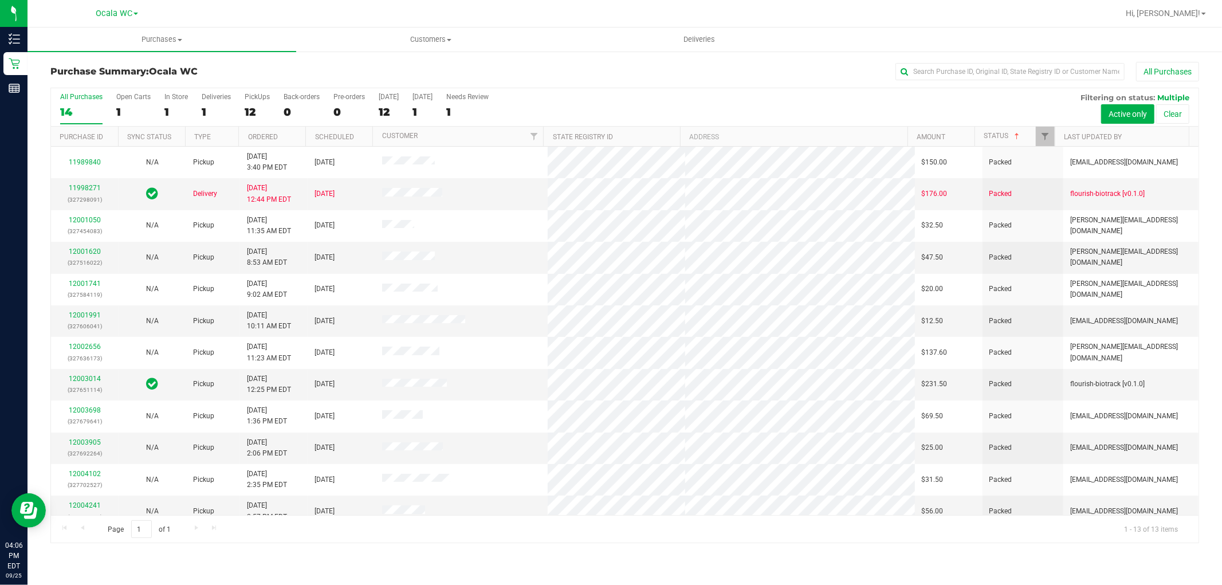
click at [1005, 140] on th "Status" at bounding box center [1014, 137] width 80 height 20
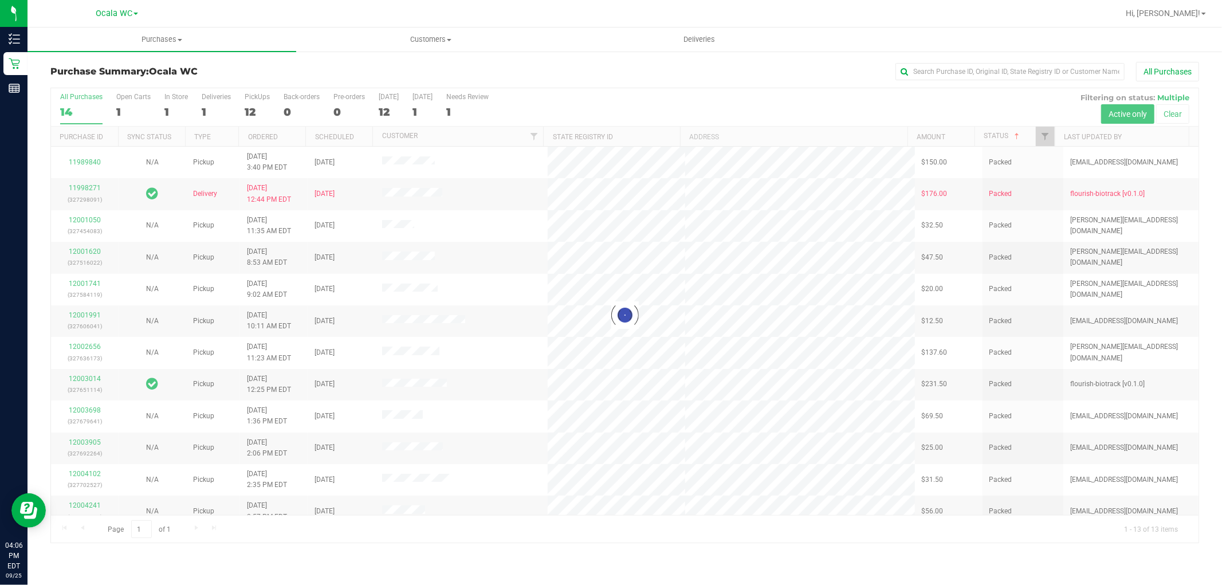
click at [1004, 136] on div at bounding box center [624, 315] width 1147 height 454
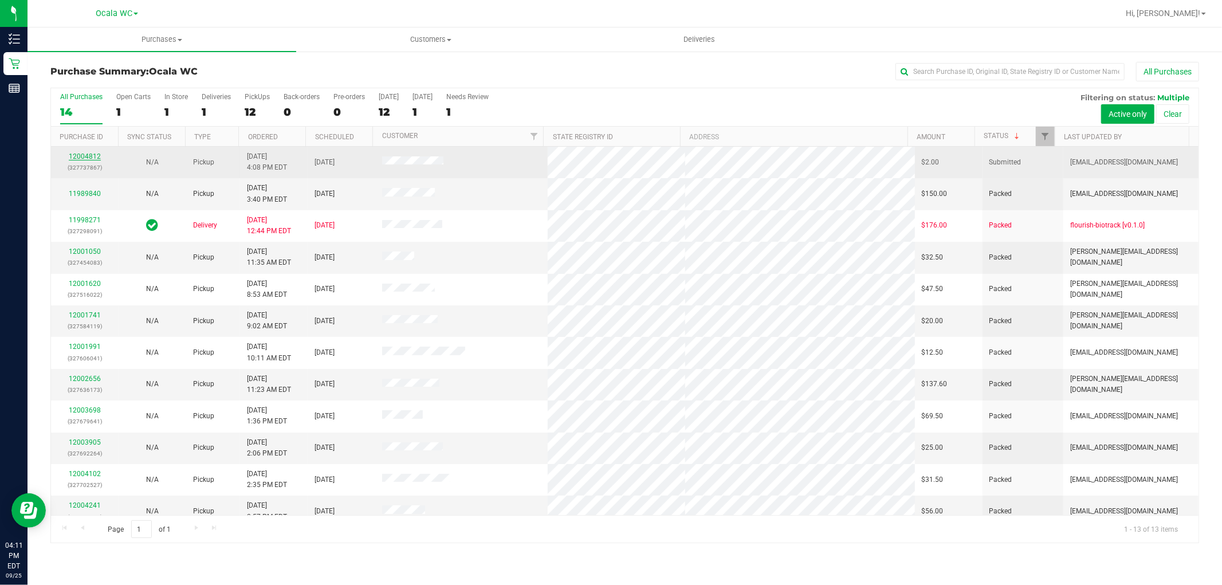
click at [89, 153] on link "12004812" at bounding box center [85, 156] width 32 height 8
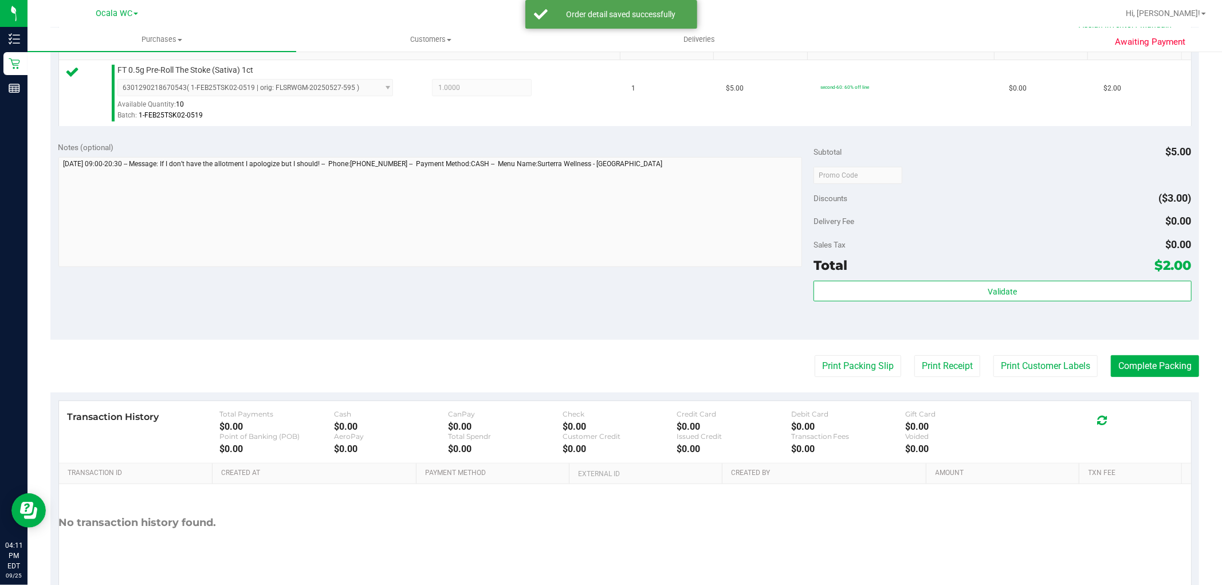
scroll to position [310, 0]
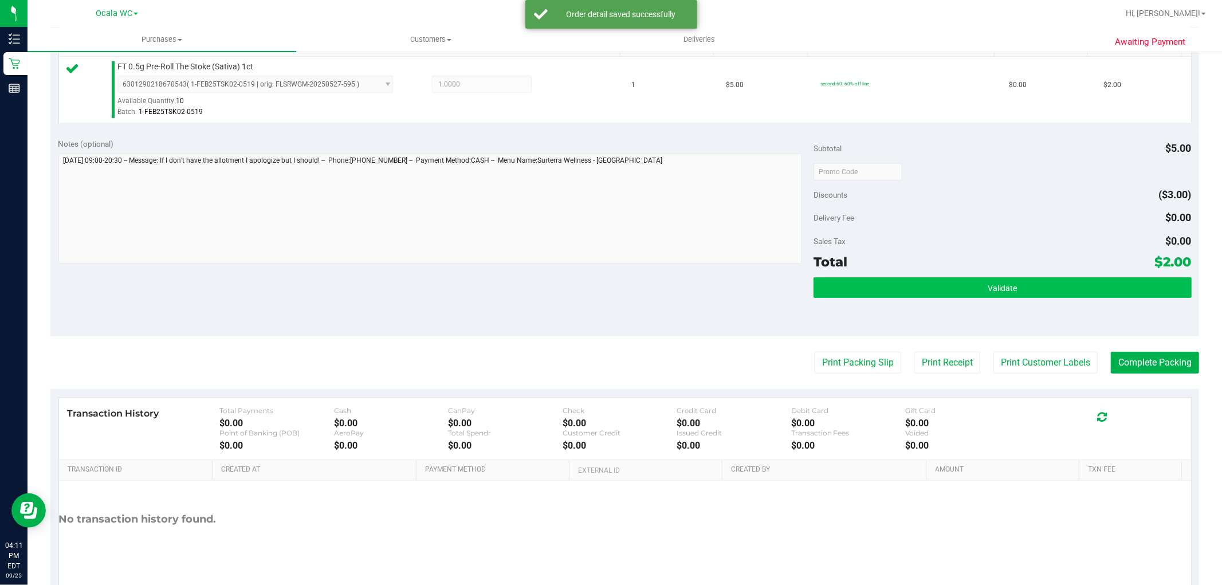
click at [1021, 281] on button "Validate" at bounding box center [1001, 287] width 377 height 21
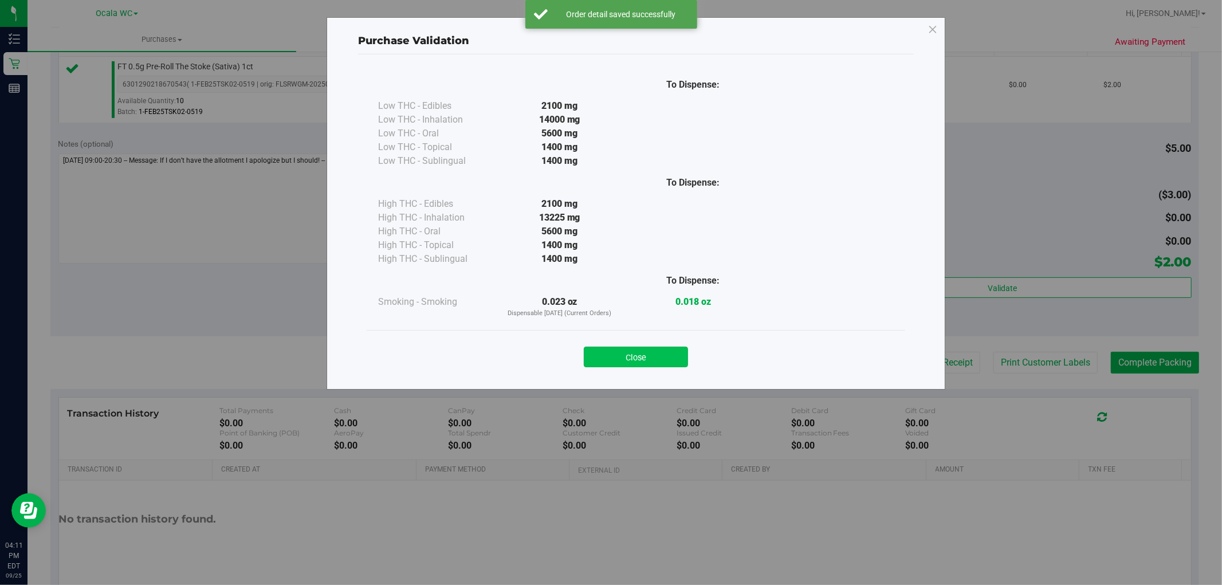
click at [667, 354] on button "Close" at bounding box center [636, 356] width 104 height 21
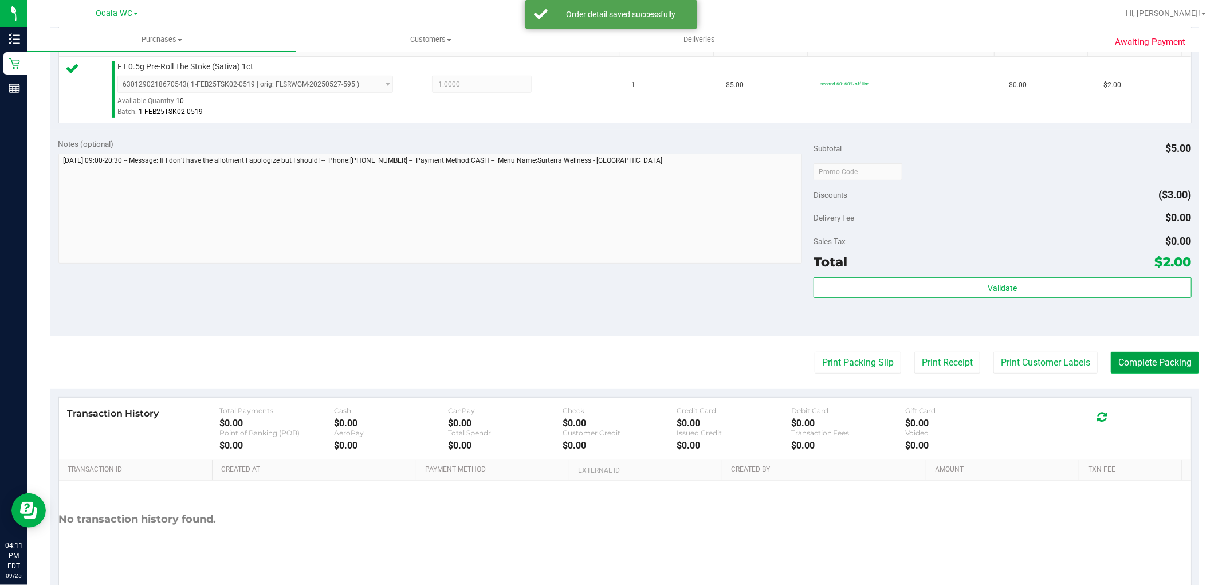
click at [1159, 371] on button "Complete Packing" at bounding box center [1154, 363] width 88 height 22
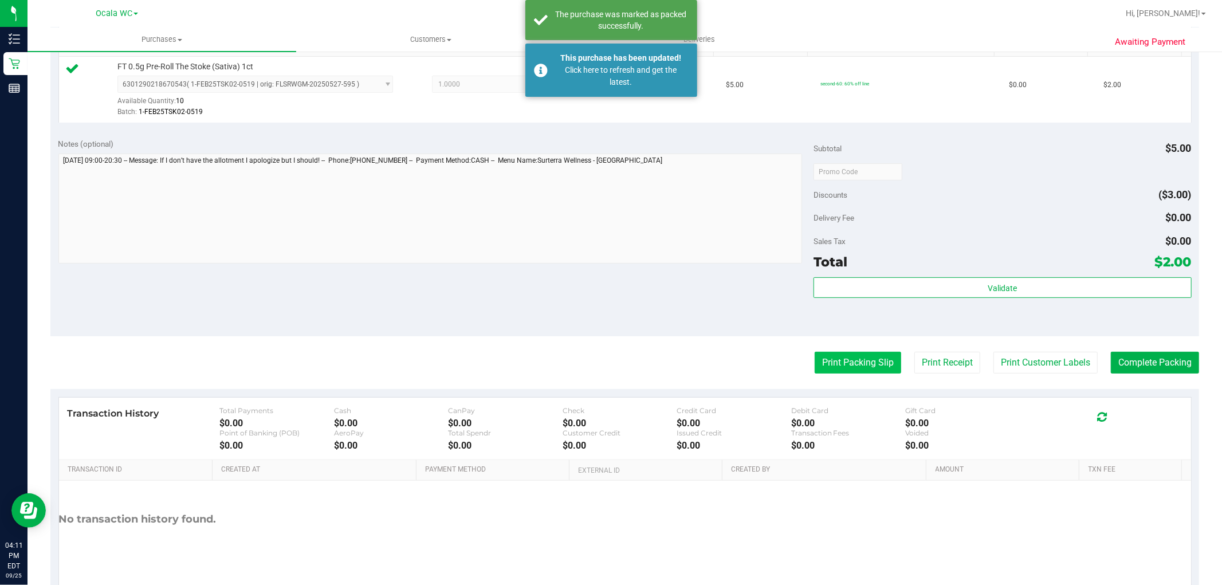
click at [852, 363] on button "Print Packing Slip" at bounding box center [857, 363] width 86 height 22
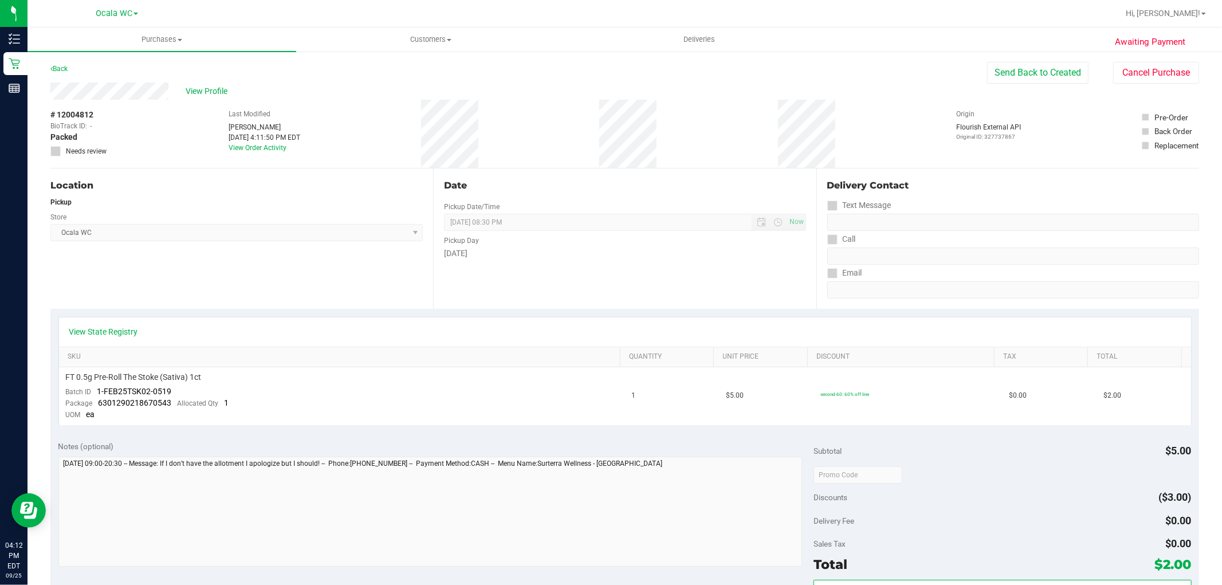
scroll to position [191, 0]
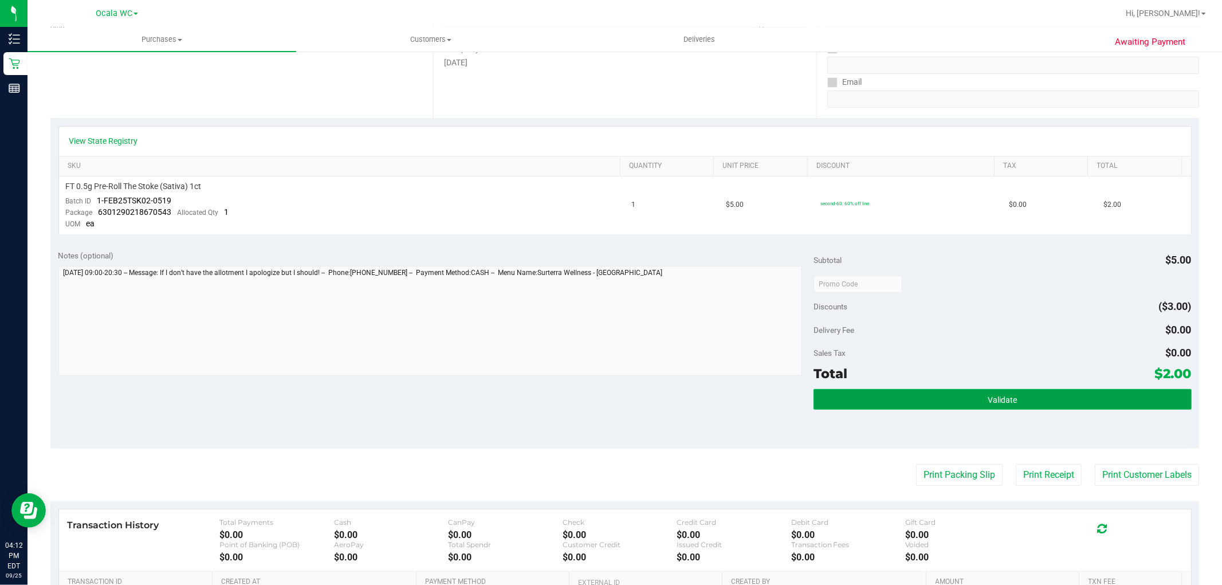
click at [887, 396] on button "Validate" at bounding box center [1001, 399] width 377 height 21
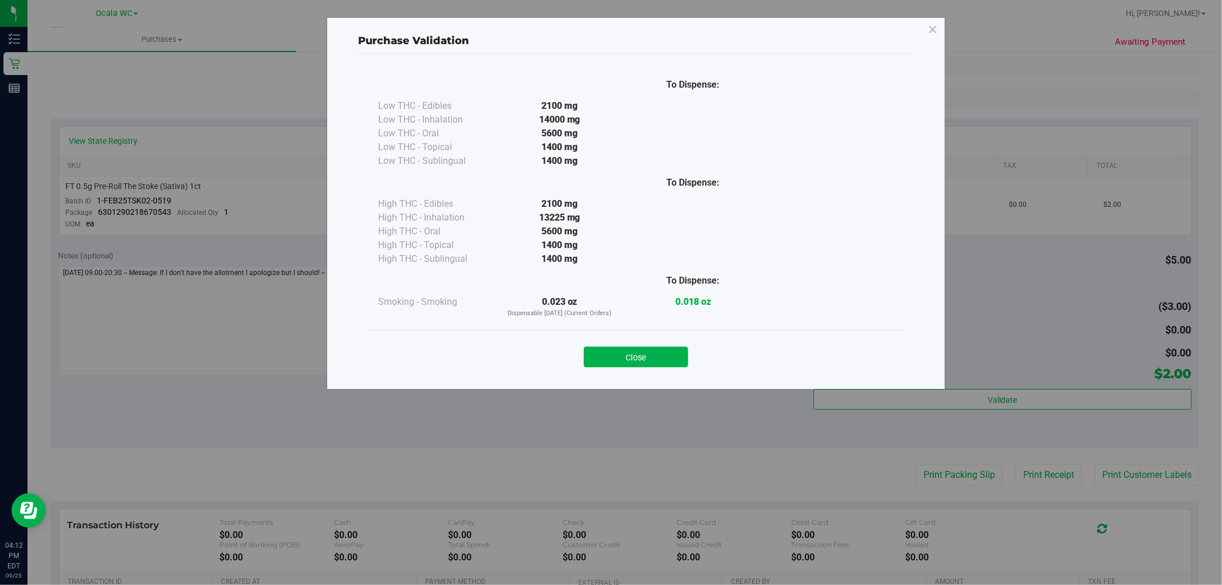
click at [657, 341] on div "Close" at bounding box center [635, 353] width 521 height 29
click at [650, 354] on button "Close" at bounding box center [636, 356] width 104 height 21
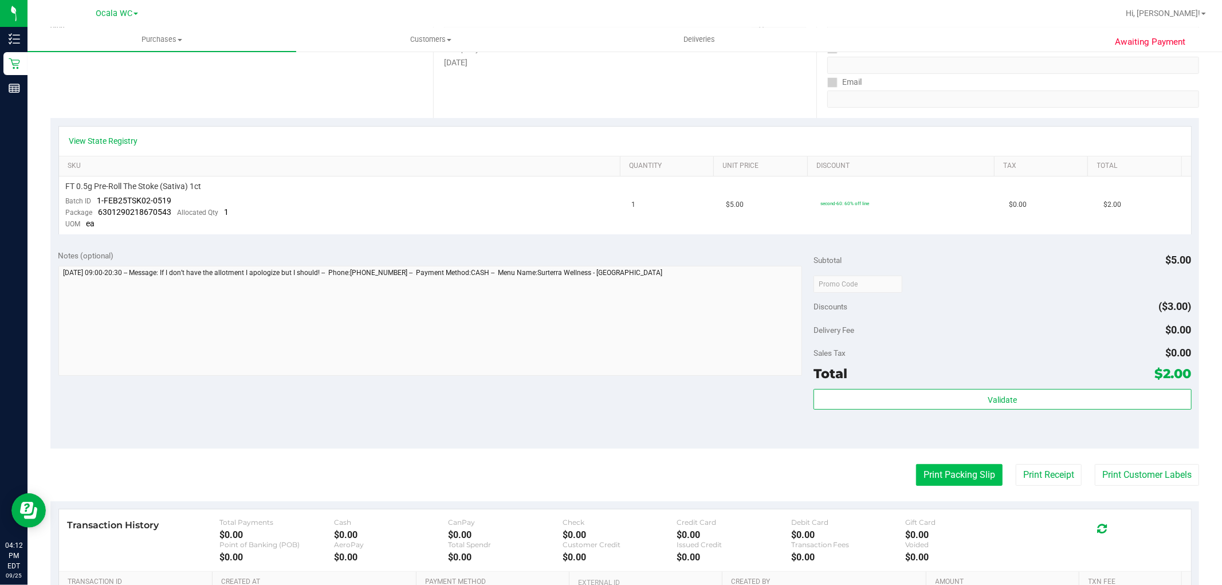
click at [932, 475] on button "Print Packing Slip" at bounding box center [959, 475] width 86 height 22
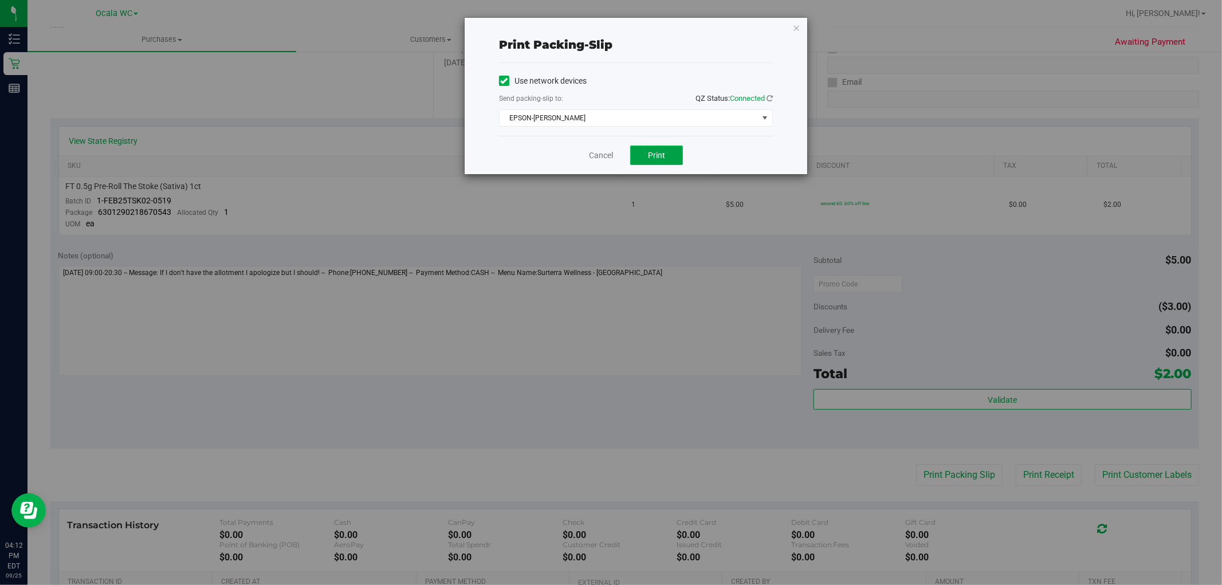
click at [637, 156] on button "Print" at bounding box center [656, 154] width 53 height 19
click at [600, 153] on link "Cancel" at bounding box center [601, 155] width 24 height 12
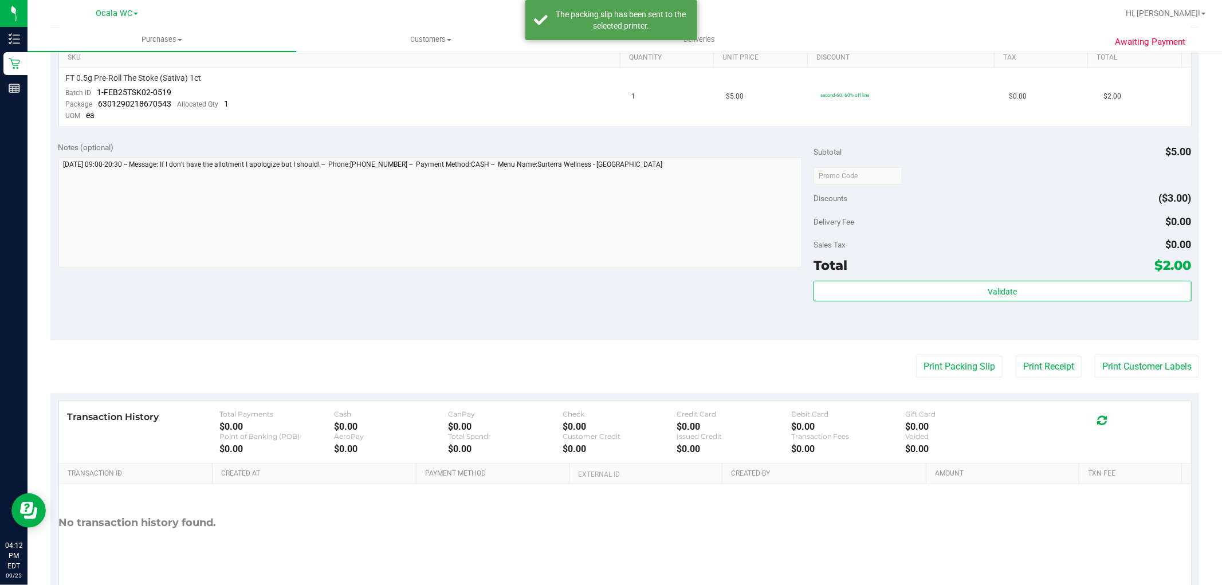
scroll to position [345, 0]
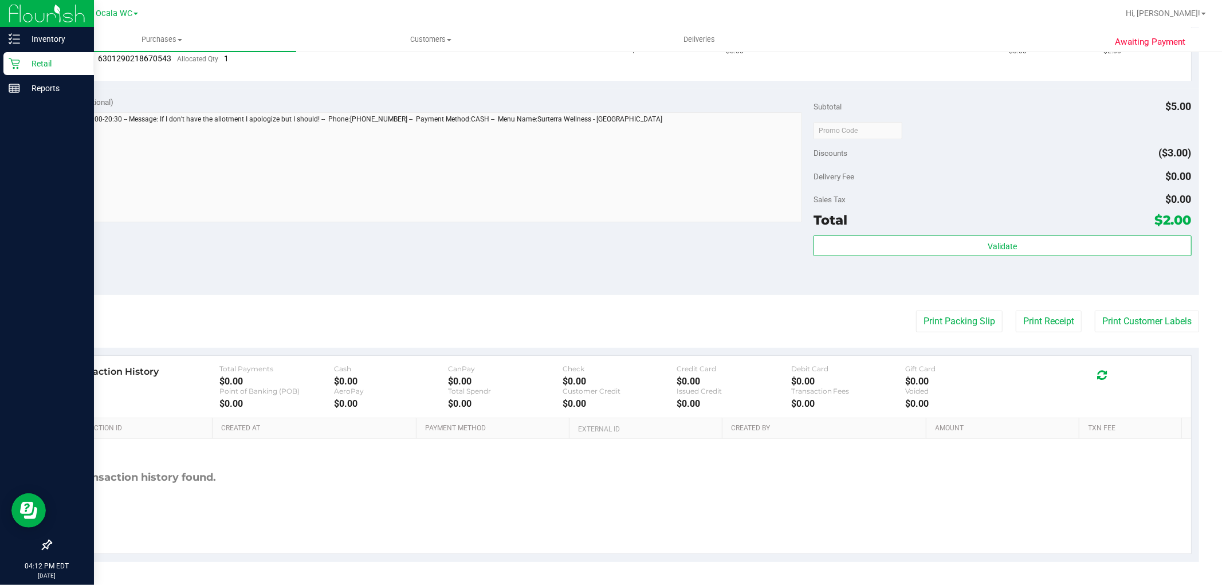
click at [14, 58] on icon at bounding box center [14, 63] width 11 height 11
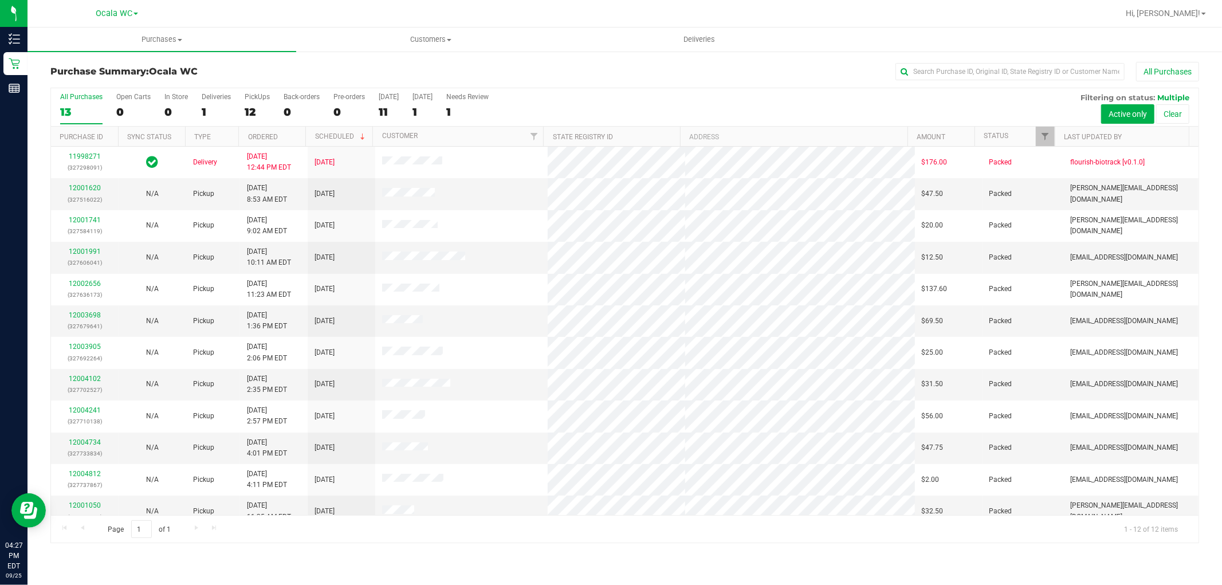
click at [1009, 142] on th "Status" at bounding box center [1014, 137] width 80 height 20
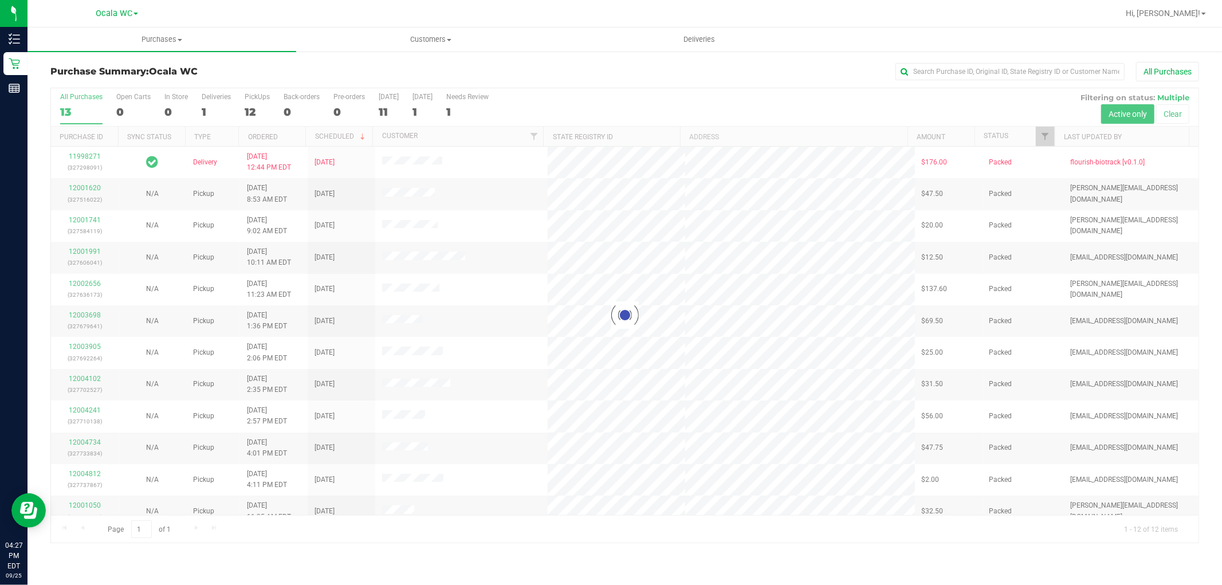
click at [1001, 139] on div at bounding box center [624, 315] width 1147 height 454
click at [992, 134] on div at bounding box center [624, 315] width 1147 height 454
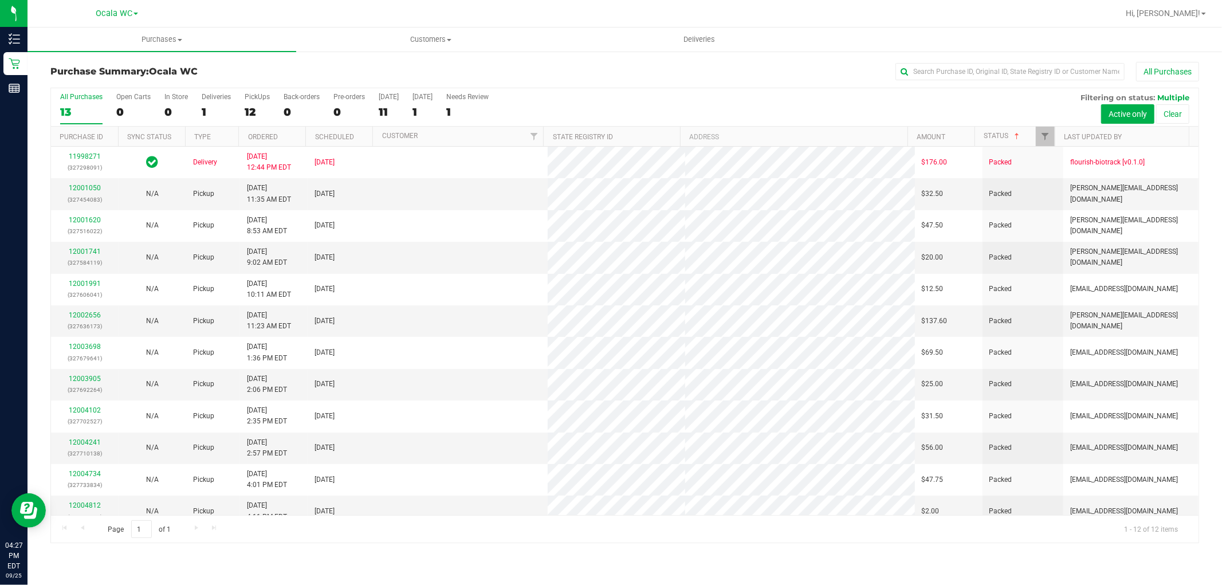
click at [1003, 131] on th "Status" at bounding box center [1014, 137] width 80 height 20
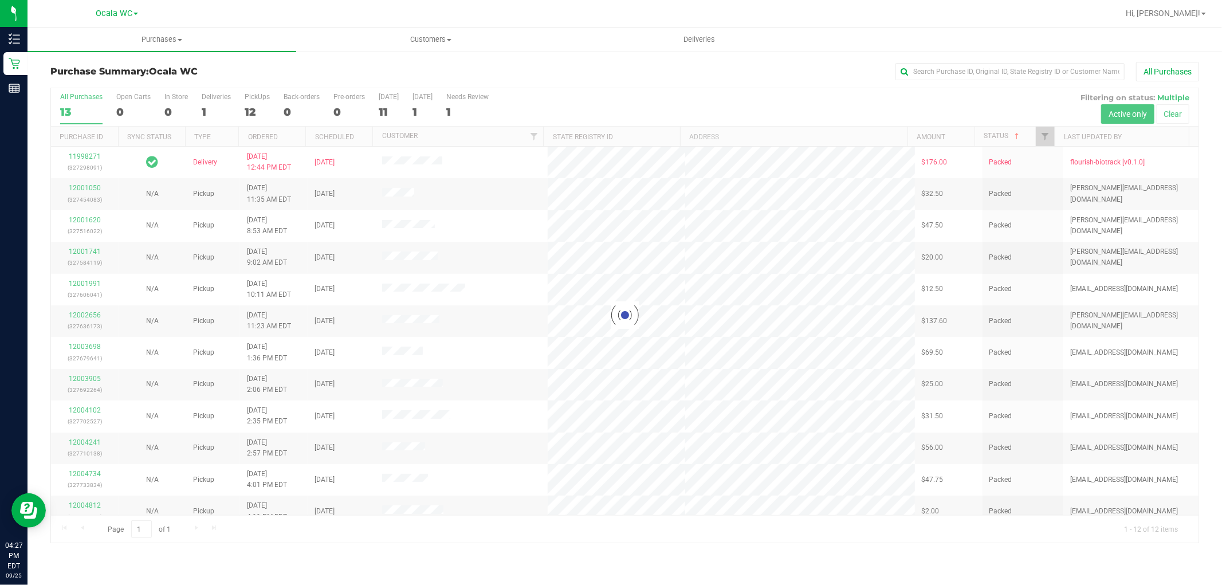
click at [1003, 141] on div at bounding box center [624, 315] width 1147 height 454
click at [997, 138] on div at bounding box center [624, 315] width 1147 height 454
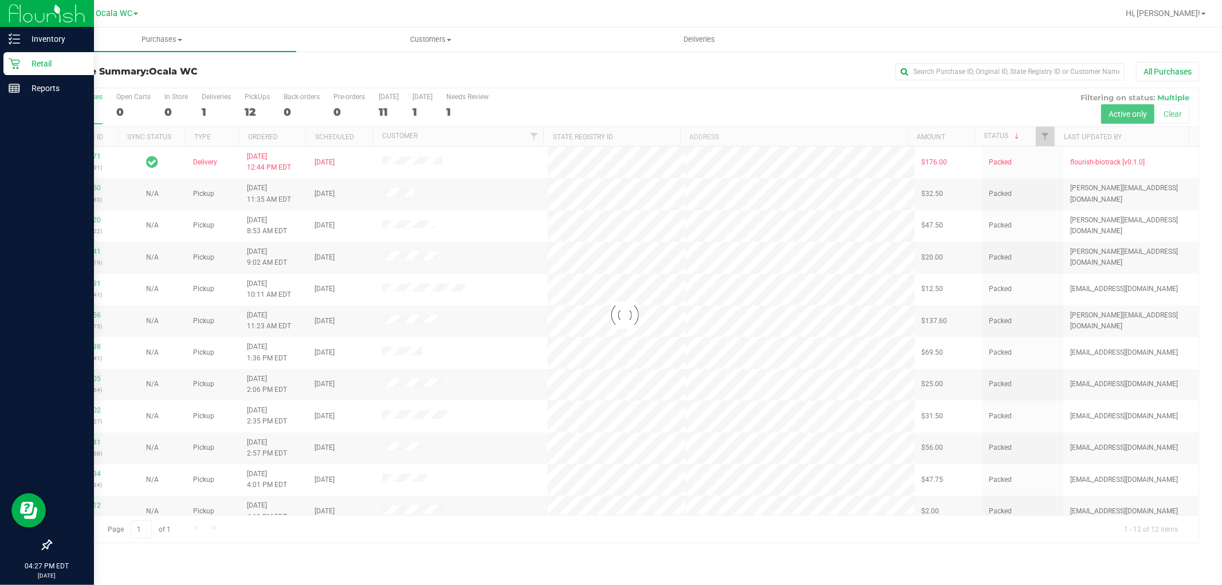
click at [59, 65] on p "Retail" at bounding box center [54, 64] width 69 height 14
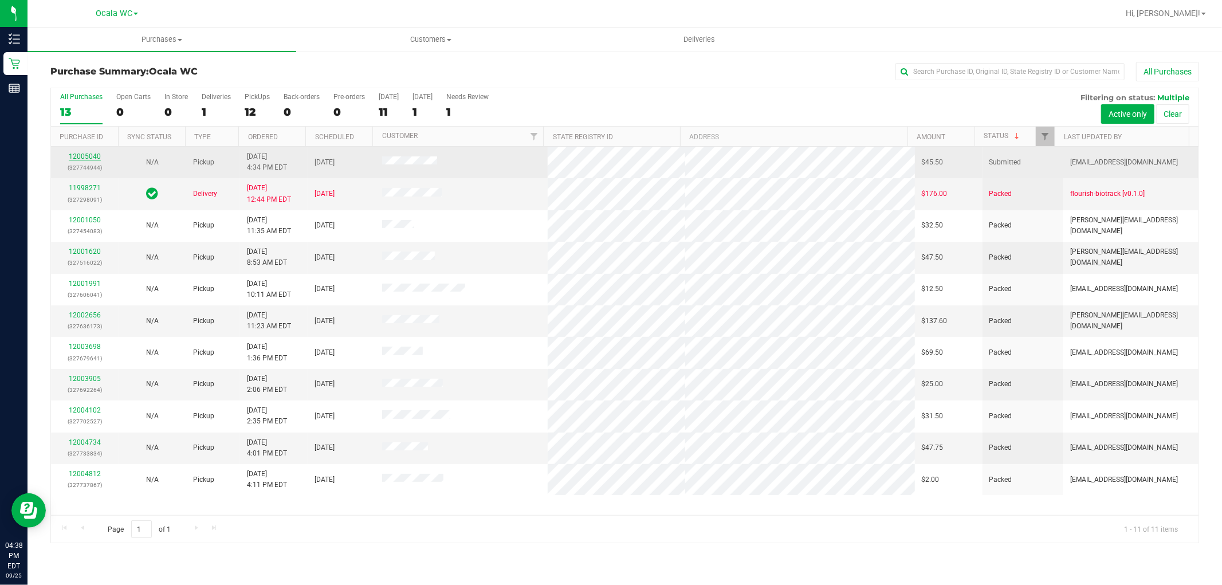
click at [90, 155] on link "12005040" at bounding box center [85, 156] width 32 height 8
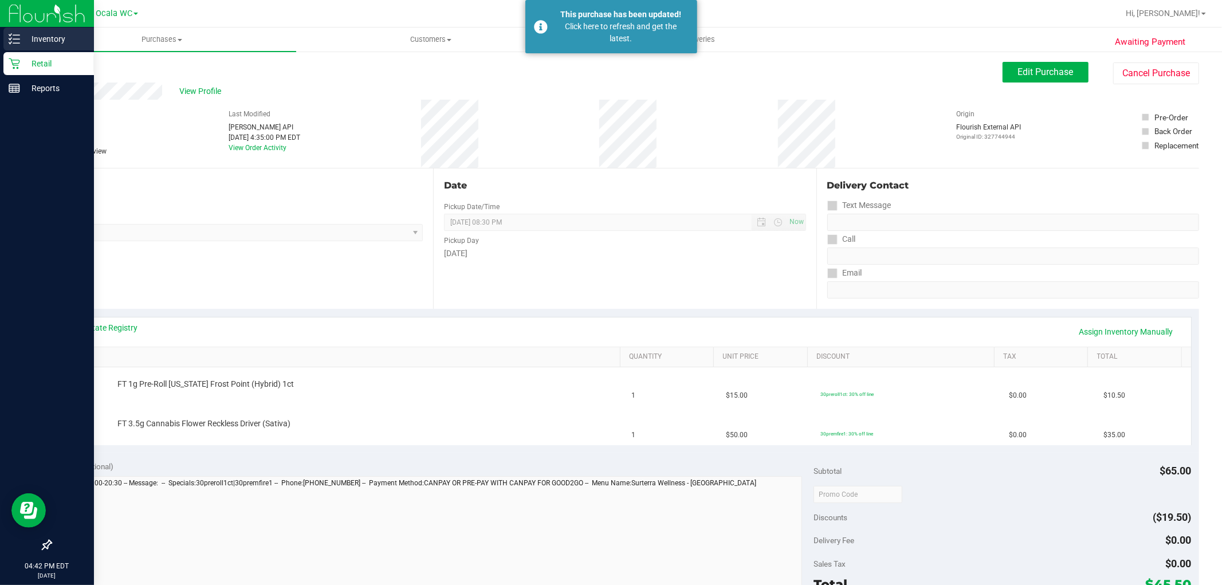
click at [29, 36] on p "Inventory" at bounding box center [54, 39] width 69 height 14
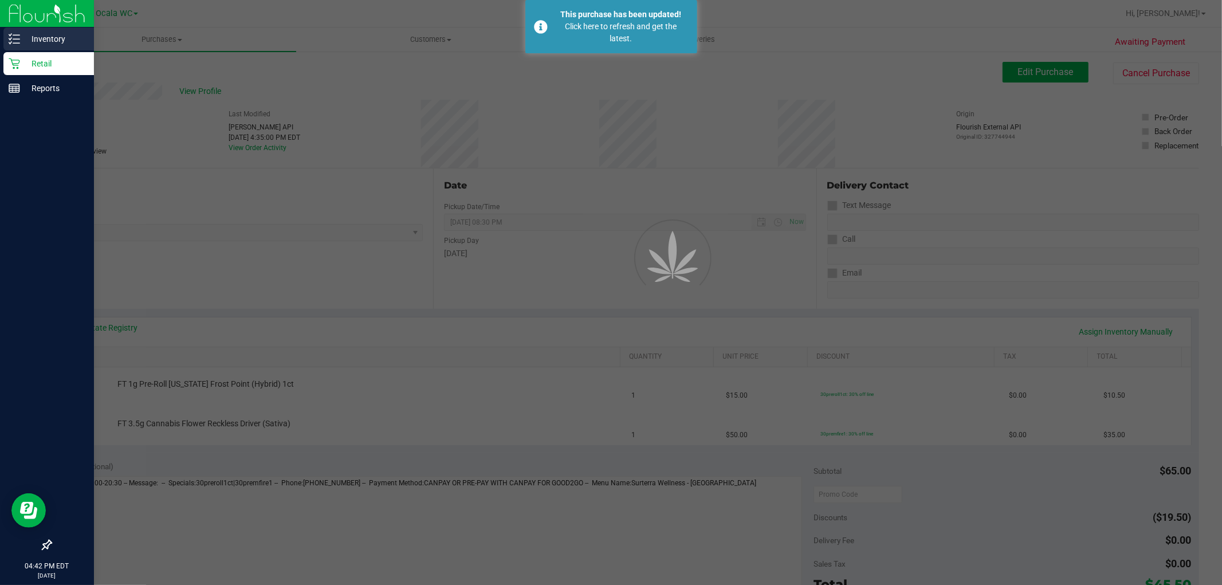
click at [23, 32] on p "Inventory" at bounding box center [54, 39] width 69 height 14
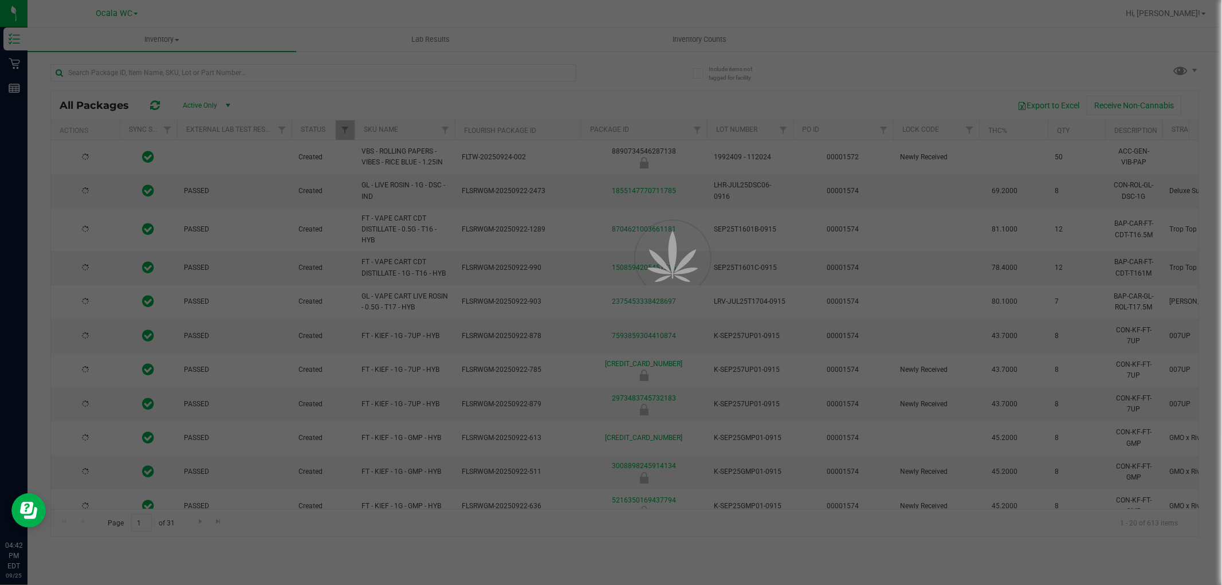
click at [77, 75] on div at bounding box center [611, 292] width 1222 height 585
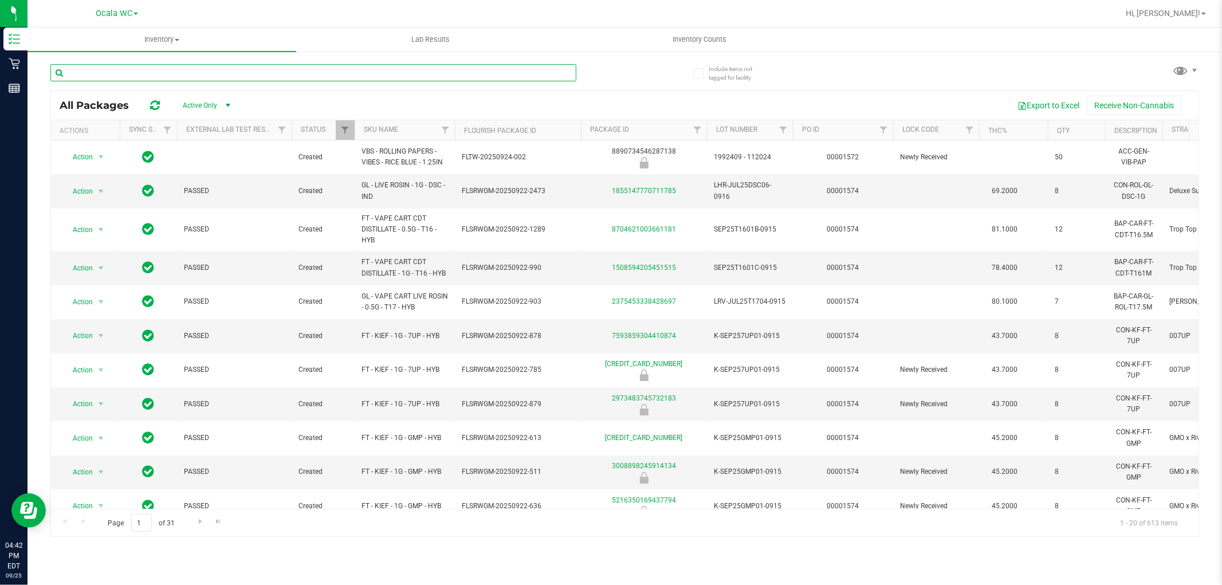
click at [112, 66] on input "text" at bounding box center [313, 72] width 526 height 17
type input "rlf"
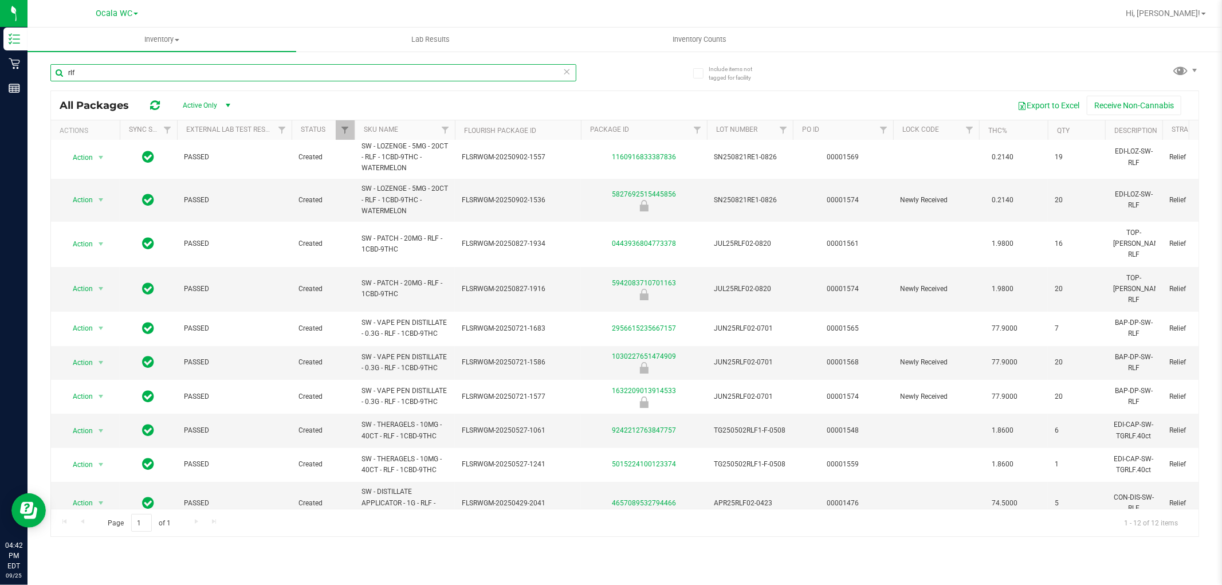
scroll to position [75, 0]
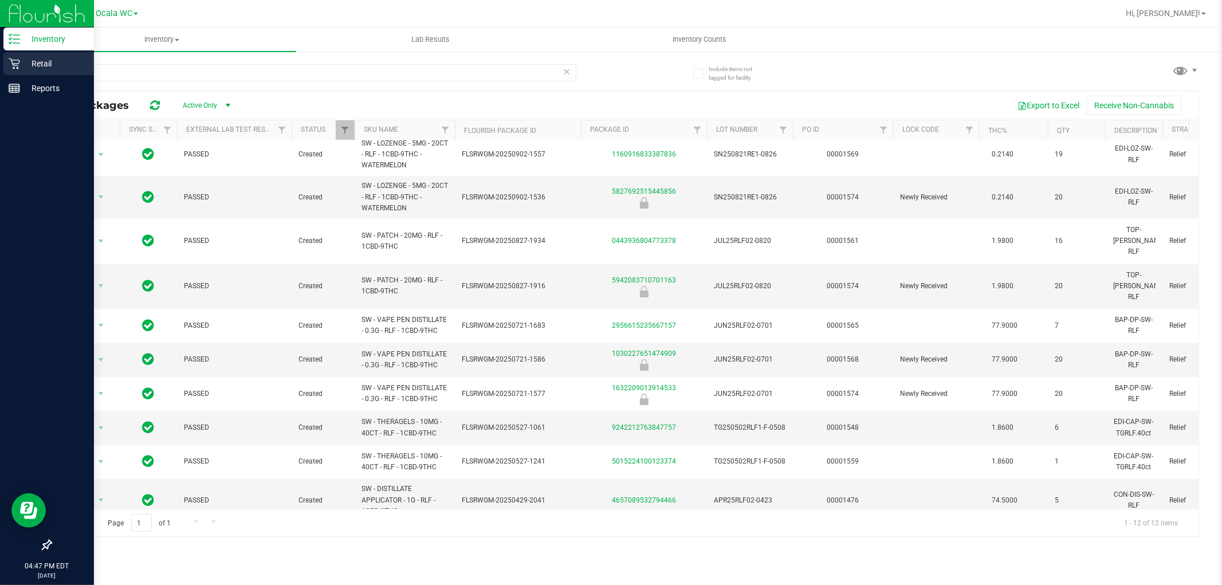
click at [19, 58] on icon at bounding box center [14, 63] width 11 height 11
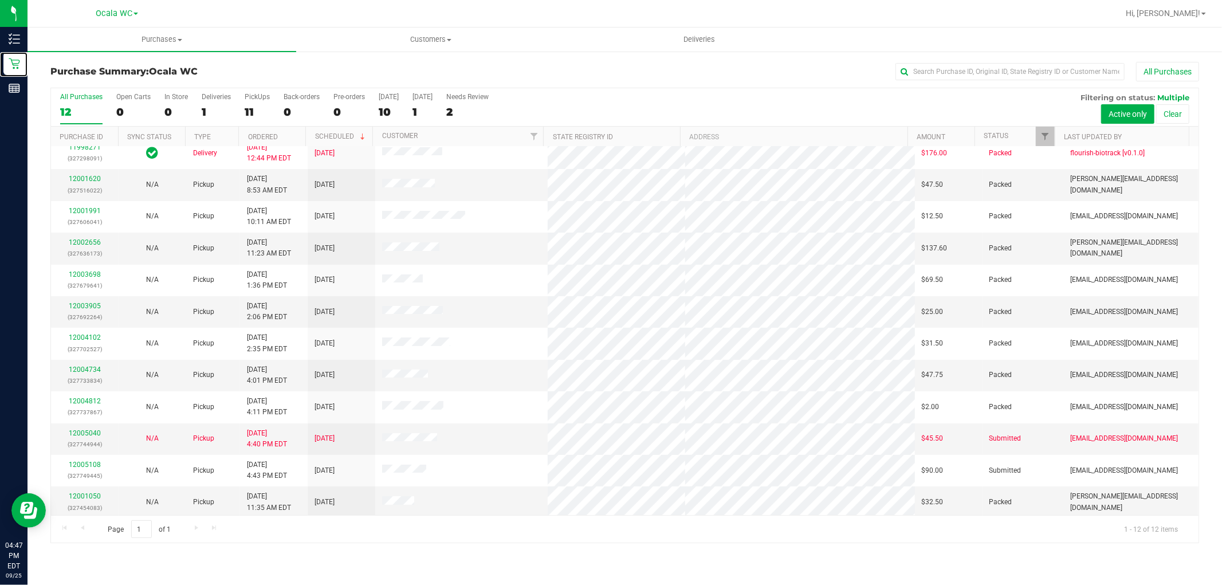
scroll to position [12, 0]
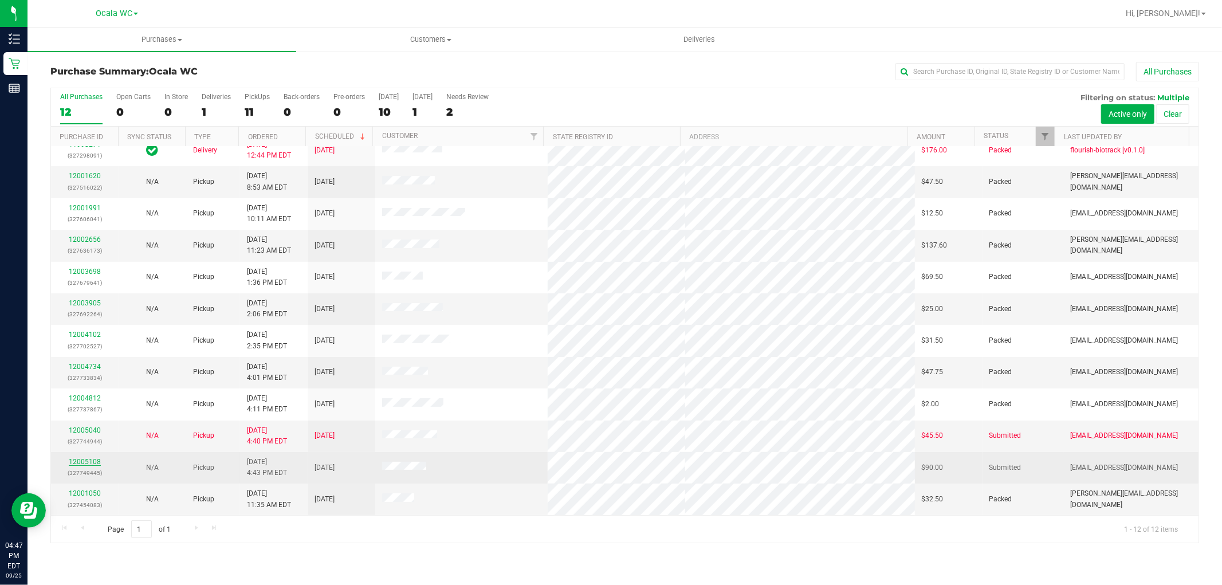
click at [82, 463] on link "12005108" at bounding box center [85, 462] width 32 height 8
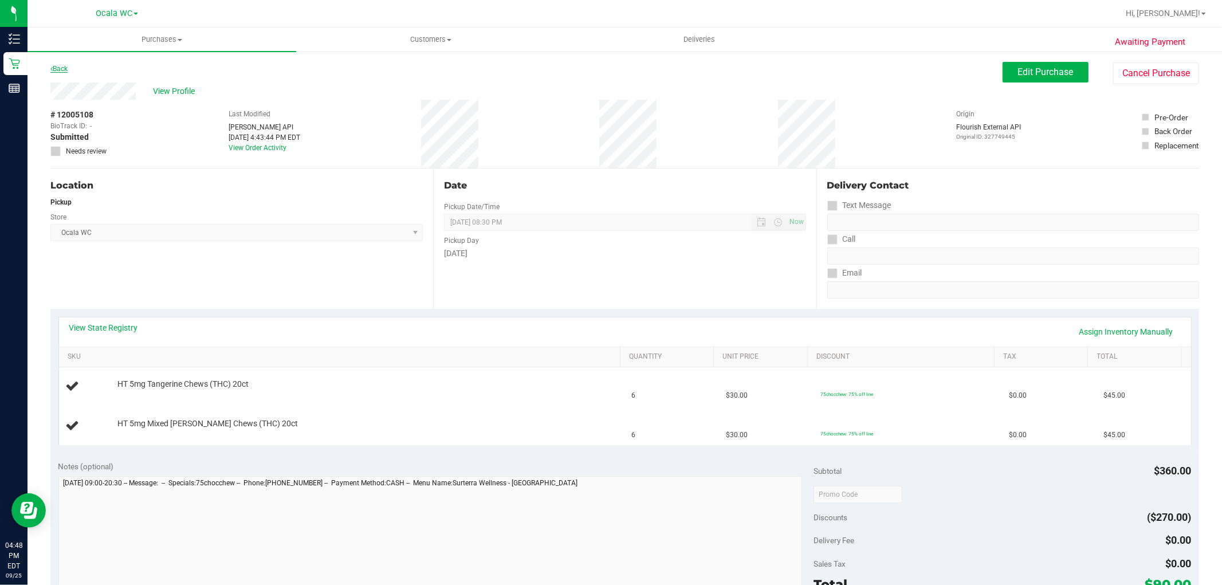
click at [52, 66] on icon at bounding box center [51, 68] width 2 height 7
